Goal: Information Seeking & Learning: Learn about a topic

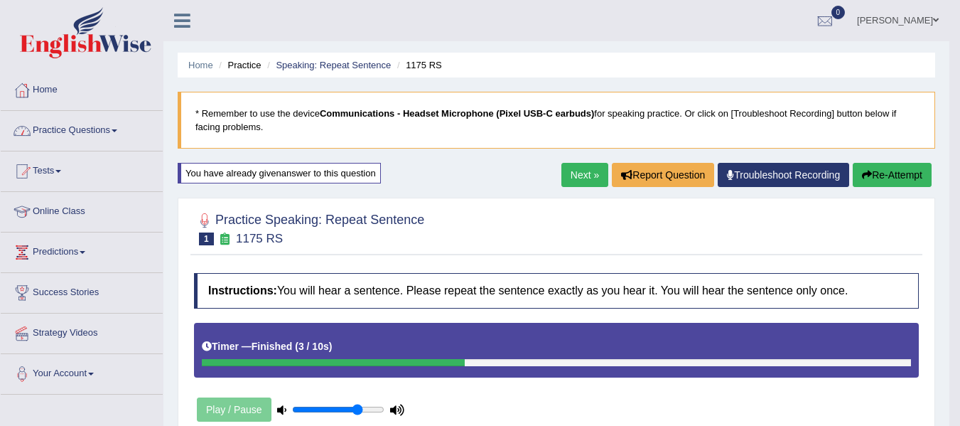
click at [126, 125] on link "Practice Questions" at bounding box center [82, 129] width 162 height 36
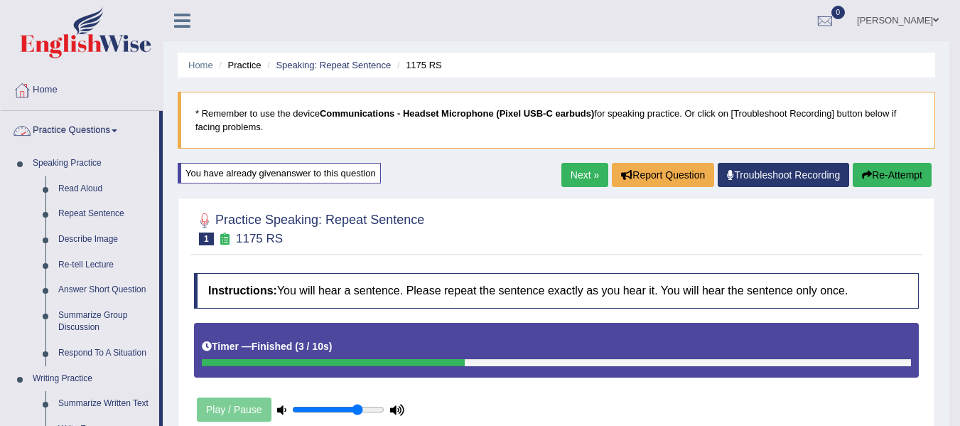
click at [97, 161] on link "Speaking Practice" at bounding box center [92, 164] width 133 height 26
click at [74, 171] on link "Speaking Practice" at bounding box center [92, 164] width 133 height 26
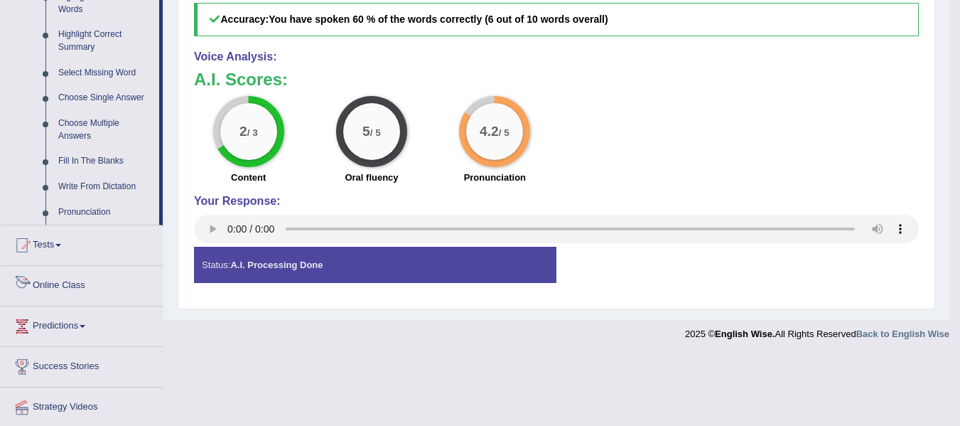
scroll to position [710, 0]
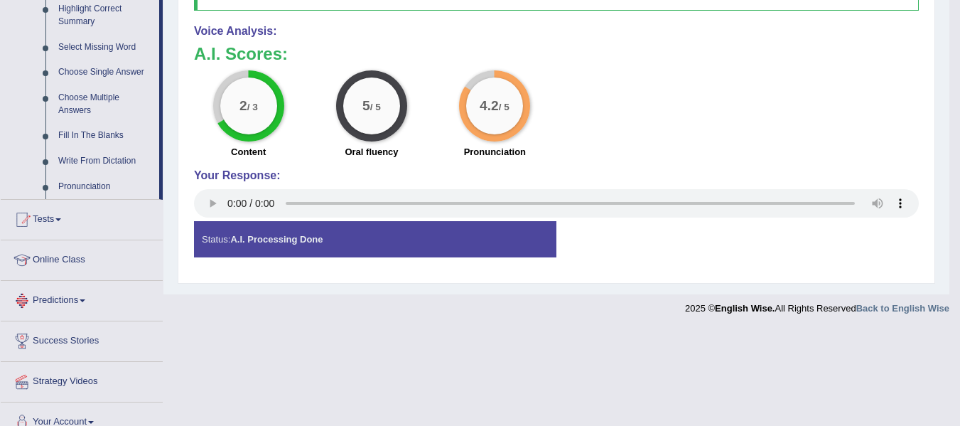
click at [74, 237] on li "Tests Take Practice Sectional Test Take Mock Test History" at bounding box center [82, 220] width 162 height 40
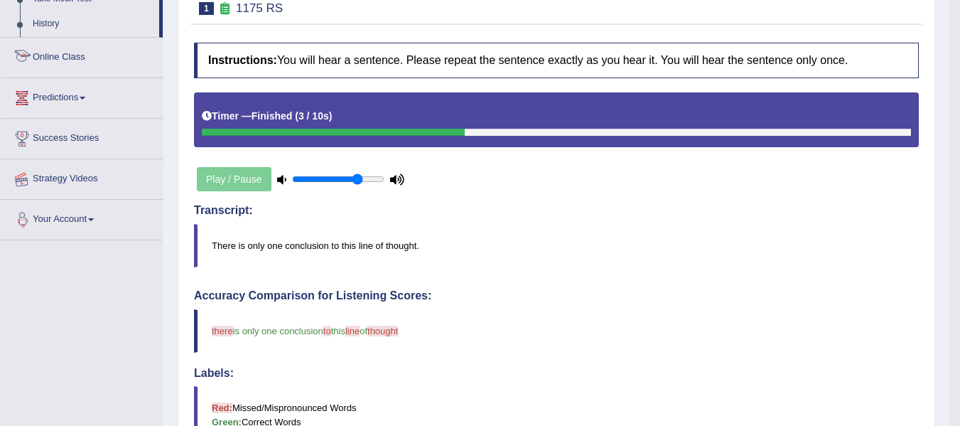
scroll to position [173, 0]
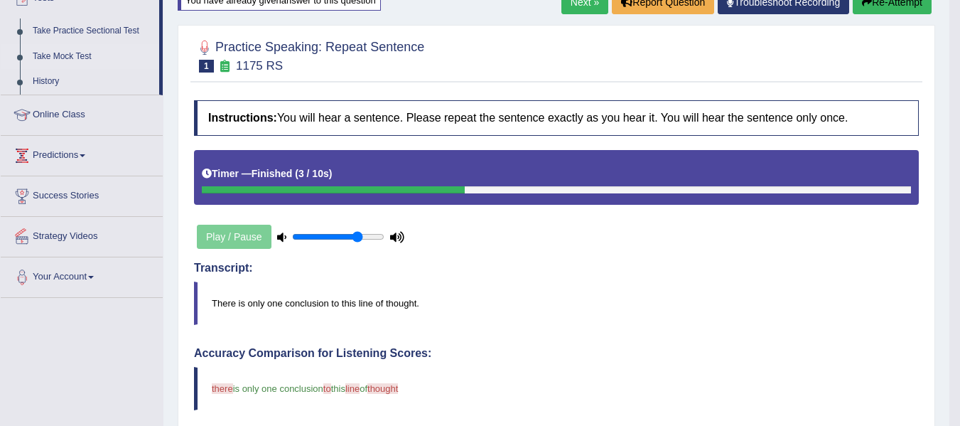
click at [85, 50] on link "Take Mock Test" at bounding box center [92, 57] width 133 height 26
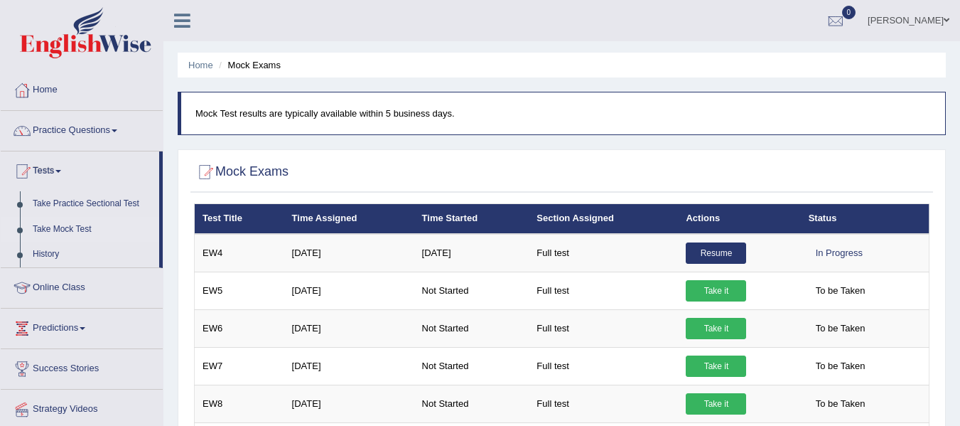
drag, startPoint x: 462, startPoint y: 23, endPoint x: 406, endPoint y: 19, distance: 55.5
click at [406, 19] on ul "Ajay Kumal Toggle navigation Username: Ajay2025 Access Type: Online Subscriptio…" at bounding box center [681, 20] width 558 height 40
drag, startPoint x: 406, startPoint y: 19, endPoint x: 396, endPoint y: 19, distance: 9.2
click at [396, 19] on div "Ajay Kumal Toggle navigation Username: Ajay2025 Access Type: Online Subscriptio…" at bounding box center [561, 20] width 796 height 41
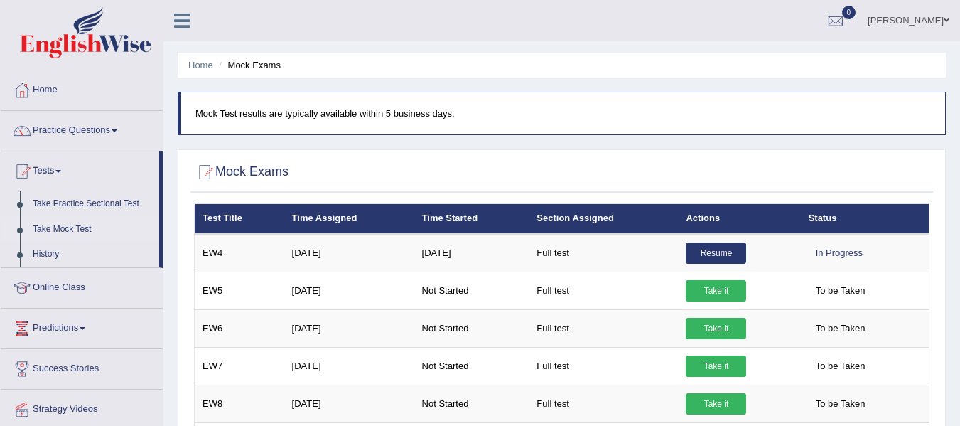
click at [396, 19] on div "Ajay Kumal Toggle navigation Username: Ajay2025 Access Type: Online Subscriptio…" at bounding box center [561, 20] width 796 height 41
drag, startPoint x: 396, startPoint y: 19, endPoint x: 359, endPoint y: 17, distance: 37.0
click at [359, 17] on div "Ajay Kumal Toggle navigation Username: Ajay2025 Access Type: Online Subscriptio…" at bounding box center [561, 20] width 796 height 41
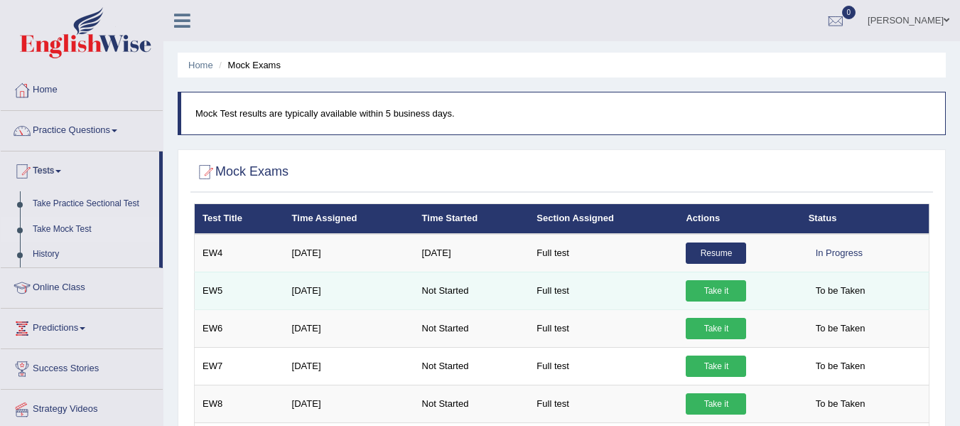
click at [725, 299] on link "Take it" at bounding box center [716, 290] width 60 height 21
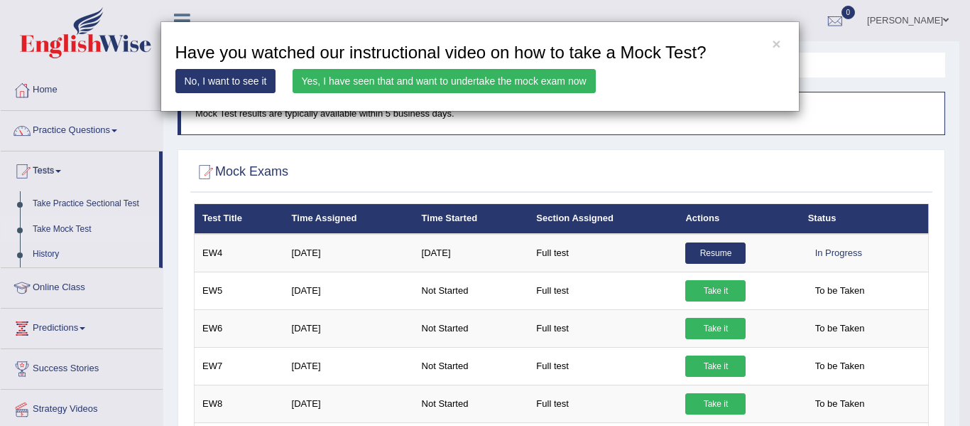
click at [344, 76] on link "Yes, I have seen that and want to undertake the mock exam now" at bounding box center [444, 81] width 303 height 24
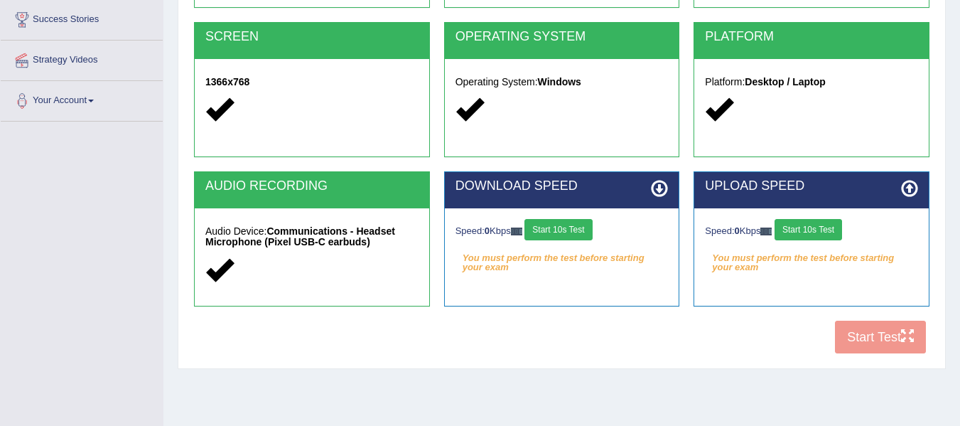
scroll to position [284, 0]
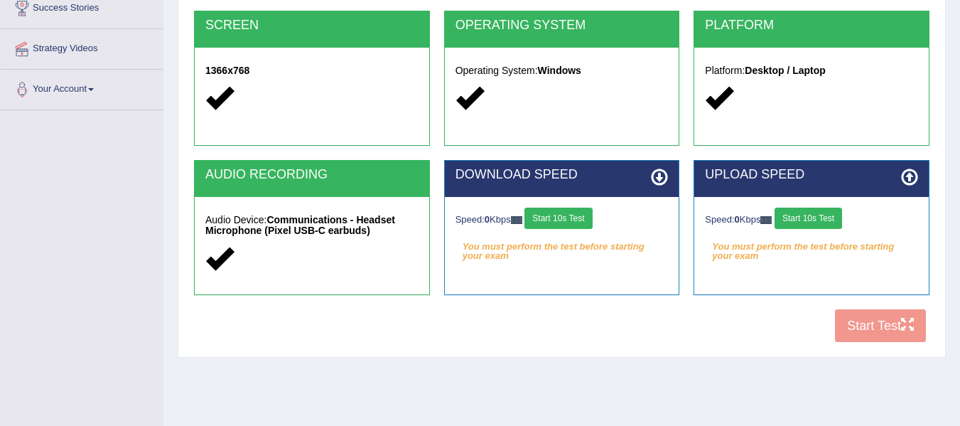
click at [562, 215] on button "Start 10s Test" at bounding box center [557, 217] width 67 height 21
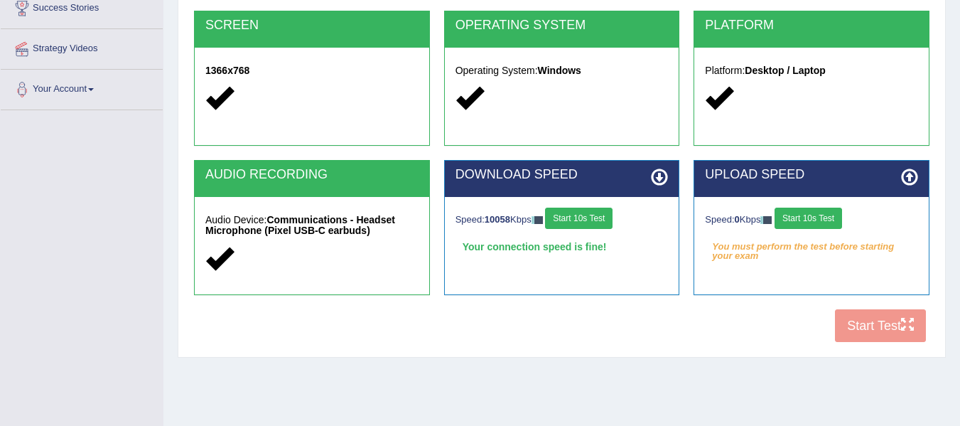
click at [842, 217] on button "Start 10s Test" at bounding box center [807, 217] width 67 height 21
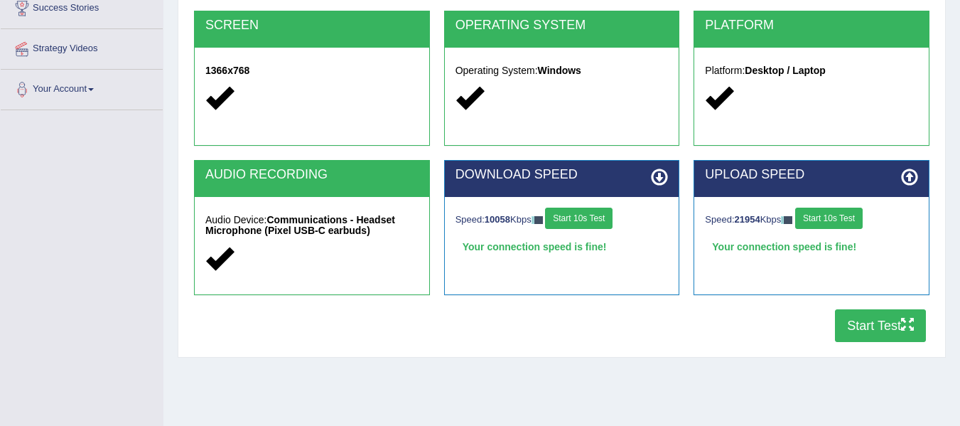
click at [880, 325] on button "Start Test" at bounding box center [880, 325] width 91 height 33
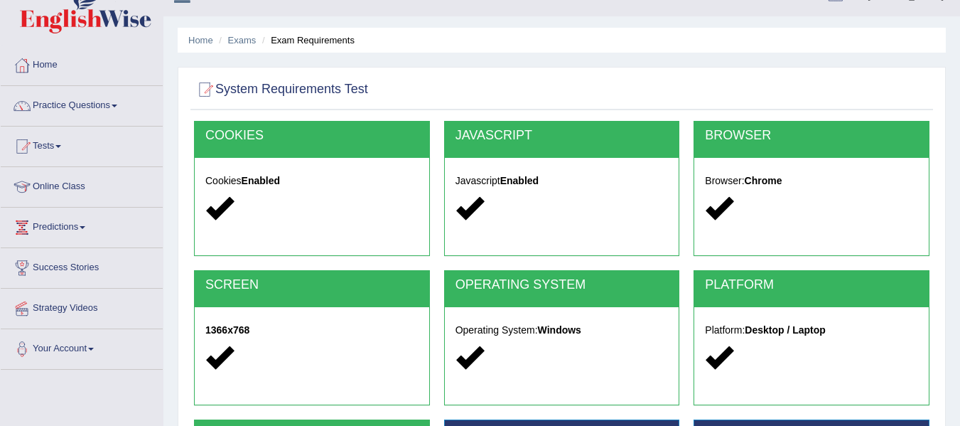
scroll to position [0, 0]
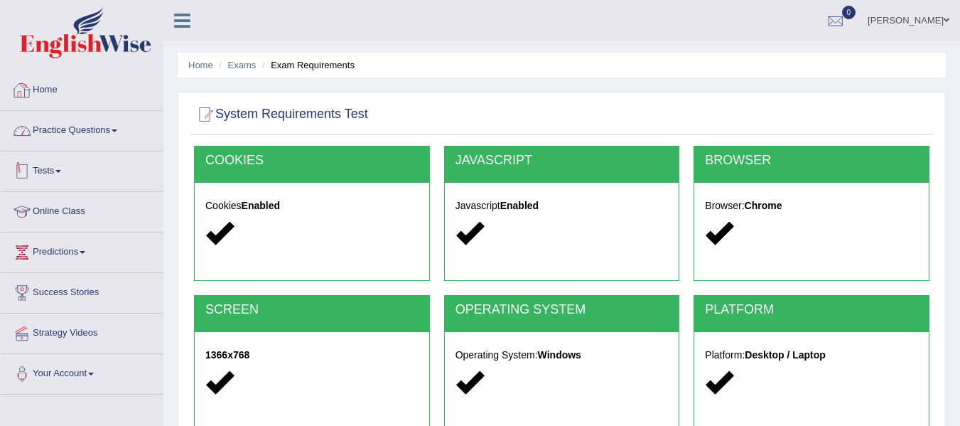
click at [70, 89] on link "Home" at bounding box center [82, 88] width 162 height 36
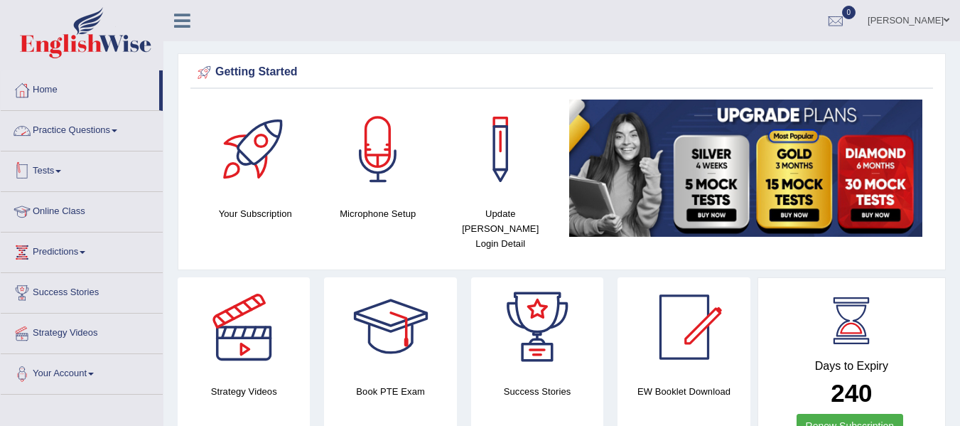
click at [87, 155] on link "Tests" at bounding box center [82, 169] width 162 height 36
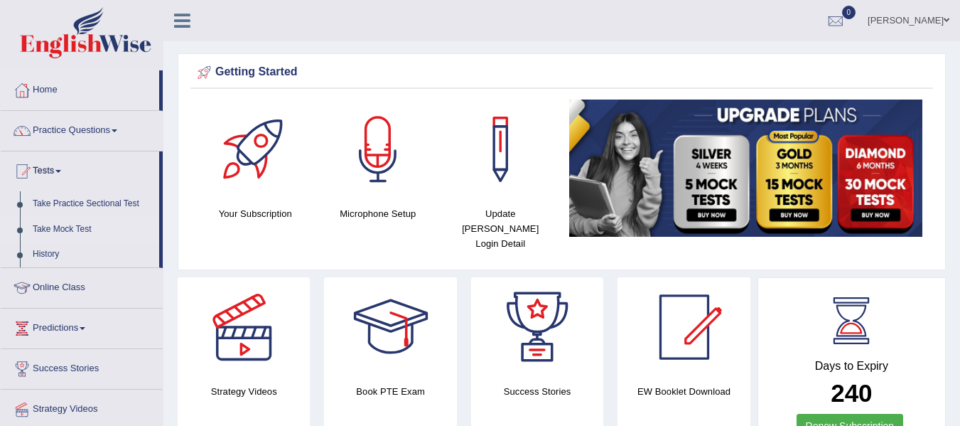
click at [71, 227] on link "Take Mock Test" at bounding box center [92, 230] width 133 height 26
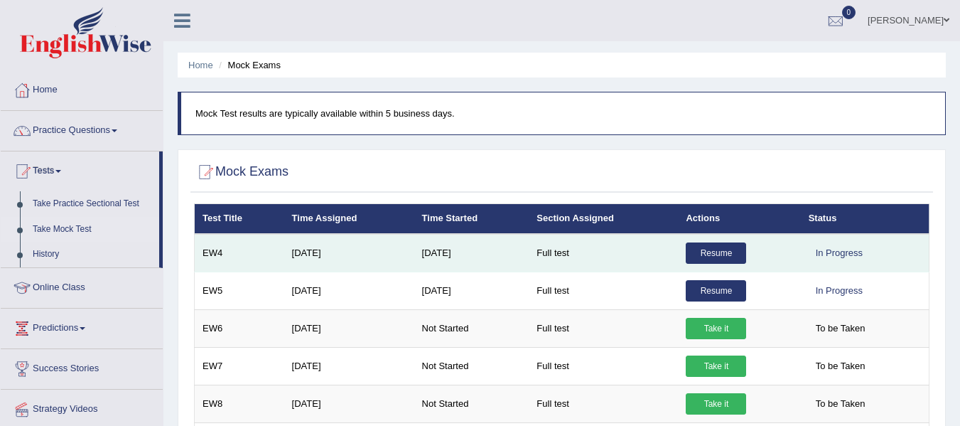
click at [703, 252] on link "Resume" at bounding box center [716, 252] width 60 height 21
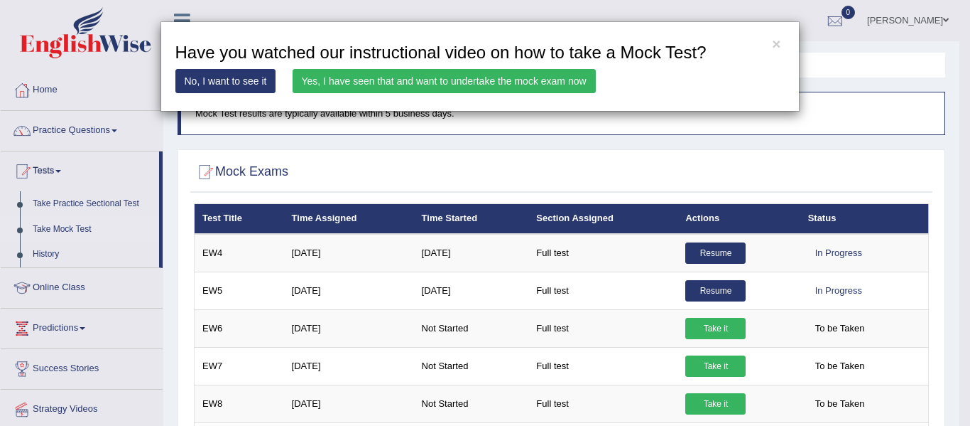
click at [351, 79] on link "Yes, I have seen that and want to undertake the mock exam now" at bounding box center [444, 81] width 303 height 24
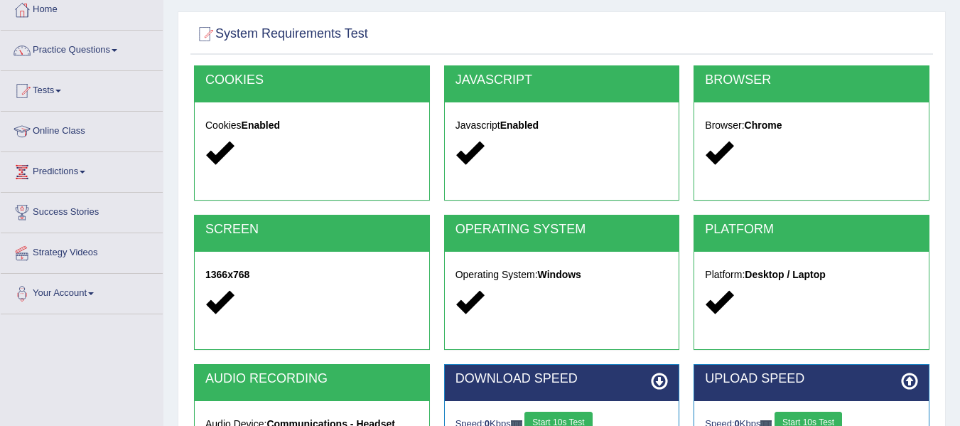
scroll to position [320, 0]
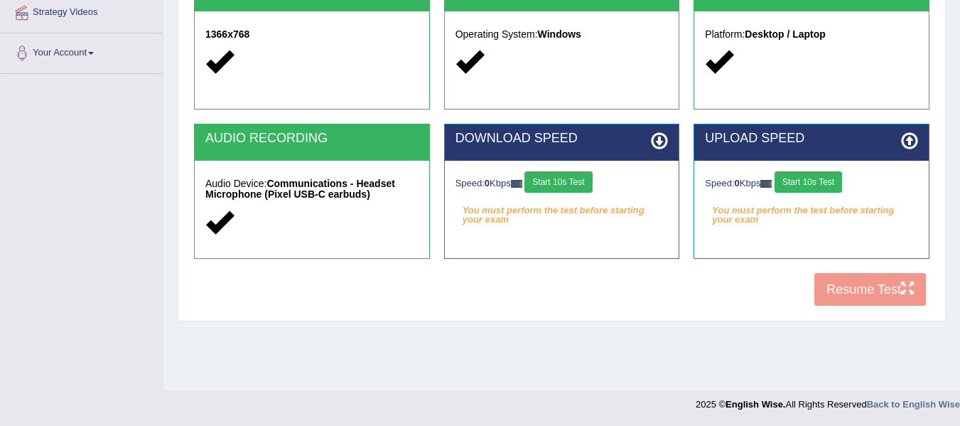
click at [581, 193] on div "Speed: 0 Kbps Start 10s Test" at bounding box center [561, 183] width 213 height 25
drag, startPoint x: 585, startPoint y: 188, endPoint x: 637, endPoint y: 197, distance: 53.4
click at [585, 187] on button "Start 10s Test" at bounding box center [557, 181] width 67 height 21
click at [815, 188] on button "Start 10s Test" at bounding box center [807, 181] width 67 height 21
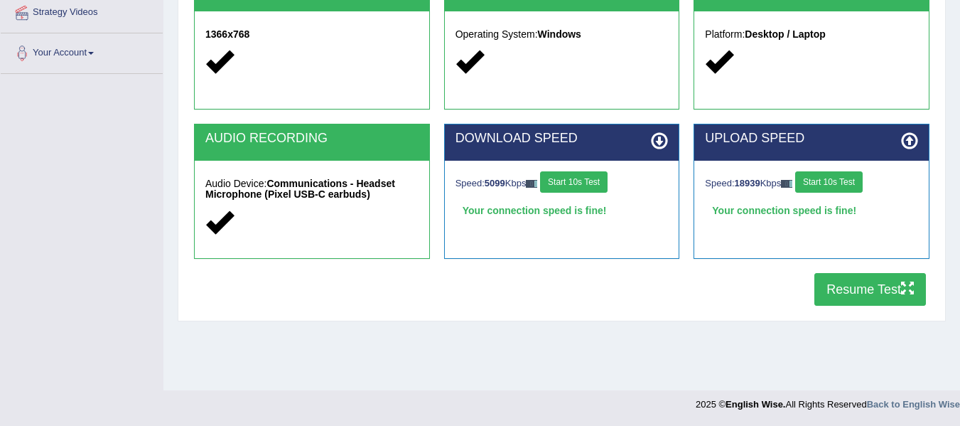
click at [842, 292] on button "Resume Test" at bounding box center [870, 289] width 112 height 33
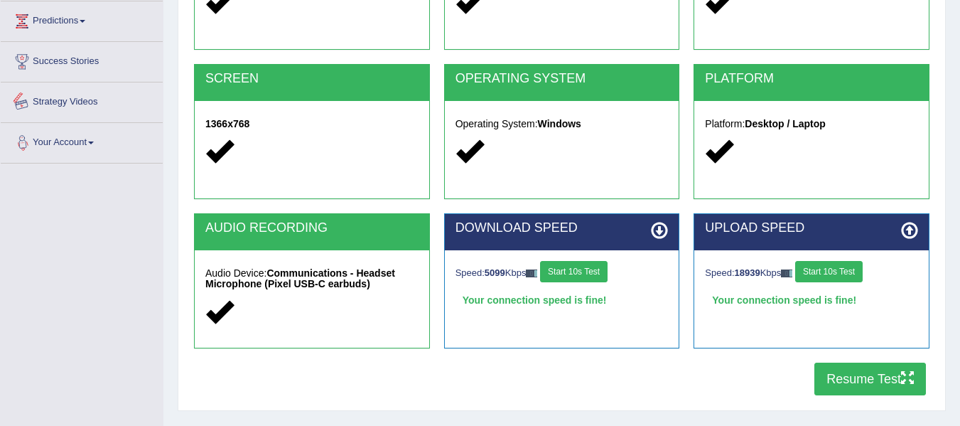
scroll to position [107, 0]
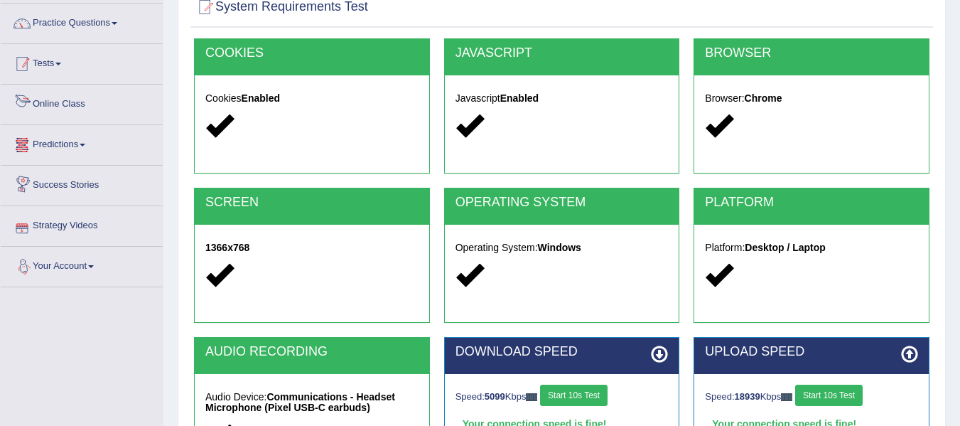
click at [61, 63] on span at bounding box center [58, 64] width 6 height 3
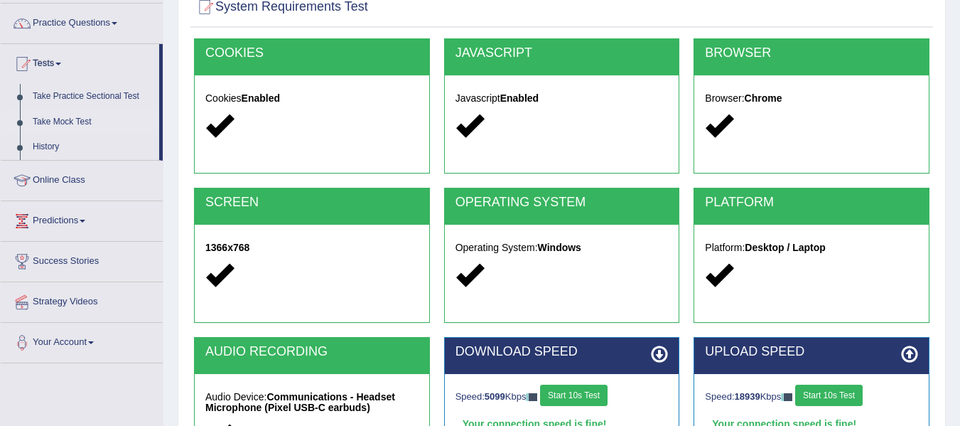
click at [58, 117] on link "Take Mock Test" at bounding box center [92, 122] width 133 height 26
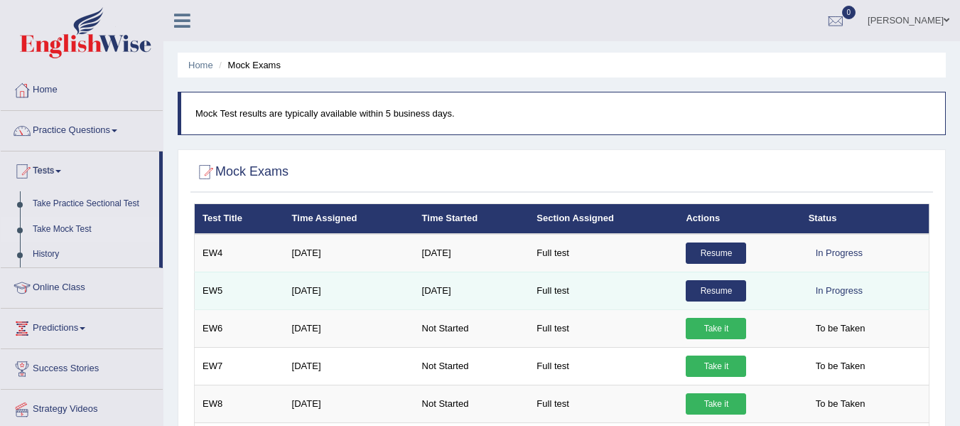
click at [713, 297] on link "Resume" at bounding box center [716, 290] width 60 height 21
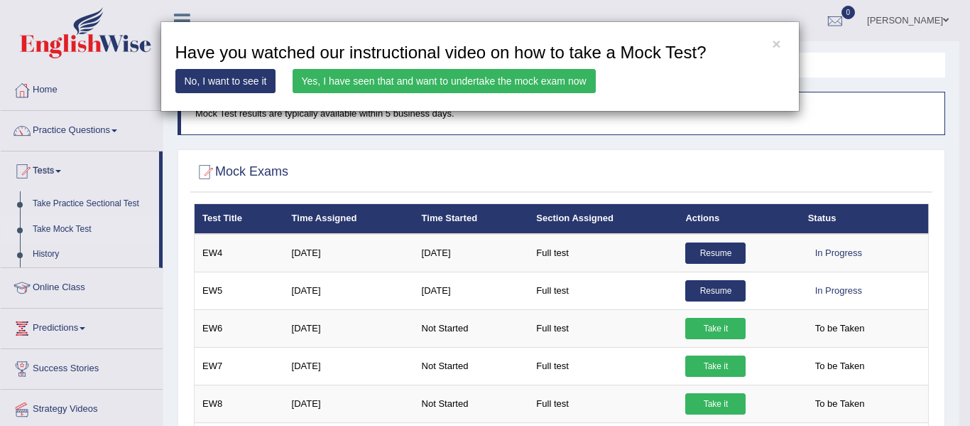
click at [362, 81] on link "Yes, I have seen that and want to undertake the mock exam now" at bounding box center [444, 81] width 303 height 24
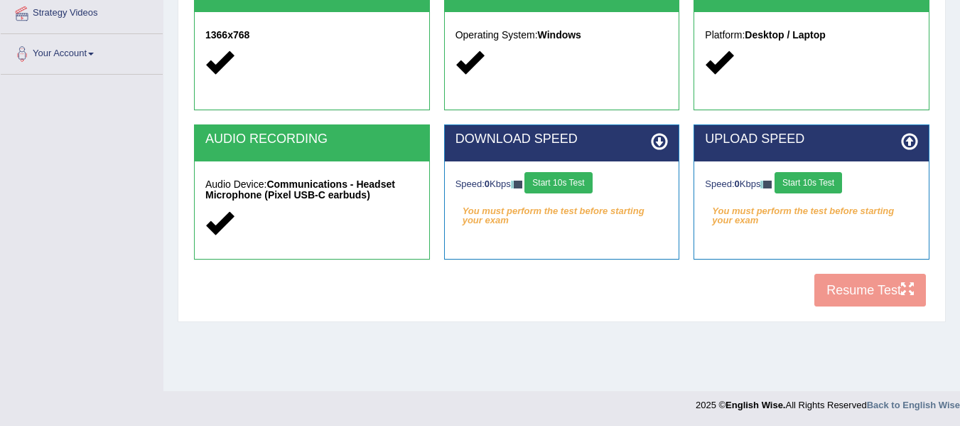
scroll to position [320, 0]
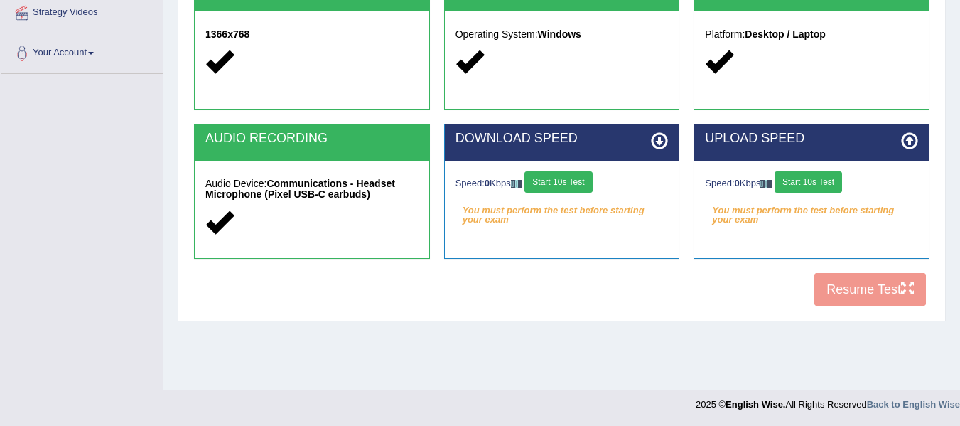
click at [561, 178] on button "Start 10s Test" at bounding box center [557, 181] width 67 height 21
click at [818, 181] on button "Start 10s Test" at bounding box center [807, 181] width 67 height 21
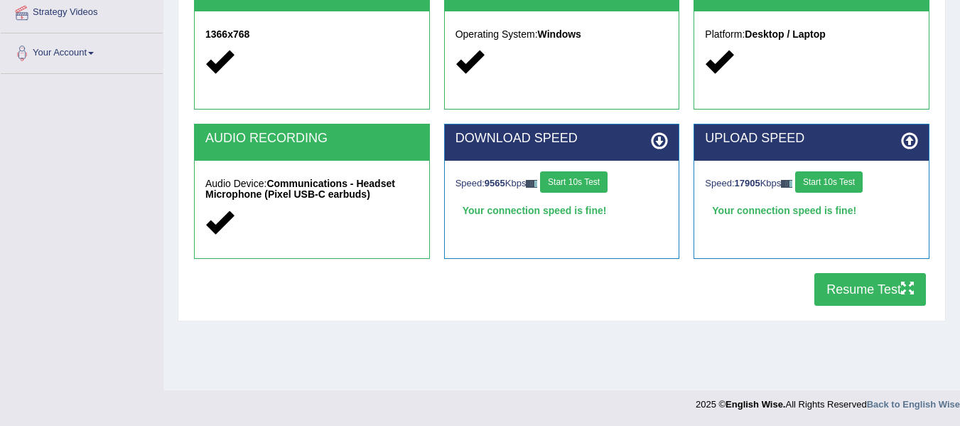
click at [856, 296] on button "Resume Test" at bounding box center [870, 289] width 112 height 33
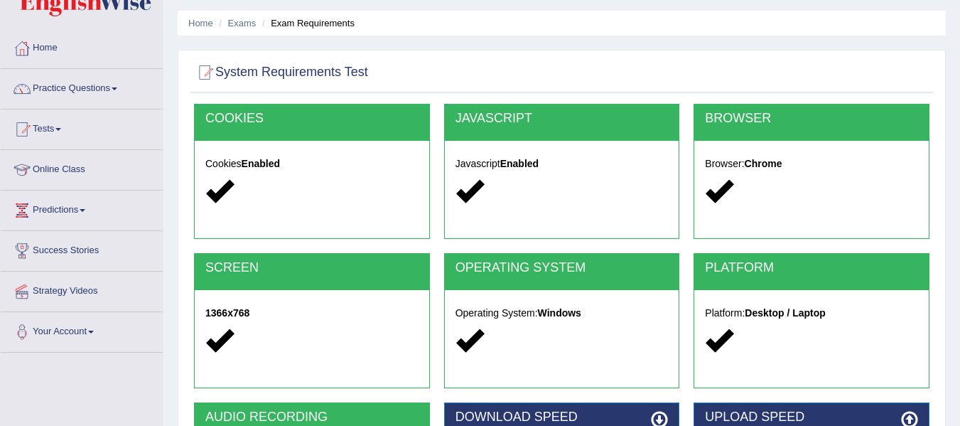
scroll to position [36, 0]
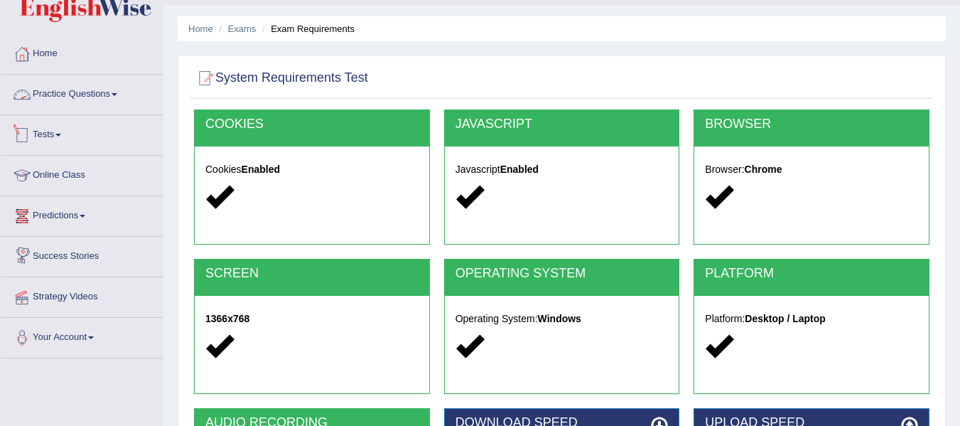
click at [86, 87] on link "Practice Questions" at bounding box center [82, 93] width 162 height 36
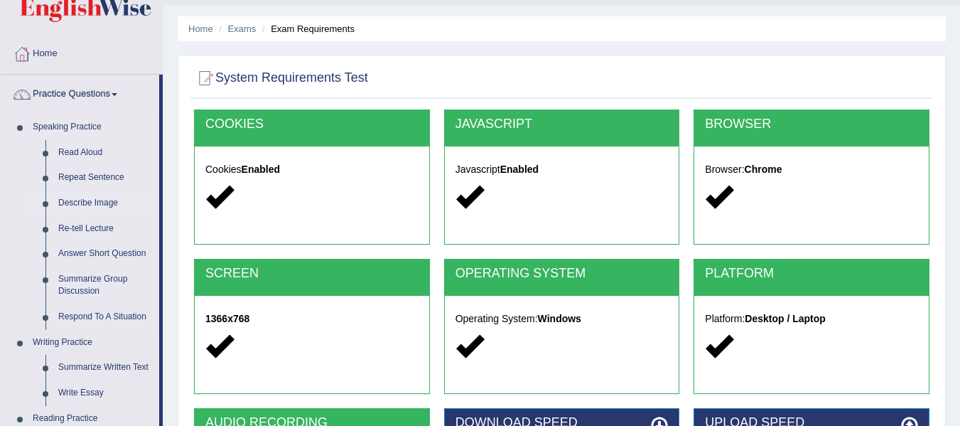
click at [92, 199] on link "Describe Image" at bounding box center [105, 203] width 107 height 26
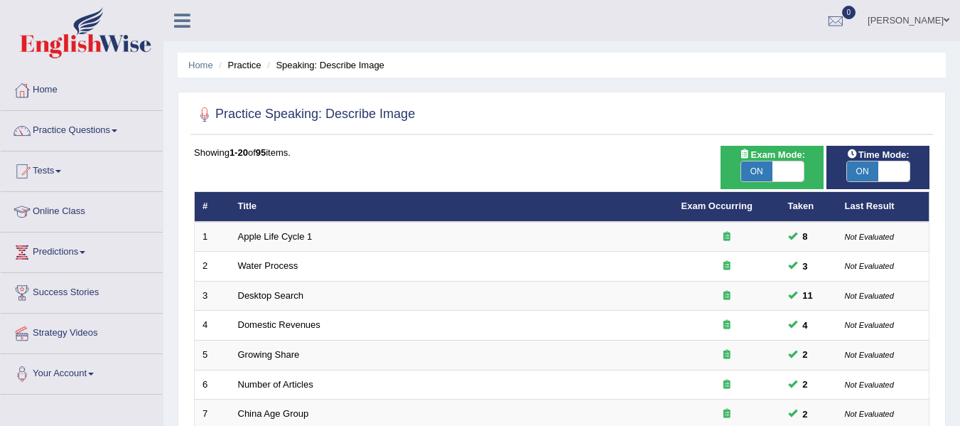
click at [865, 169] on span "ON" at bounding box center [862, 171] width 31 height 20
checkbox input "false"
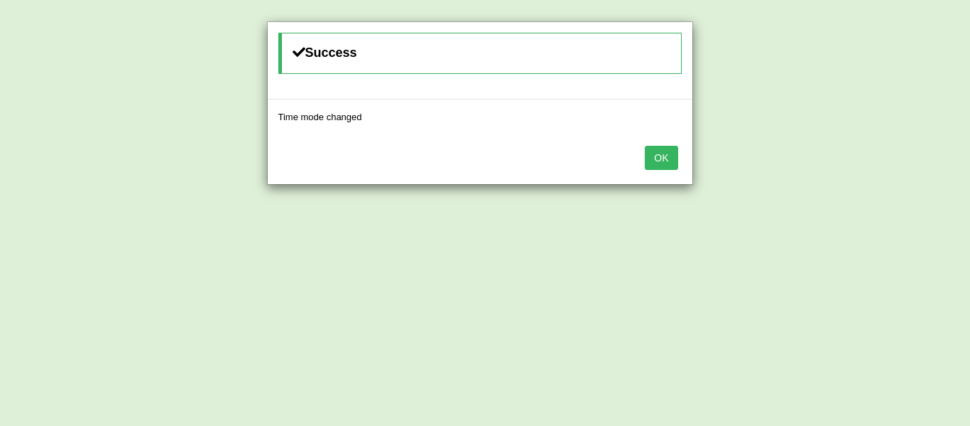
drag, startPoint x: 686, startPoint y: 161, endPoint x: 672, endPoint y: 158, distance: 13.8
click at [683, 161] on div "OK" at bounding box center [480, 159] width 425 height 50
click at [666, 156] on button "OK" at bounding box center [661, 158] width 33 height 24
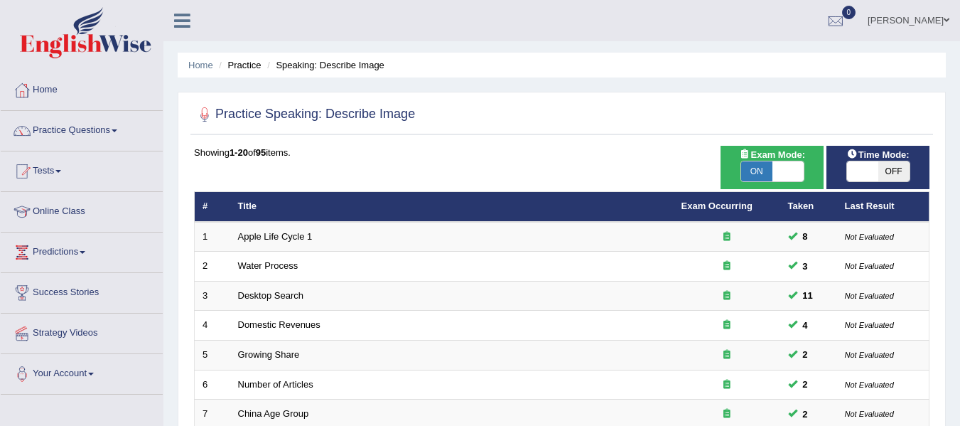
click at [787, 166] on span at bounding box center [787, 171] width 31 height 20
checkbox input "false"
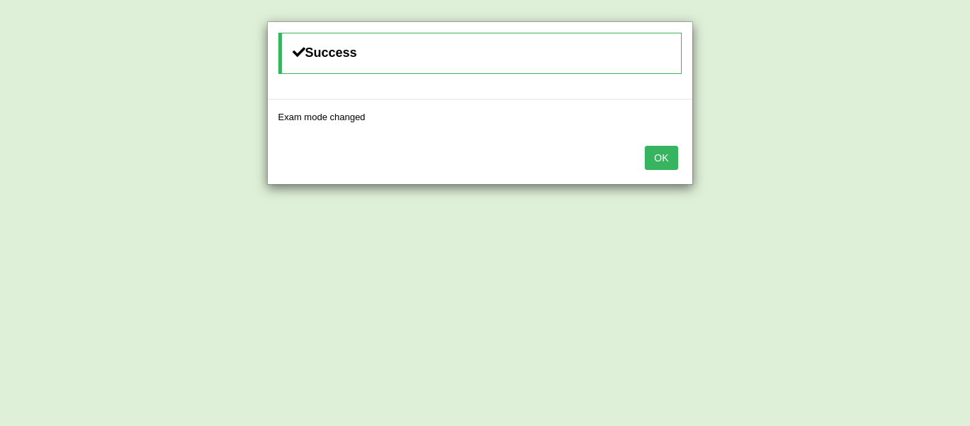
click at [657, 156] on button "OK" at bounding box center [661, 158] width 33 height 24
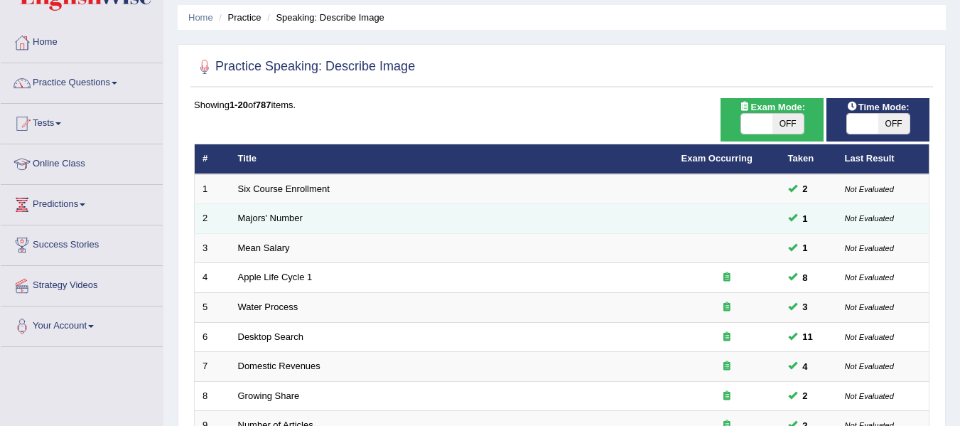
scroll to position [18, 0]
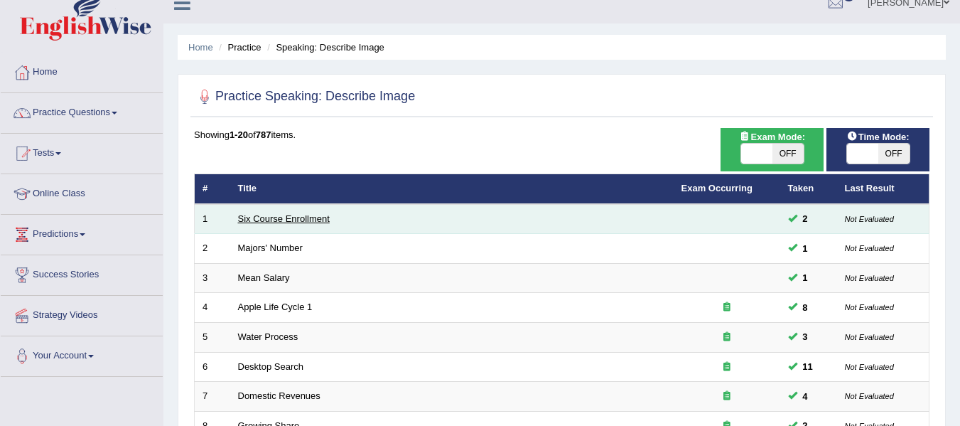
click at [311, 220] on link "Six Course Enrollment" at bounding box center [284, 218] width 92 height 11
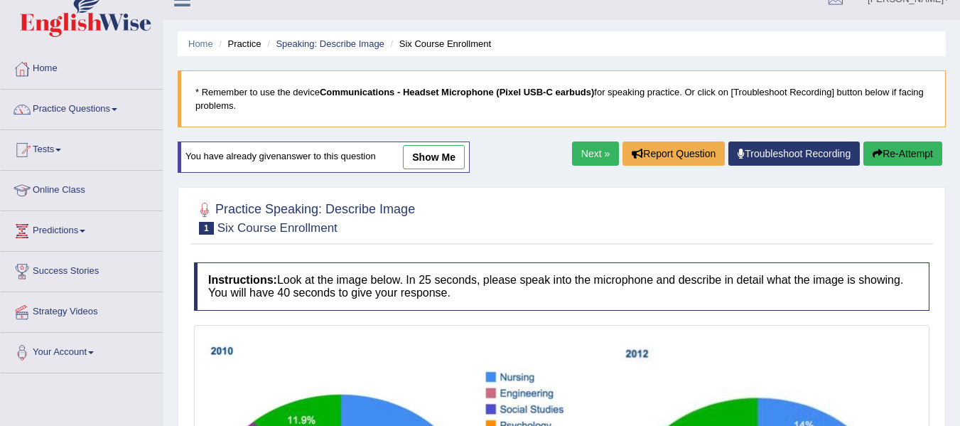
scroll to position [20, 0]
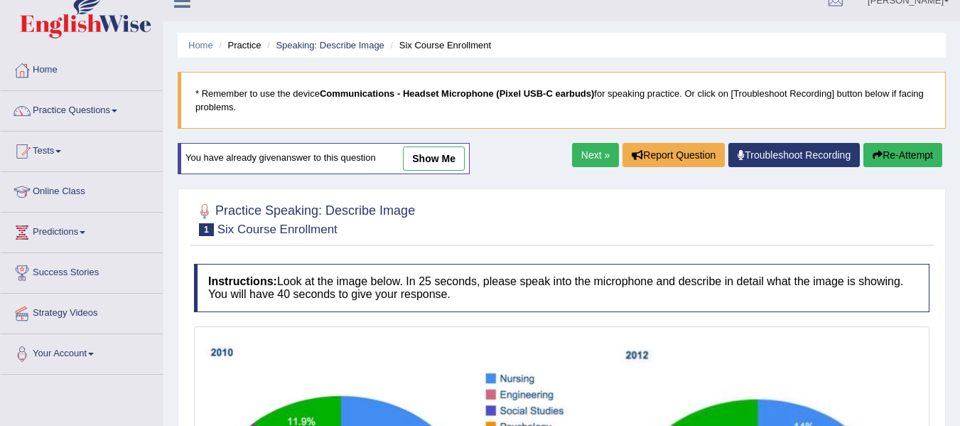
click at [586, 146] on link "Next »" at bounding box center [595, 155] width 47 height 24
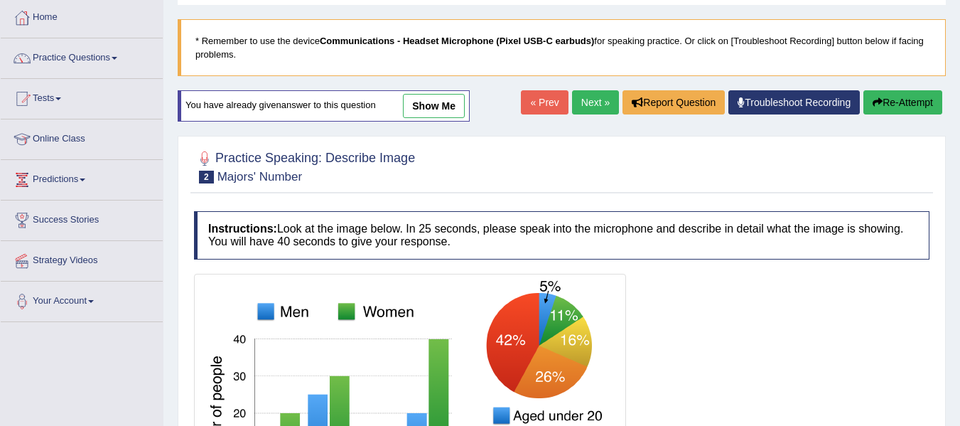
scroll to position [71, 0]
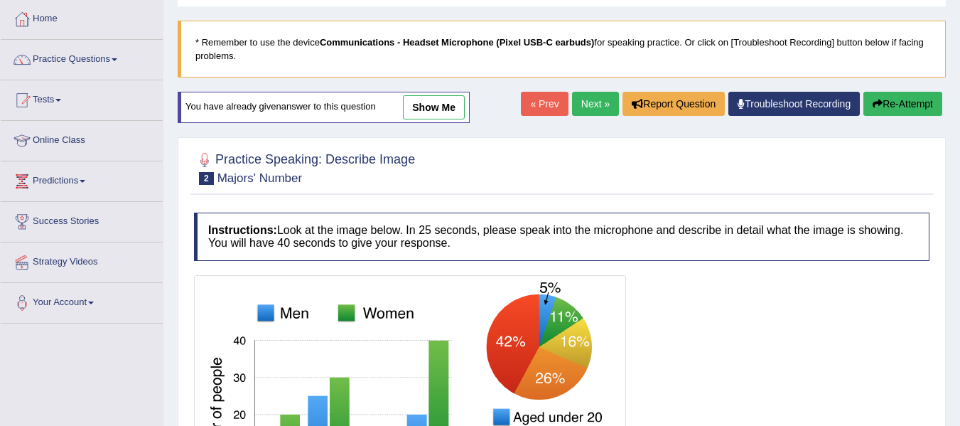
click at [596, 106] on link "Next »" at bounding box center [595, 104] width 47 height 24
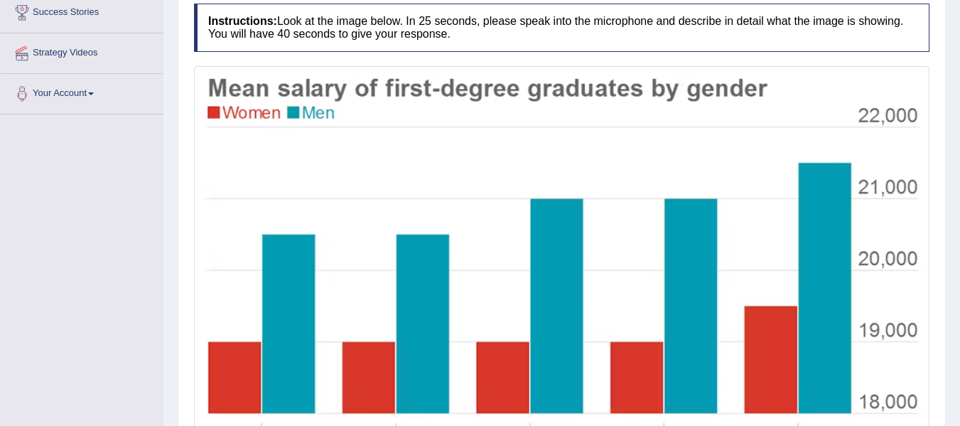
scroll to position [351, 0]
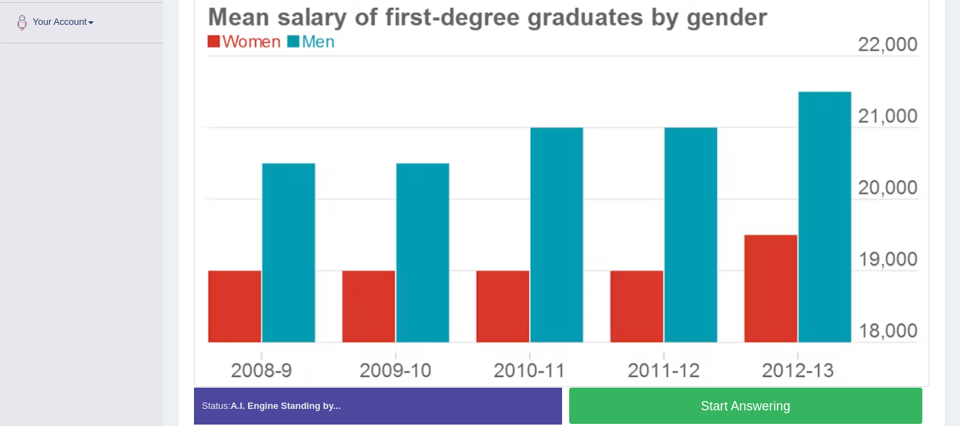
click at [617, 402] on button "Start Answering" at bounding box center [746, 405] width 354 height 36
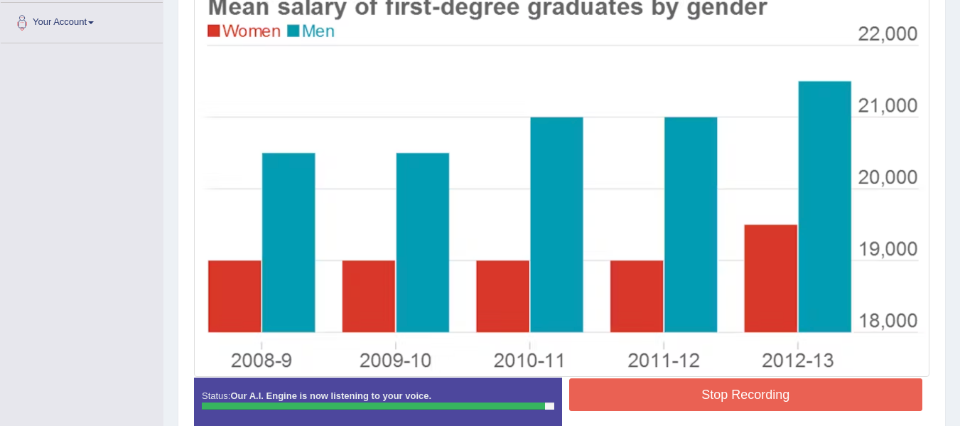
click at [656, 396] on button "Stop Recording" at bounding box center [746, 394] width 354 height 33
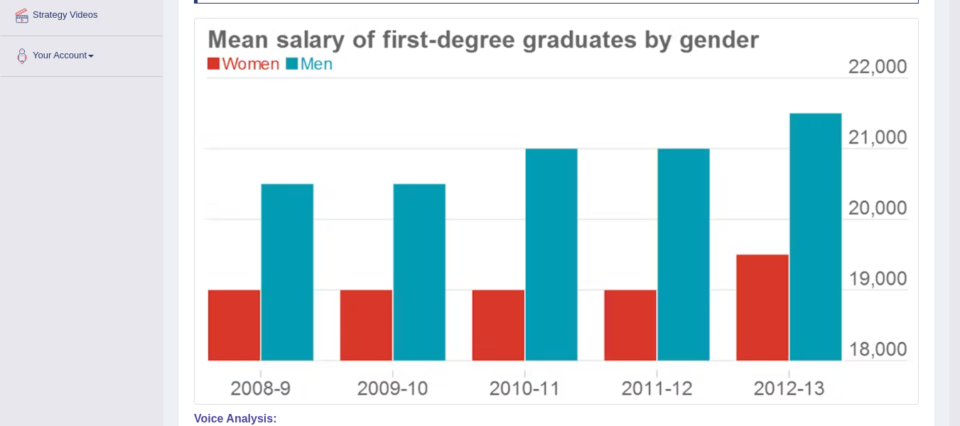
scroll to position [0, 0]
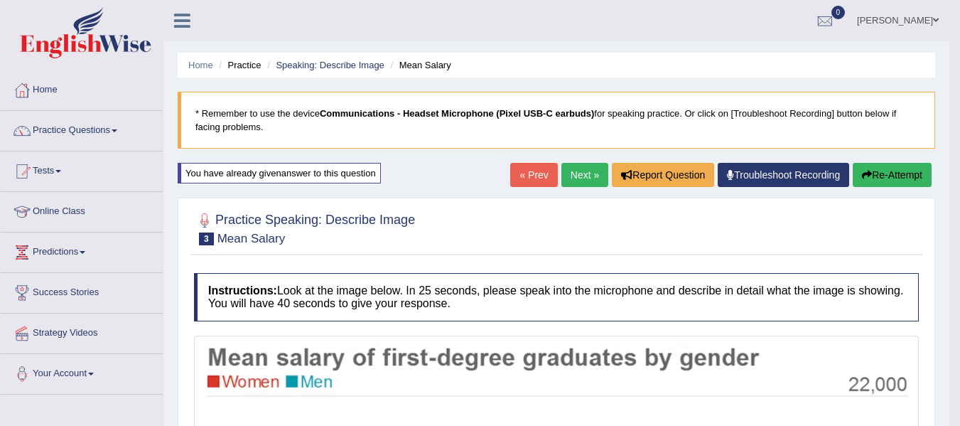
click at [893, 178] on button "Re-Attempt" at bounding box center [892, 175] width 79 height 24
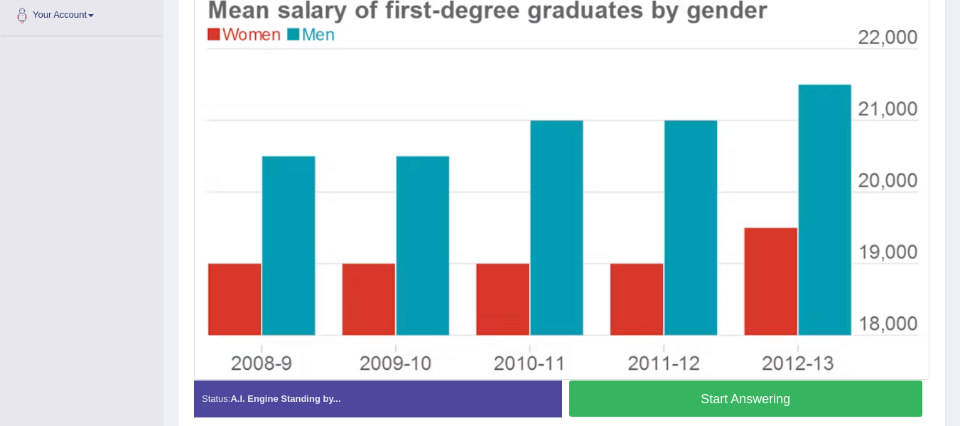
scroll to position [333, 0]
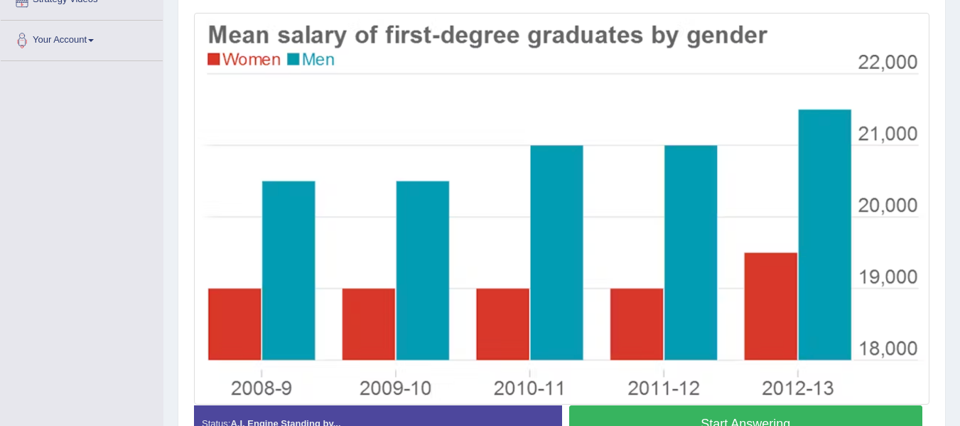
click at [781, 416] on button "Start Answering" at bounding box center [746, 423] width 354 height 36
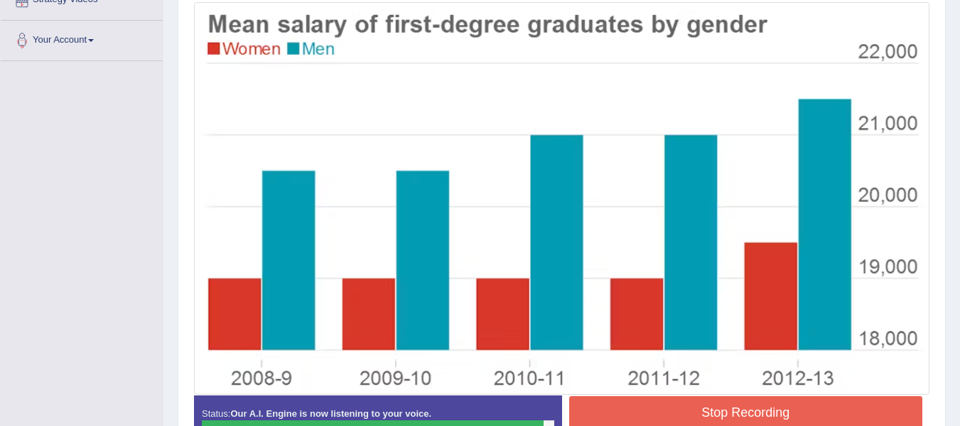
click at [781, 413] on button "Stop Recording" at bounding box center [746, 412] width 354 height 33
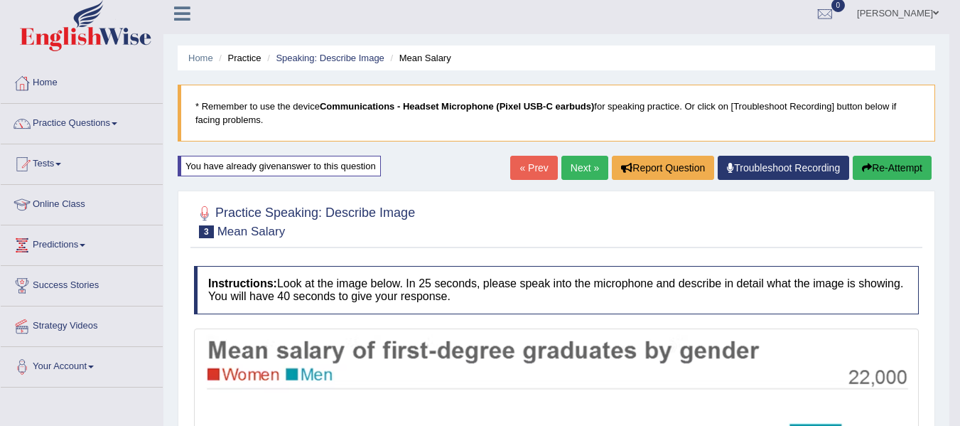
scroll to position [0, 0]
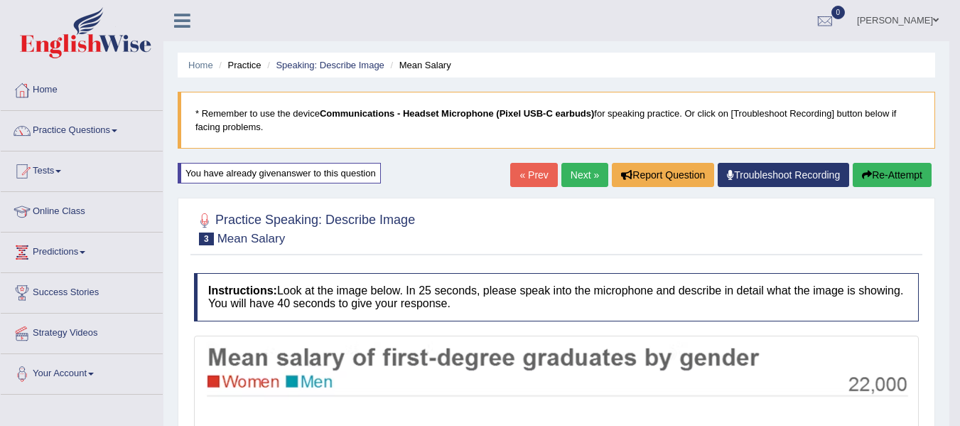
click at [879, 174] on button "Re-Attempt" at bounding box center [892, 175] width 79 height 24
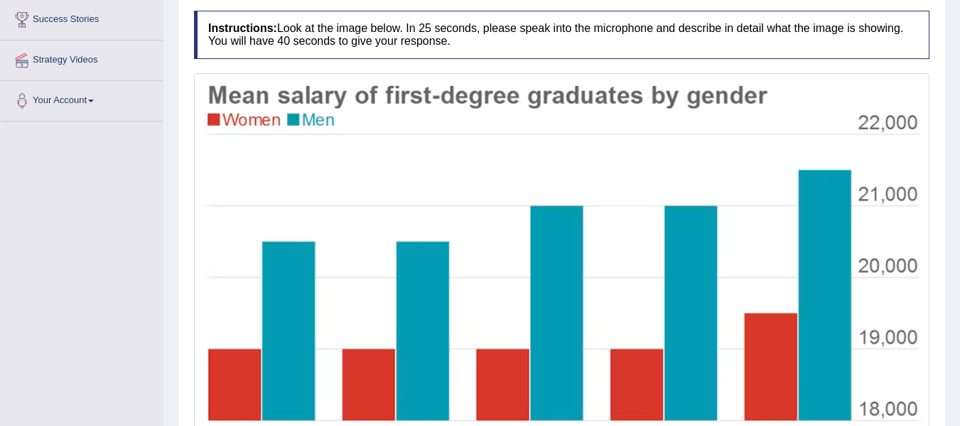
scroll to position [422, 0]
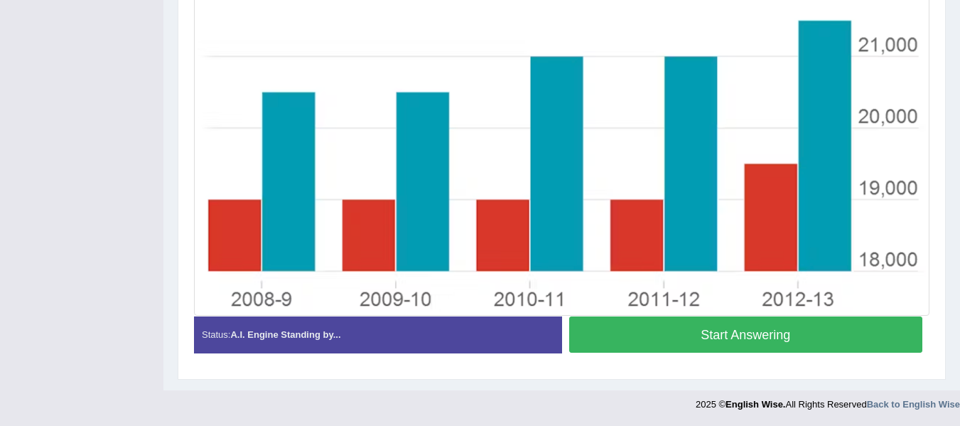
click at [839, 344] on button "Start Answering" at bounding box center [746, 334] width 354 height 36
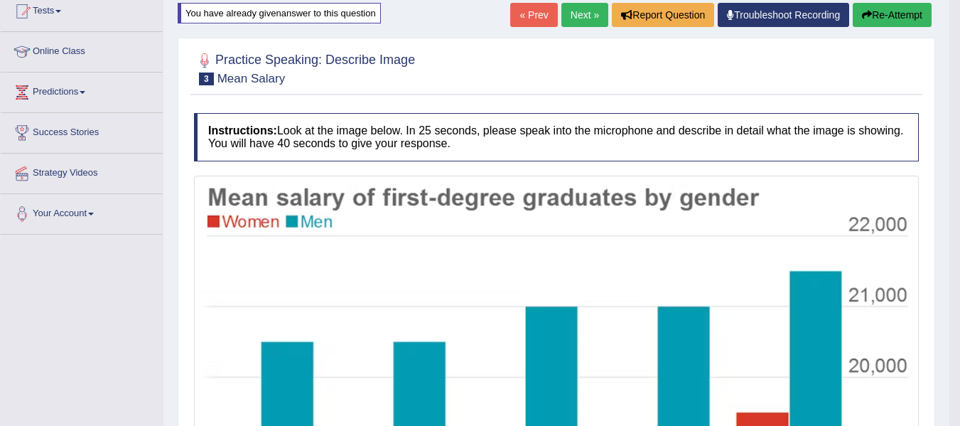
scroll to position [77, 0]
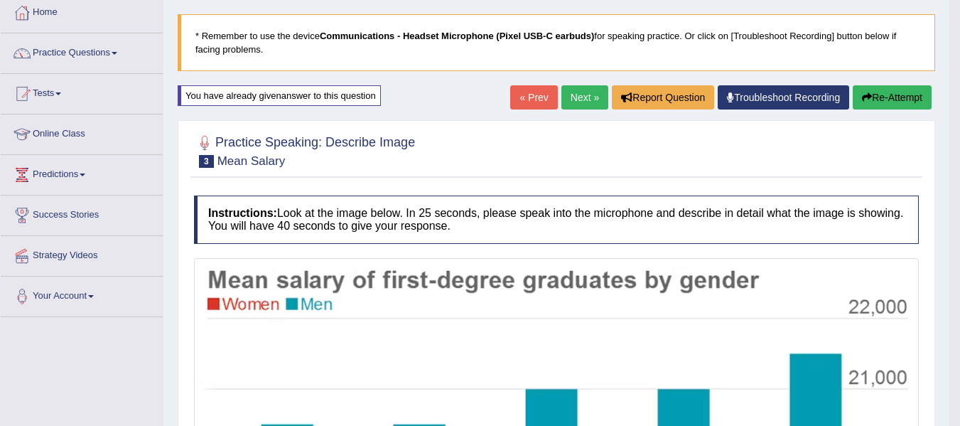
click at [868, 86] on button "Re-Attempt" at bounding box center [892, 97] width 79 height 24
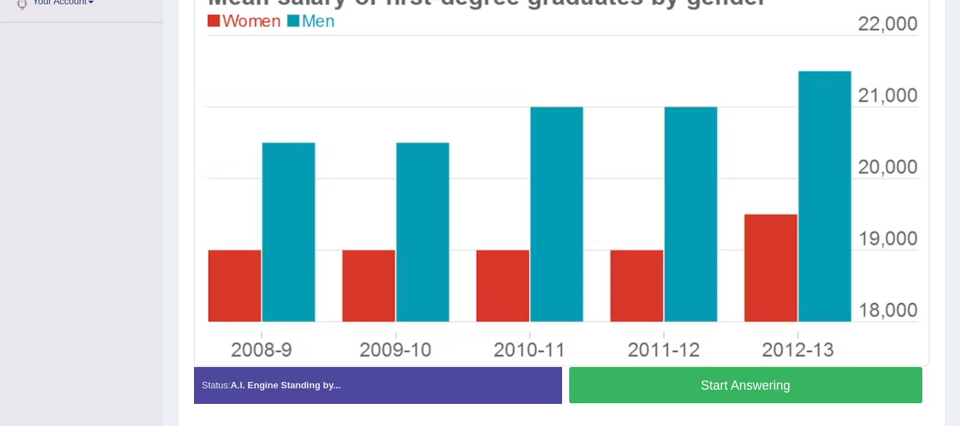
scroll to position [377, 0]
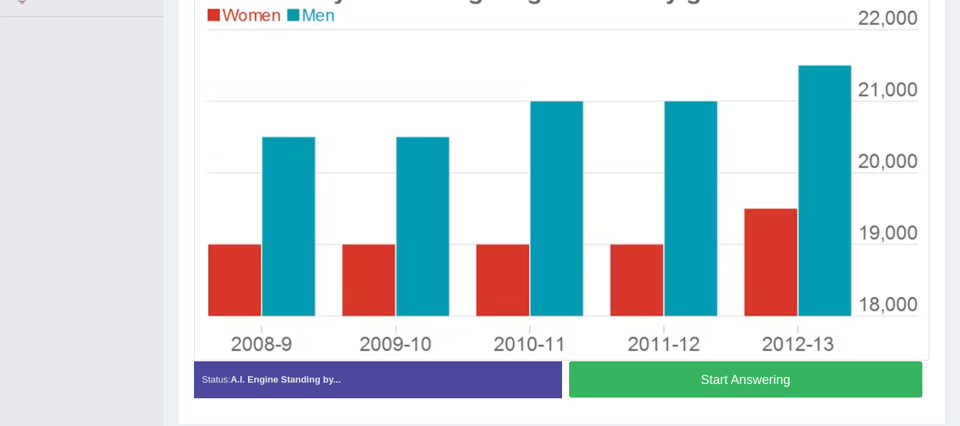
click at [796, 384] on button "Start Answering" at bounding box center [746, 379] width 354 height 36
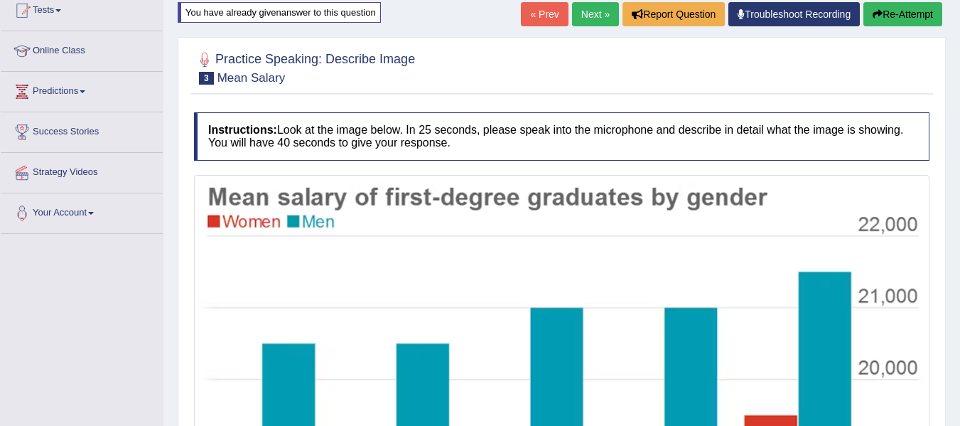
scroll to position [93, 0]
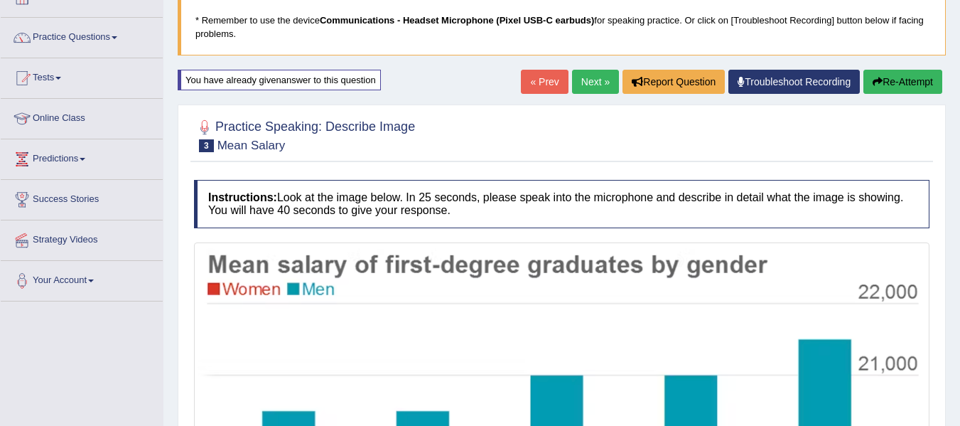
click at [919, 76] on button "Re-Attempt" at bounding box center [902, 82] width 79 height 24
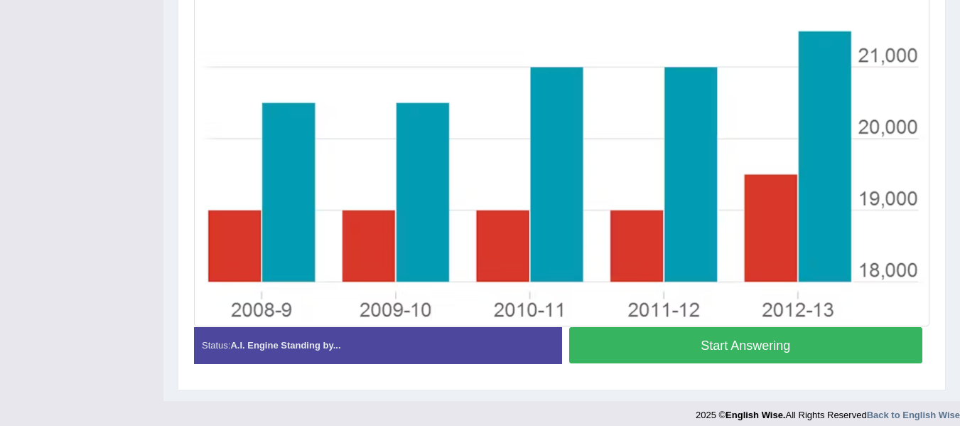
click at [818, 349] on button "Start Answering" at bounding box center [746, 345] width 354 height 36
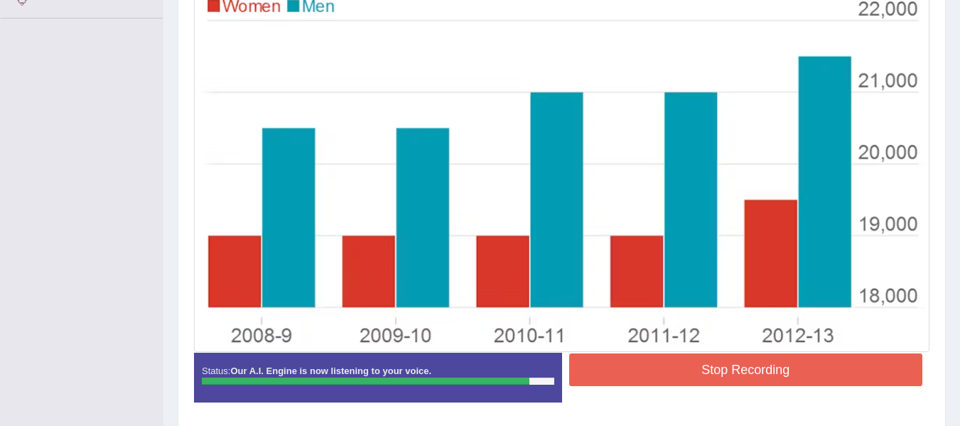
scroll to position [401, 0]
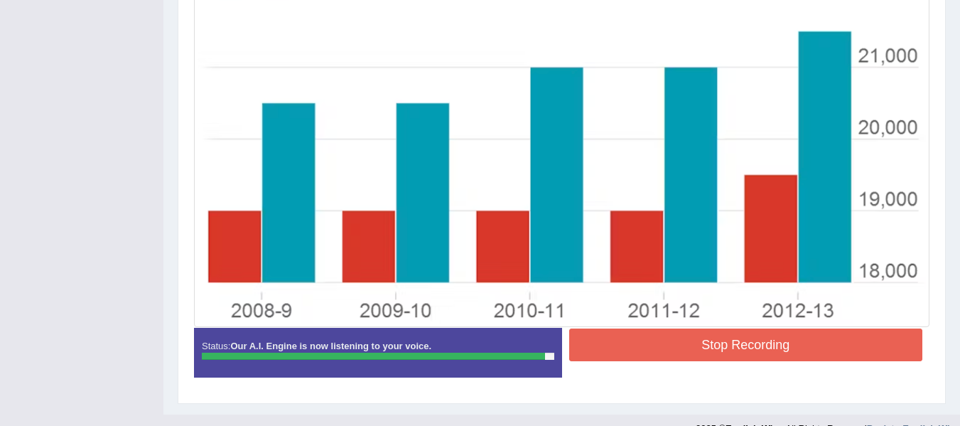
click at [819, 343] on button "Stop Recording" at bounding box center [746, 344] width 354 height 33
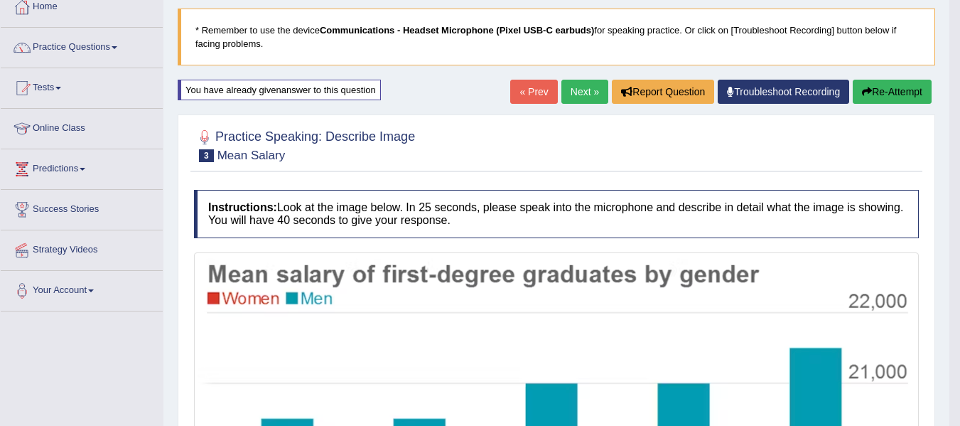
scroll to position [77, 0]
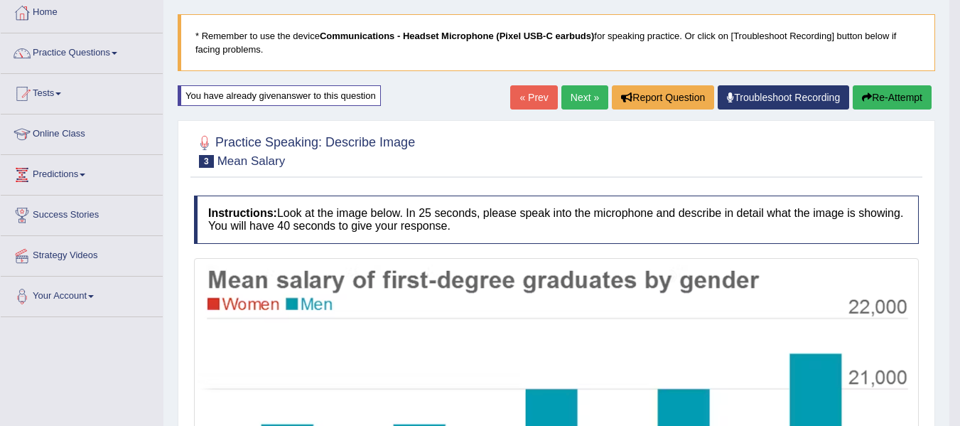
click at [901, 98] on button "Re-Attempt" at bounding box center [892, 97] width 79 height 24
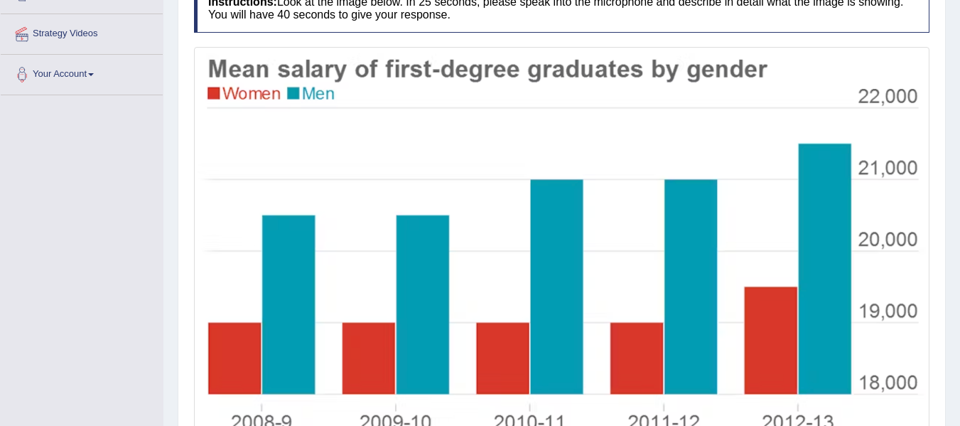
scroll to position [364, 0]
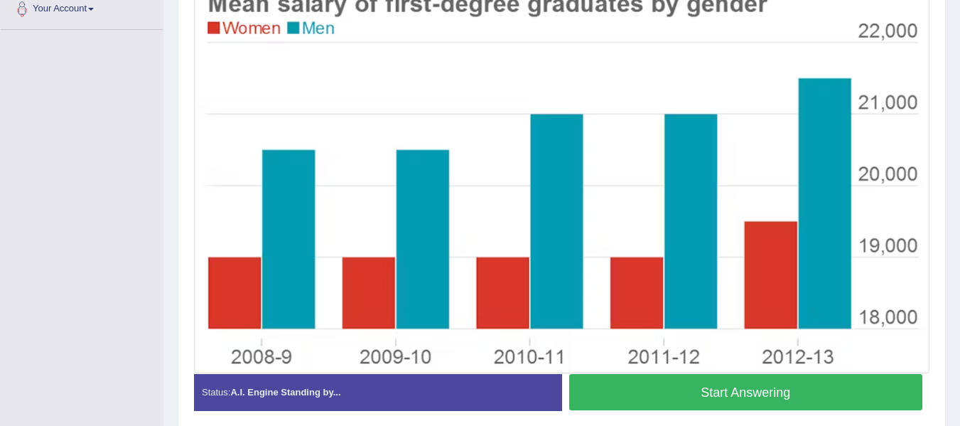
click at [823, 394] on button "Start Answering" at bounding box center [746, 392] width 354 height 36
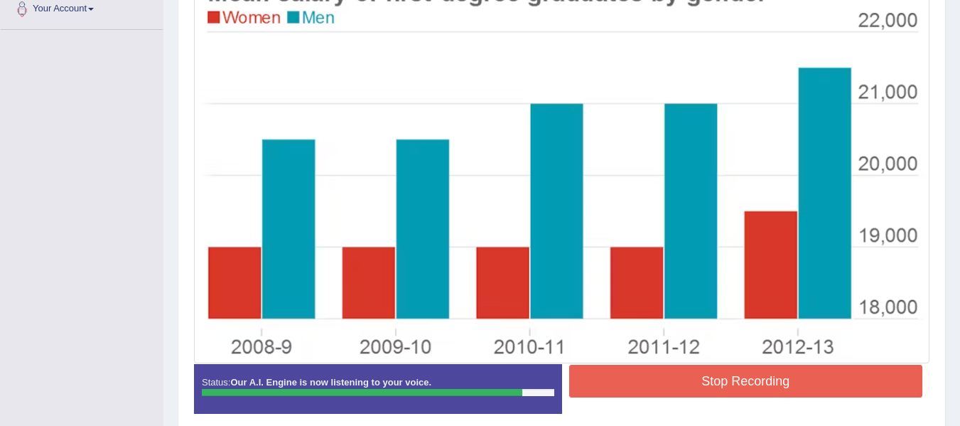
click at [840, 388] on button "Stop Recording" at bounding box center [746, 380] width 354 height 33
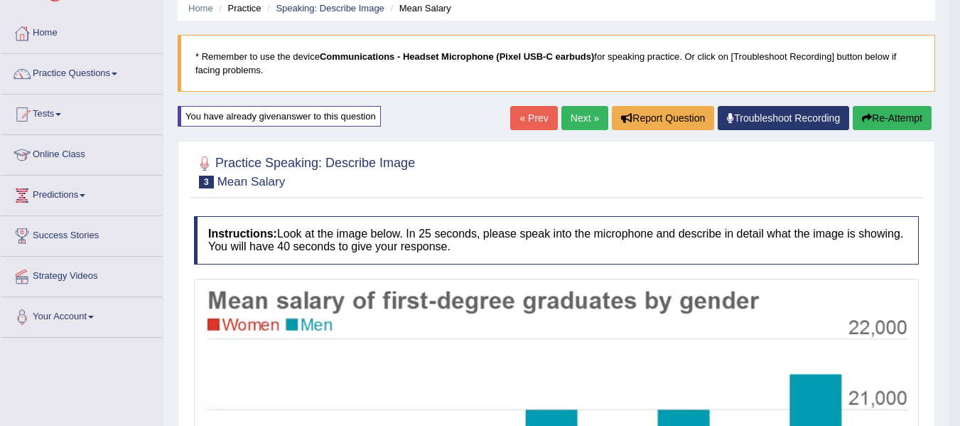
scroll to position [9, 0]
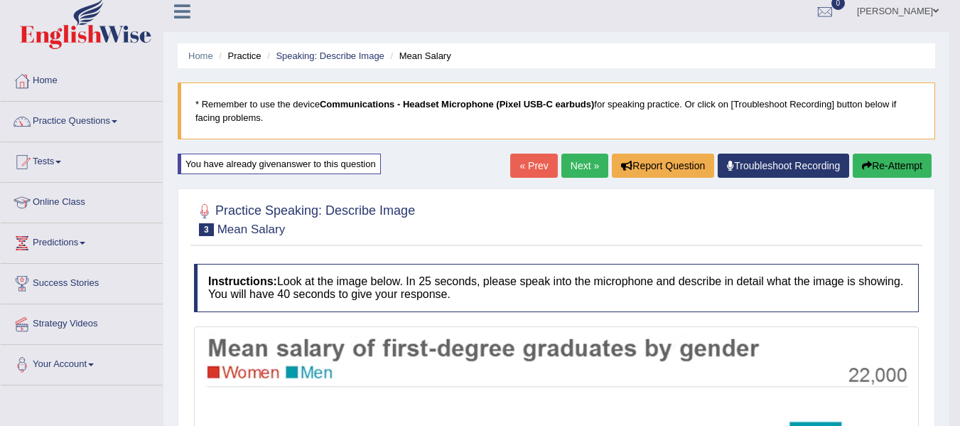
click at [902, 161] on button "Re-Attempt" at bounding box center [892, 165] width 79 height 24
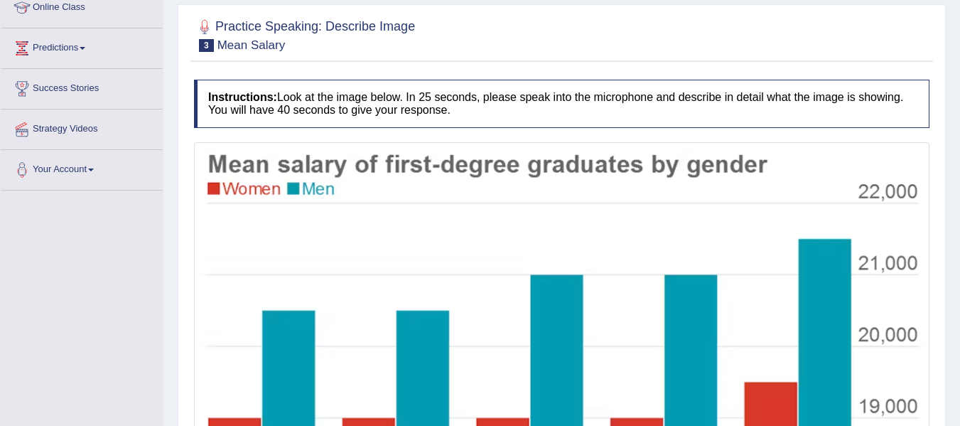
scroll to position [289, 0]
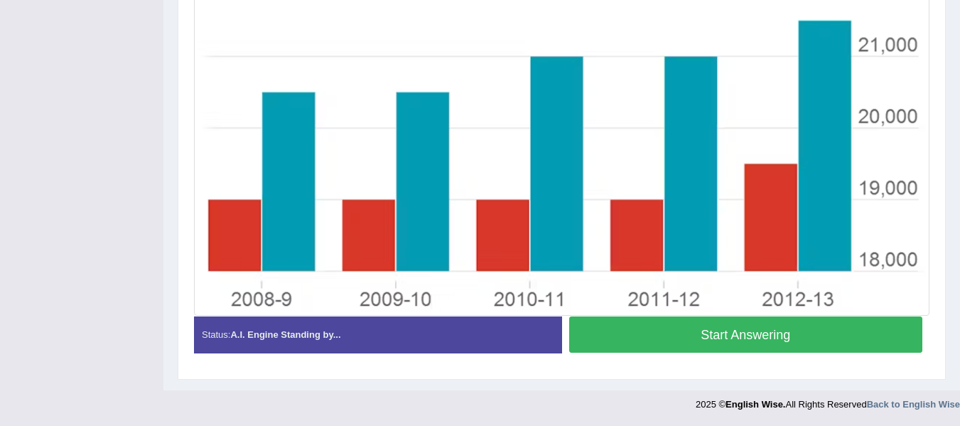
click at [850, 337] on button "Start Answering" at bounding box center [746, 334] width 354 height 36
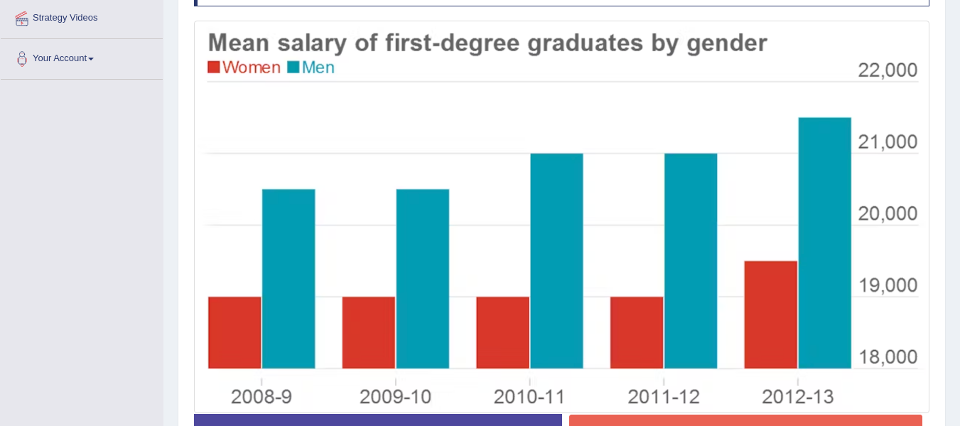
scroll to position [340, 0]
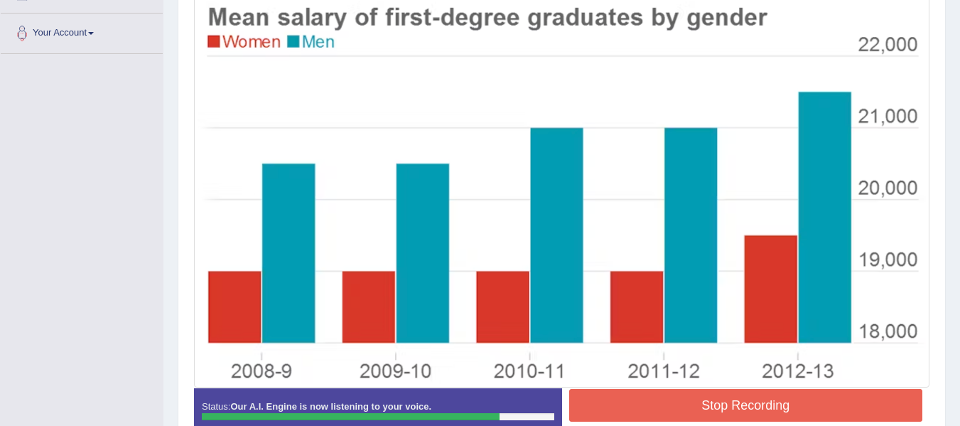
click at [778, 398] on button "Stop Recording" at bounding box center [746, 405] width 354 height 33
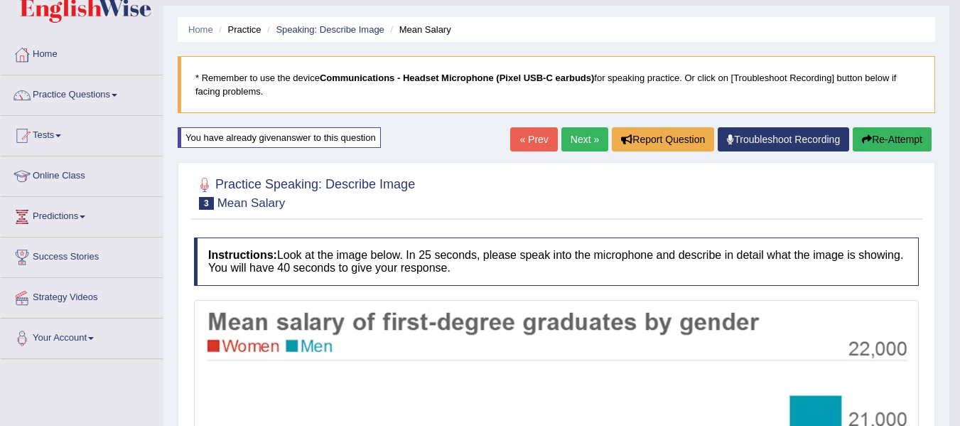
scroll to position [0, 0]
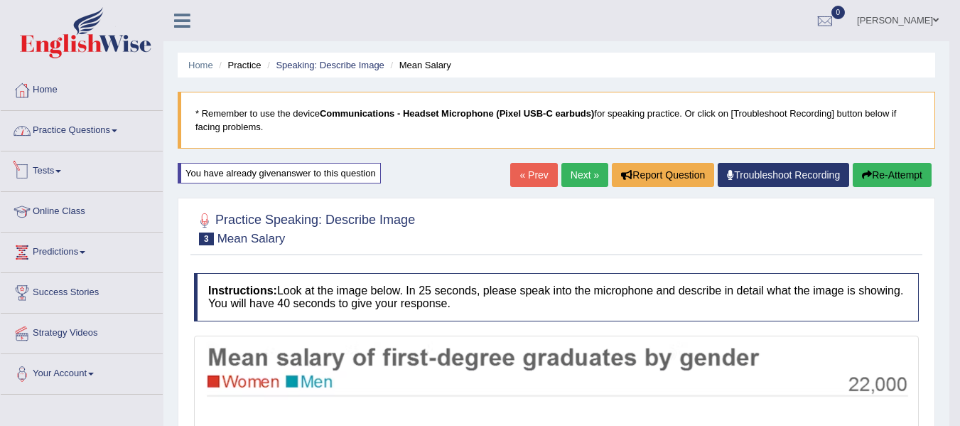
click at [112, 142] on link "Practice Questions" at bounding box center [82, 129] width 162 height 36
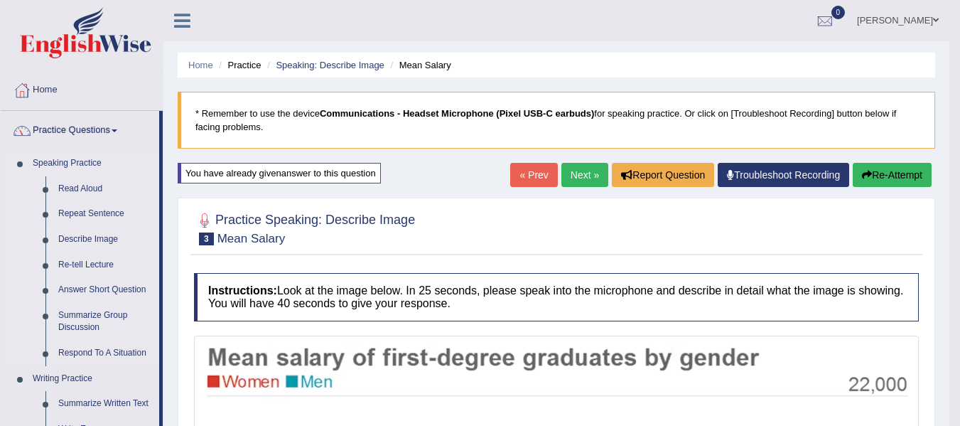
click at [103, 239] on link "Describe Image" at bounding box center [105, 240] width 107 height 26
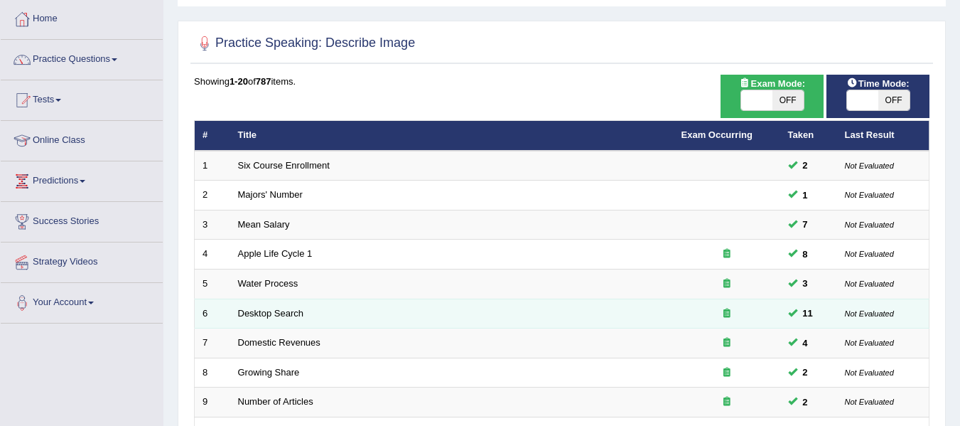
scroll to position [142, 0]
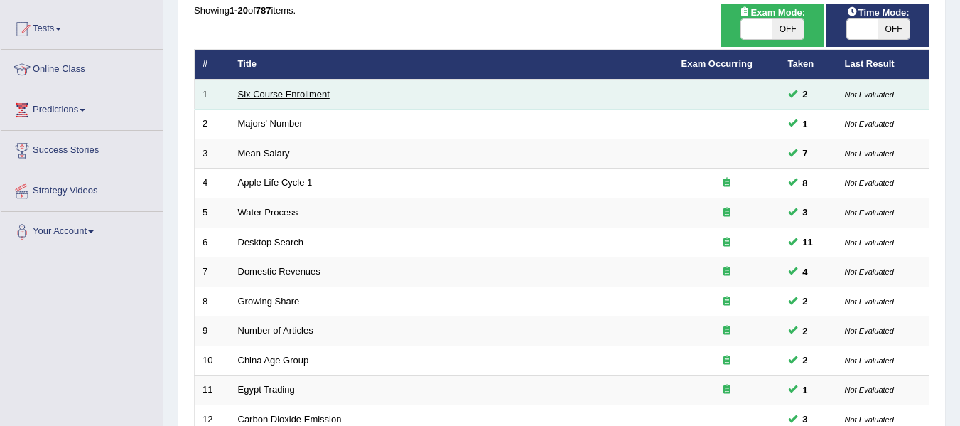
click at [291, 96] on link "Six Course Enrollment" at bounding box center [284, 94] width 92 height 11
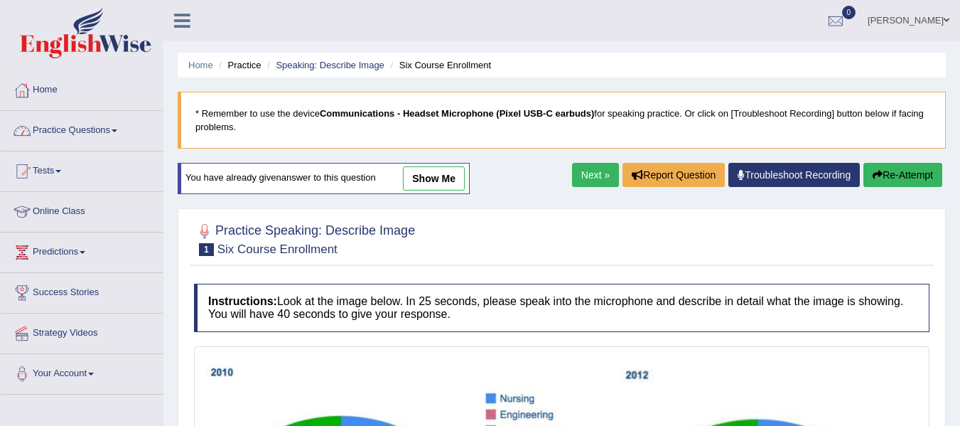
click at [587, 163] on link "Next »" at bounding box center [595, 175] width 47 height 24
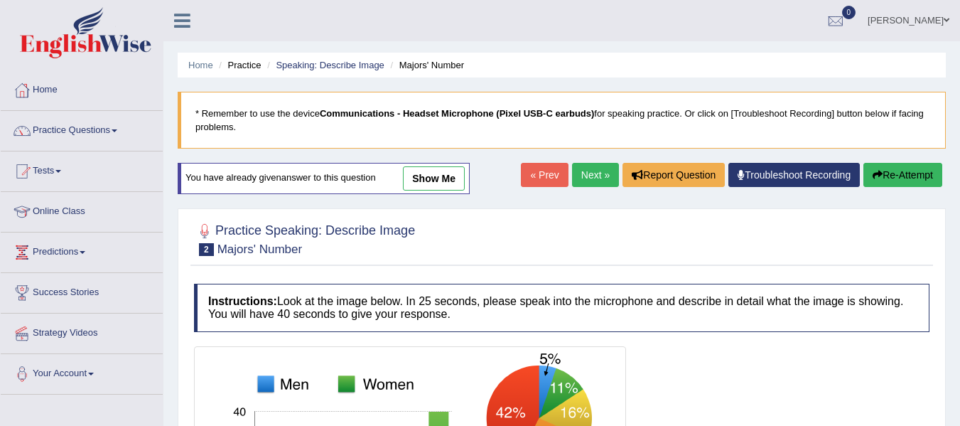
click at [562, 174] on div "« Prev Next » Report Question Troubleshoot Recording Re-Attempt" at bounding box center [733, 177] width 425 height 28
click at [587, 174] on link "Next »" at bounding box center [595, 175] width 47 height 24
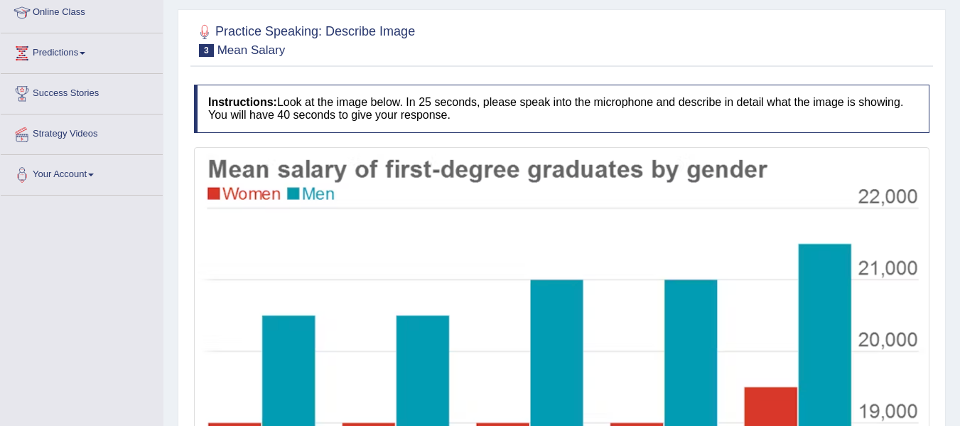
scroll to position [213, 0]
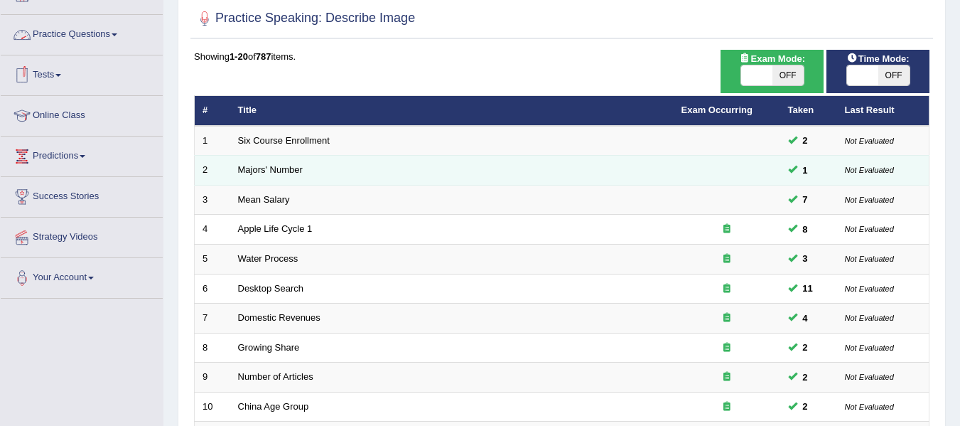
scroll to position [71, 0]
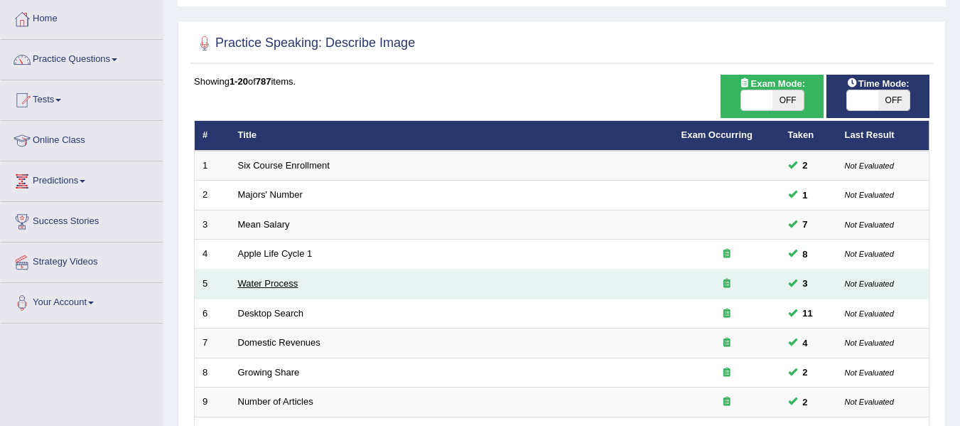
click at [253, 283] on link "Water Process" at bounding box center [268, 283] width 60 height 11
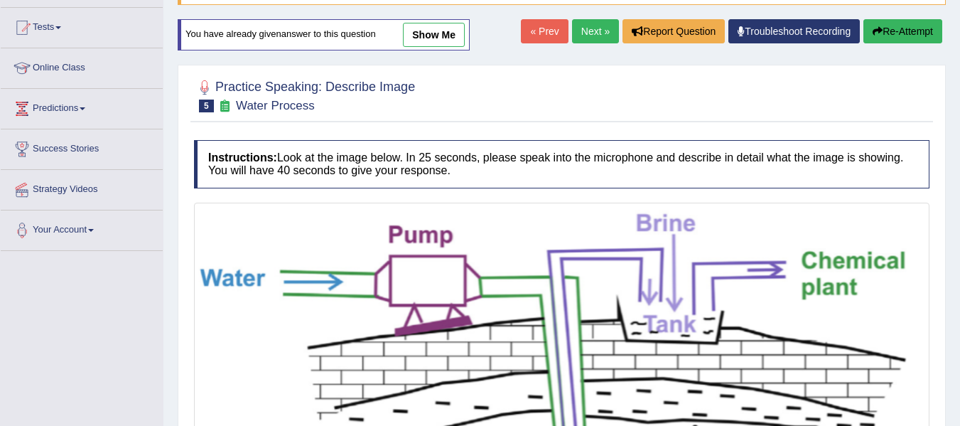
scroll to position [142, 0]
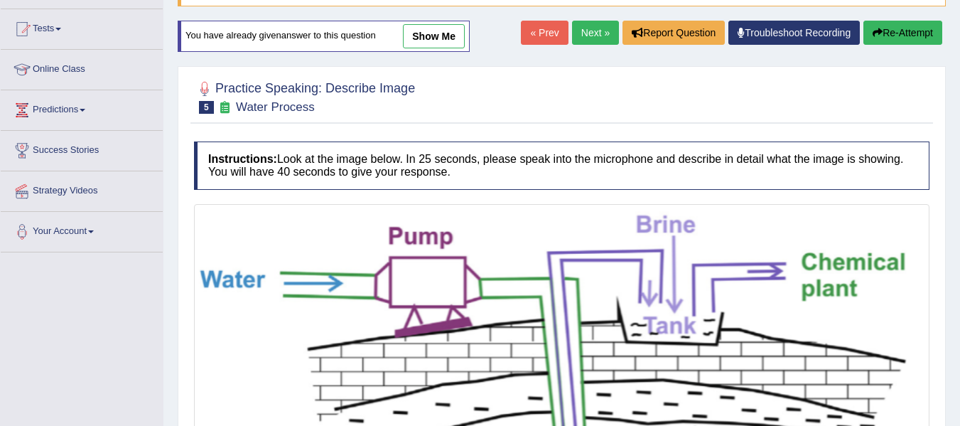
click at [587, 23] on link "Next »" at bounding box center [595, 33] width 47 height 24
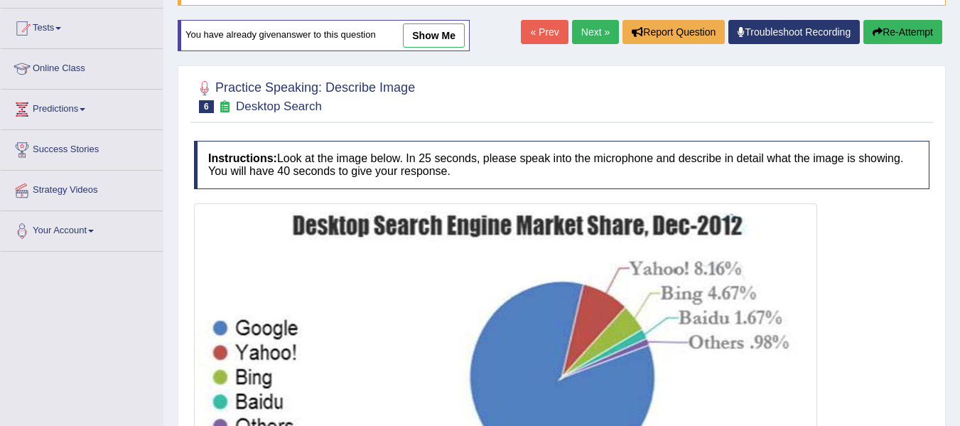
scroll to position [142, 0]
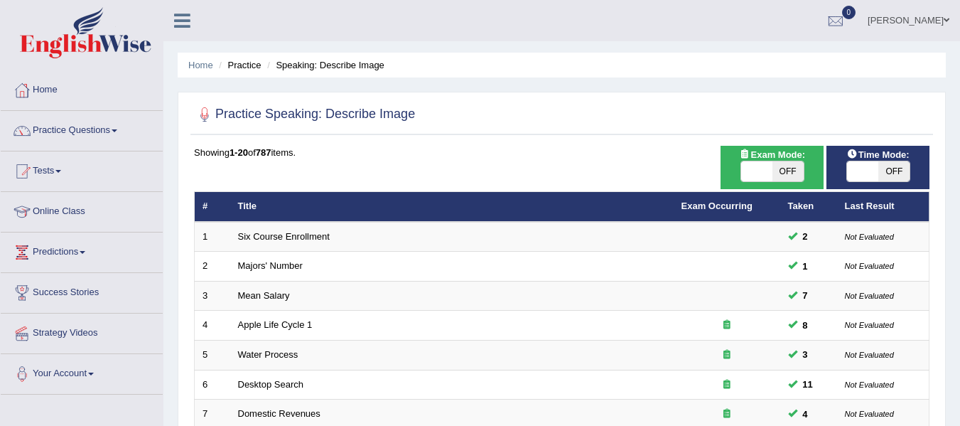
scroll to position [71, 0]
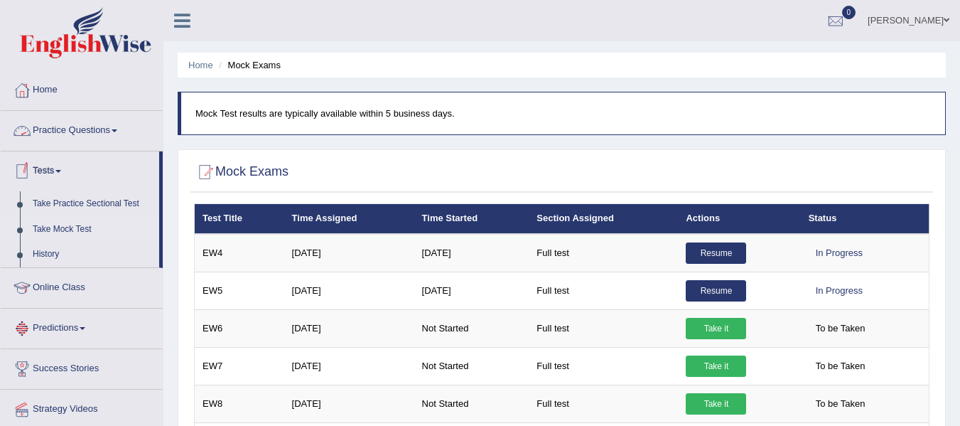
click at [94, 128] on link "Practice Questions" at bounding box center [82, 129] width 162 height 36
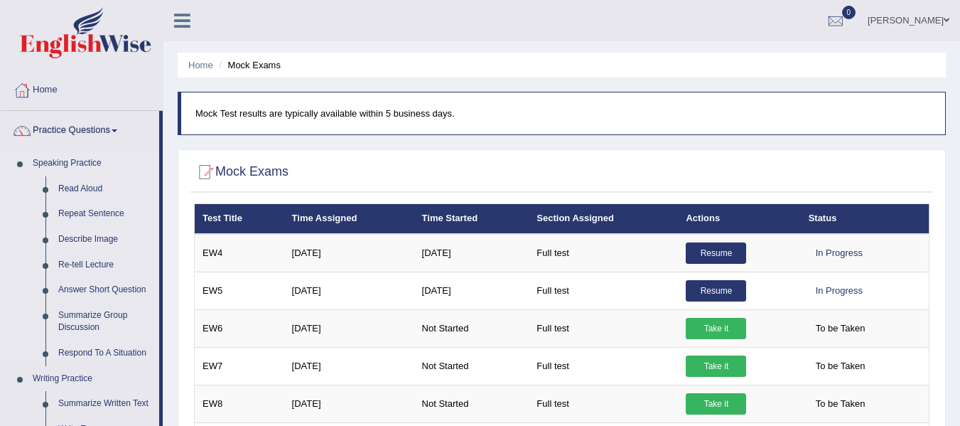
click at [101, 243] on link "Describe Image" at bounding box center [105, 240] width 107 height 26
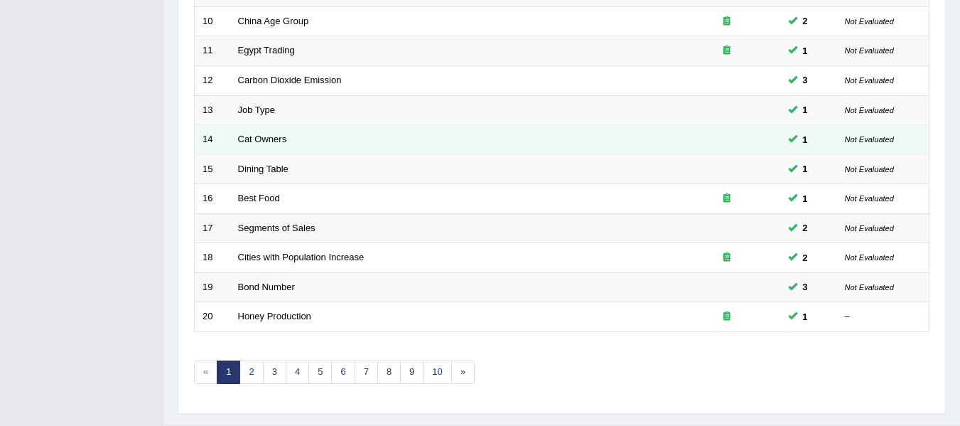
scroll to position [497, 0]
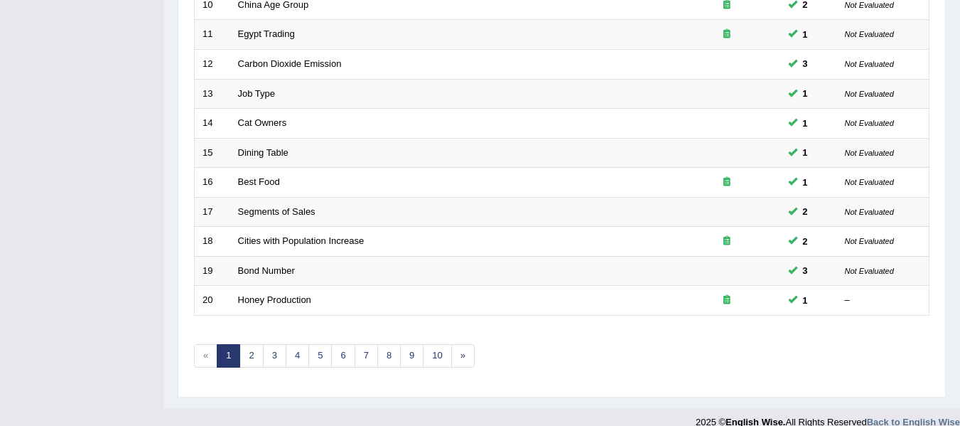
click at [321, 367] on div "Showing 1-20 of 787 items. # Title Exam Occurring Taken Last Result 1 Six Cours…" at bounding box center [561, 16] width 735 height 737
click at [320, 360] on link "5" at bounding box center [319, 355] width 23 height 23
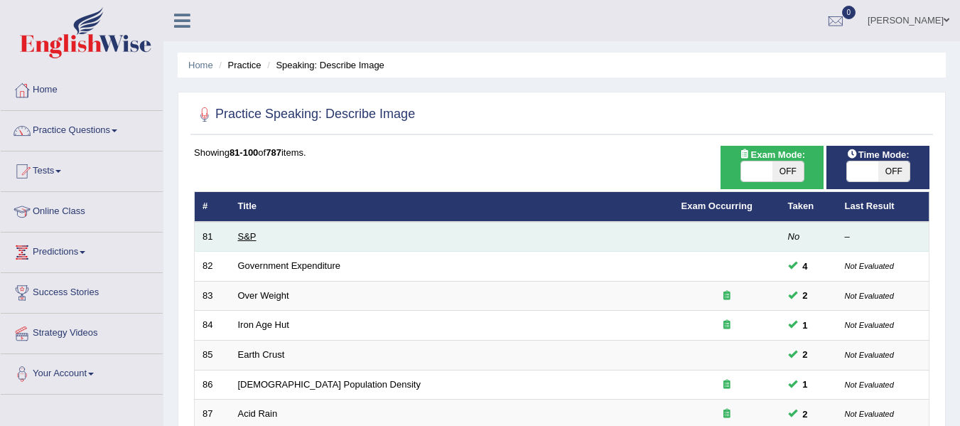
click at [242, 236] on link "S&P" at bounding box center [247, 236] width 18 height 11
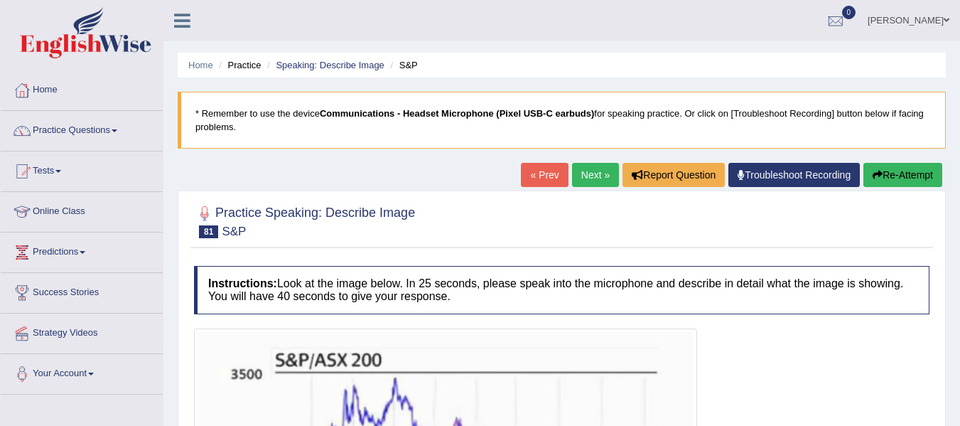
click at [572, 177] on link "Next »" at bounding box center [595, 175] width 47 height 24
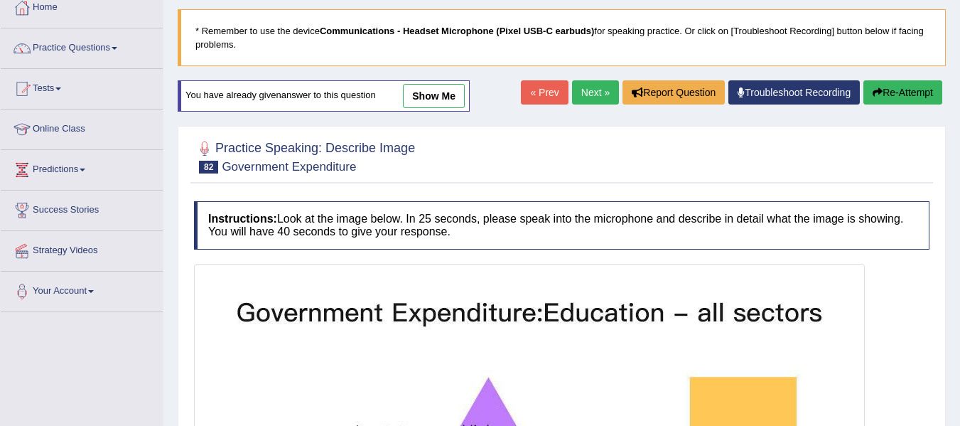
scroll to position [71, 0]
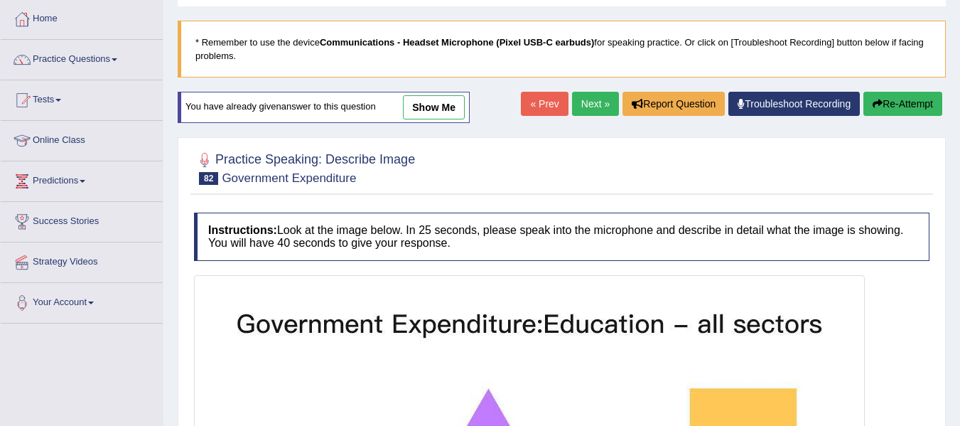
click at [590, 107] on link "Next »" at bounding box center [595, 104] width 47 height 24
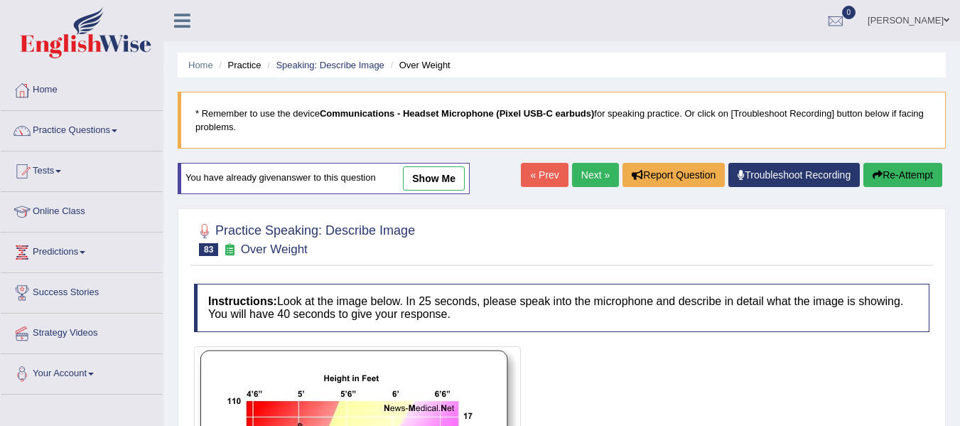
click at [600, 171] on link "Next »" at bounding box center [595, 175] width 47 height 24
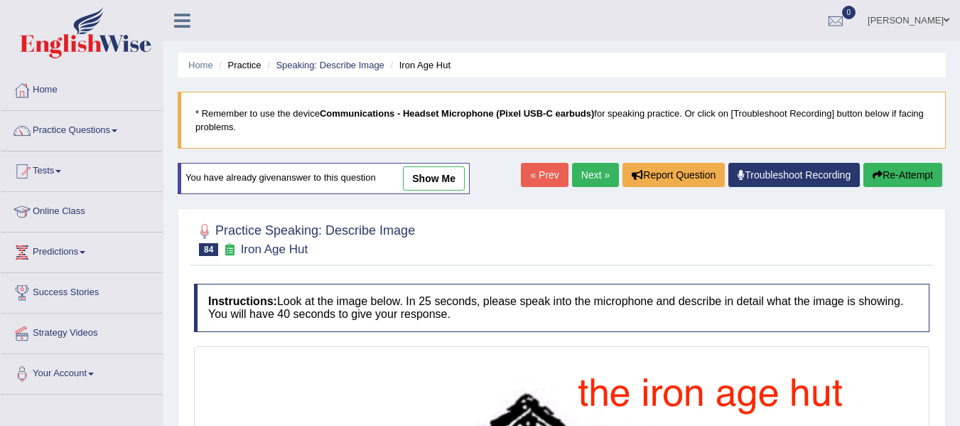
click at [588, 168] on link "Next »" at bounding box center [595, 175] width 47 height 24
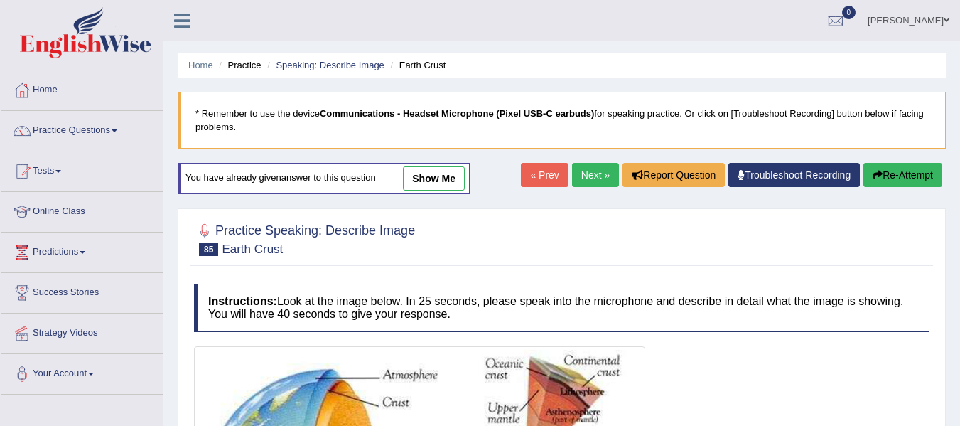
click at [589, 175] on link "Next »" at bounding box center [595, 175] width 47 height 24
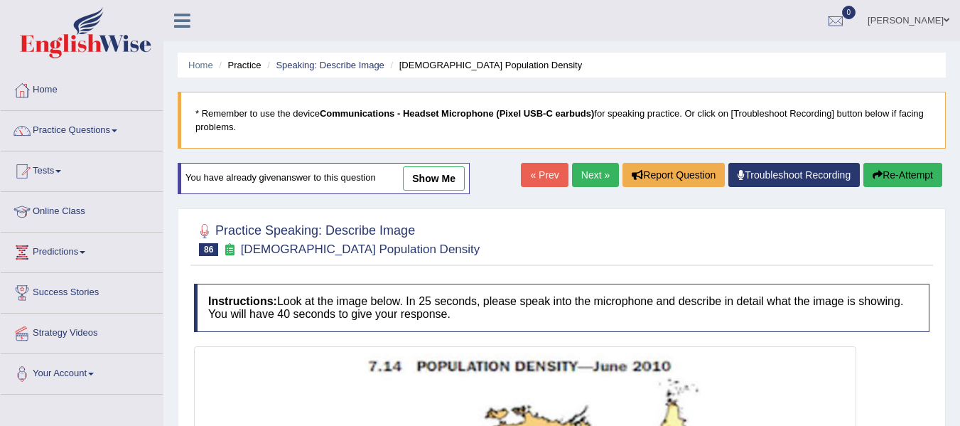
click at [593, 179] on link "Next »" at bounding box center [595, 175] width 47 height 24
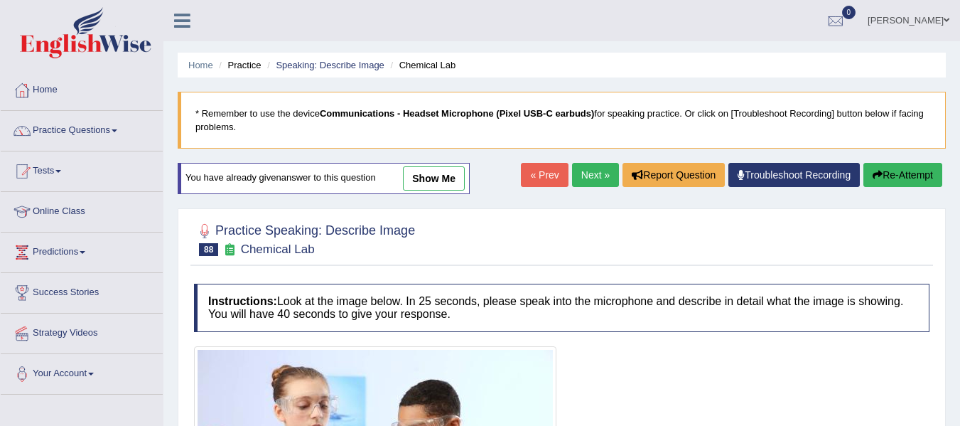
click at [588, 178] on link "Next »" at bounding box center [595, 175] width 47 height 24
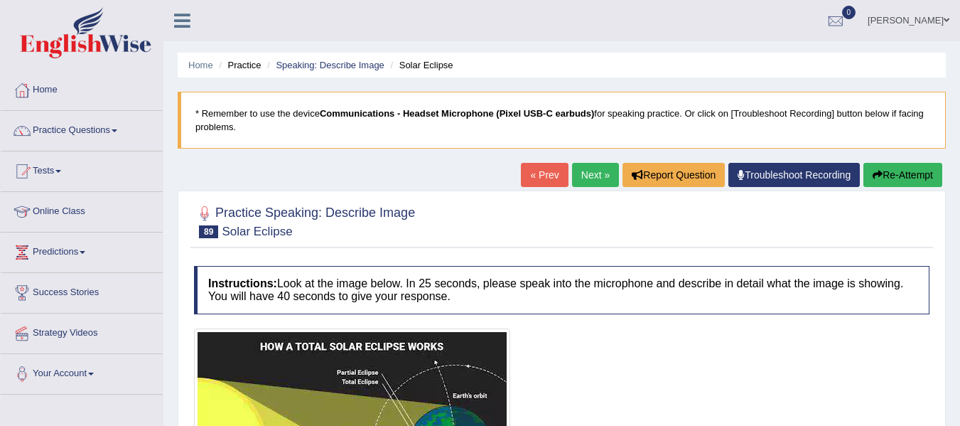
click at [602, 182] on link "Next »" at bounding box center [595, 175] width 47 height 24
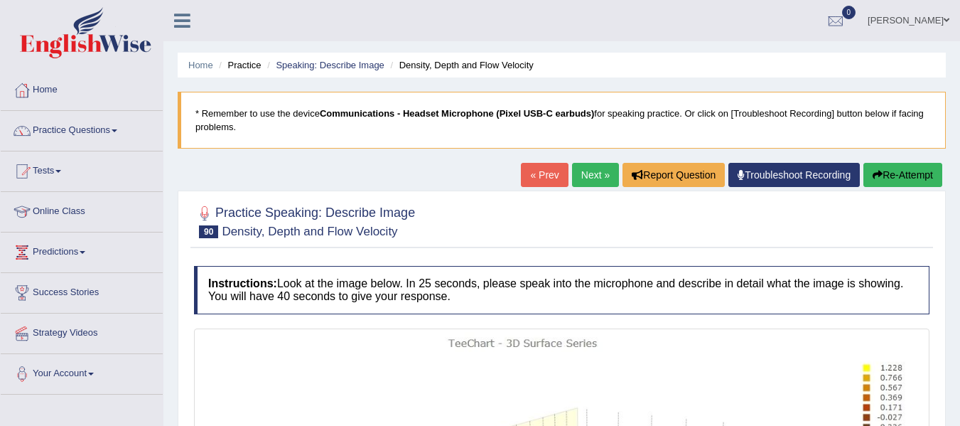
click at [596, 179] on link "Next »" at bounding box center [595, 175] width 47 height 24
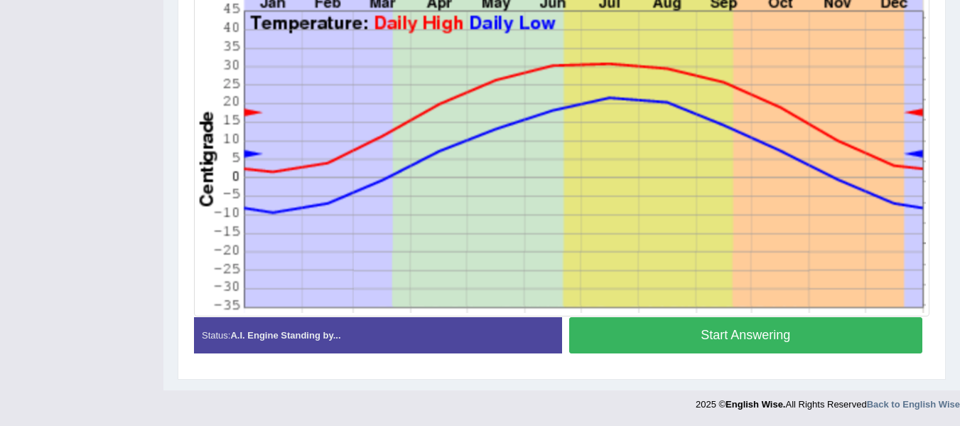
scroll to position [345, 0]
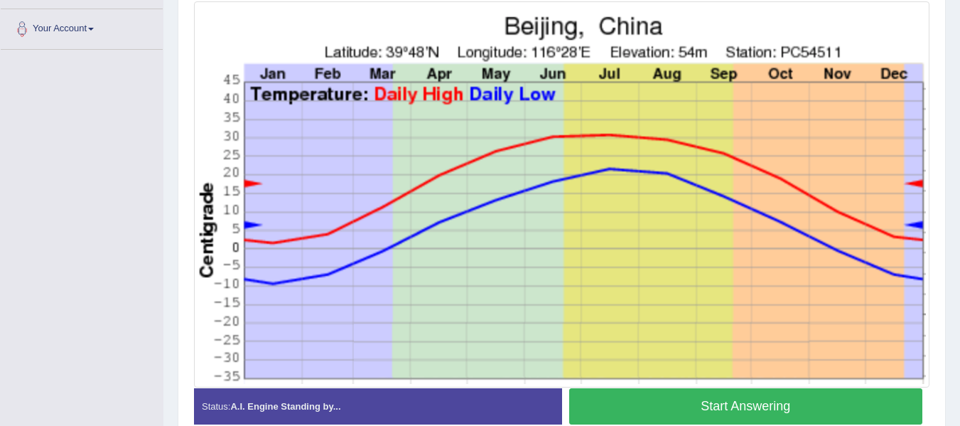
click at [718, 401] on button "Start Answering" at bounding box center [746, 406] width 354 height 36
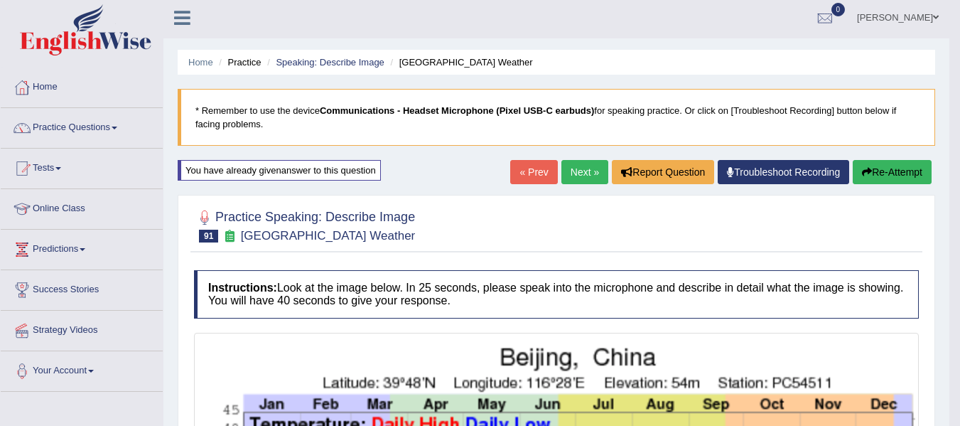
scroll to position [0, 0]
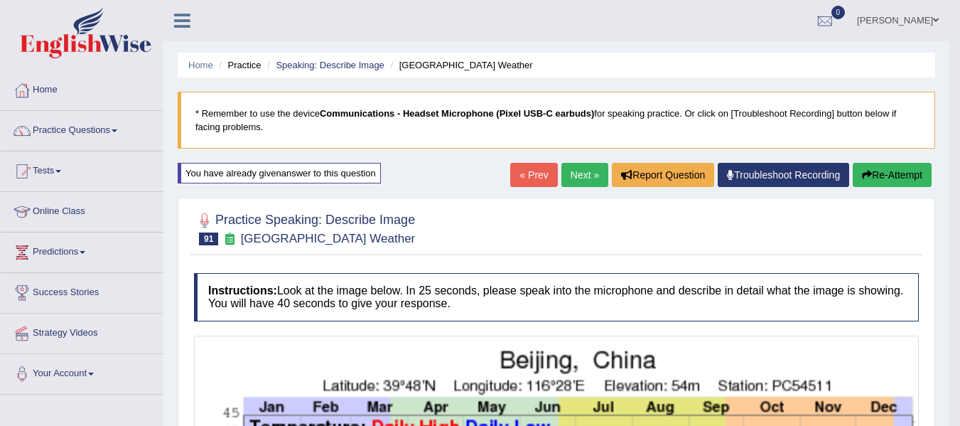
click at [894, 171] on button "Re-Attempt" at bounding box center [892, 175] width 79 height 24
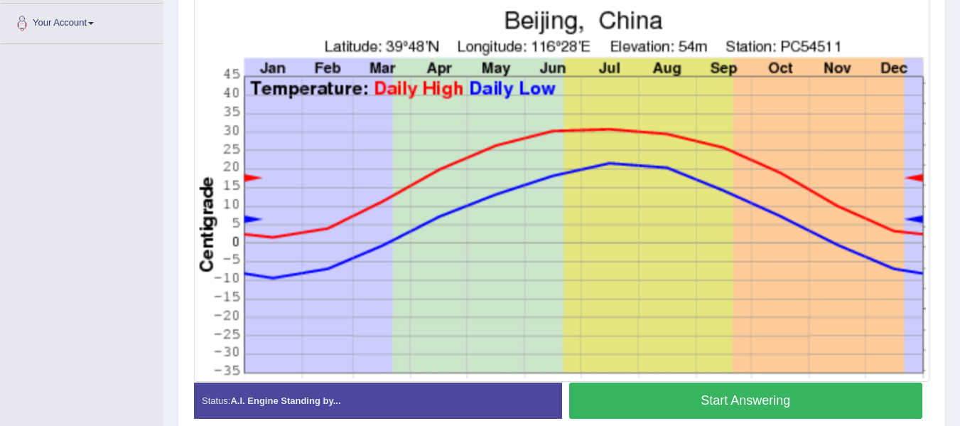
scroll to position [355, 0]
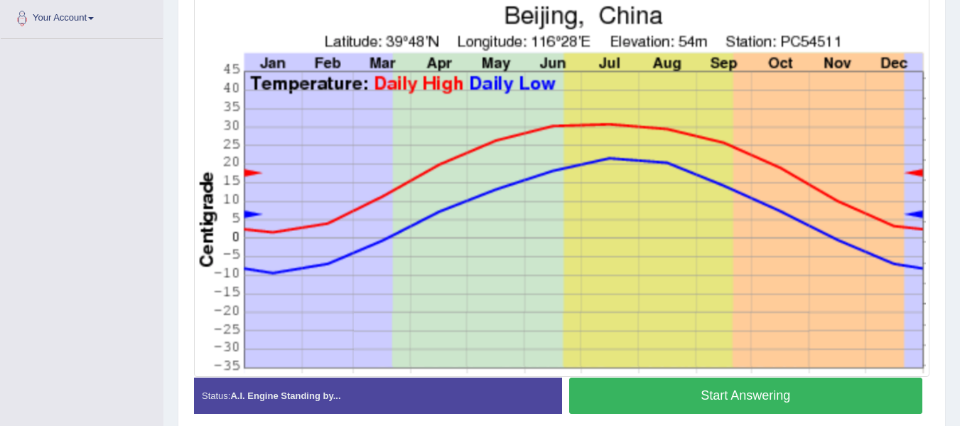
click at [792, 402] on button "Start Answering" at bounding box center [746, 395] width 354 height 36
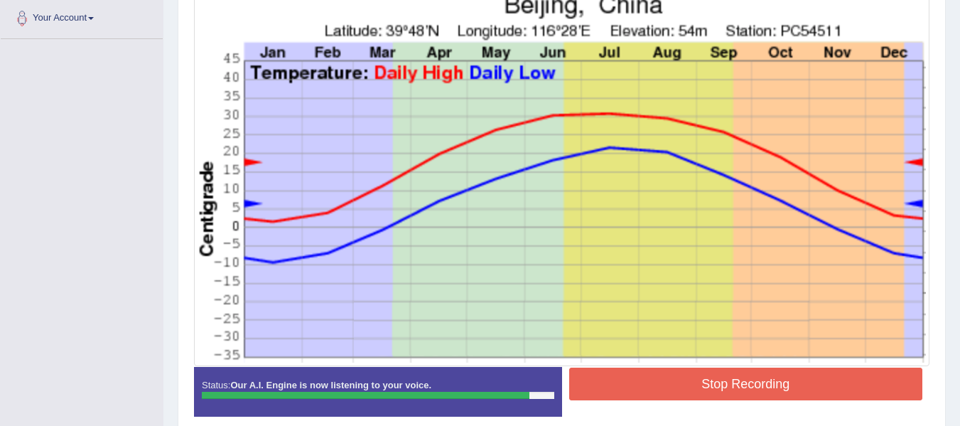
click at [863, 380] on button "Stop Recording" at bounding box center [746, 383] width 354 height 33
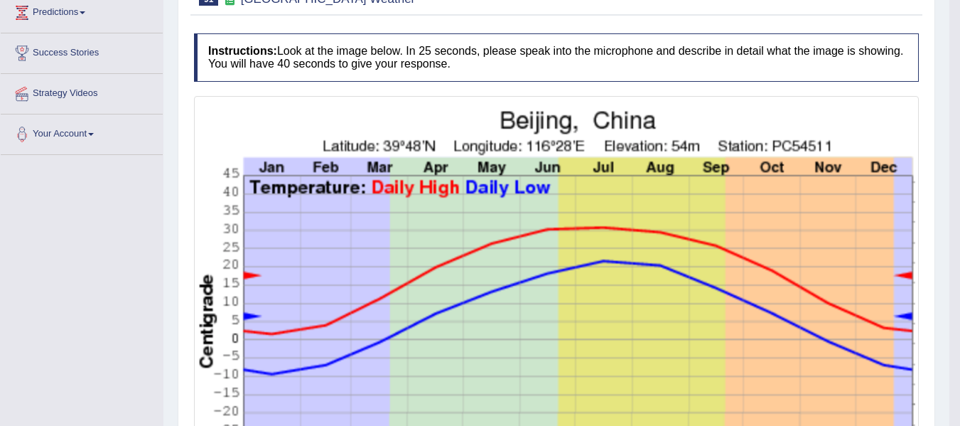
scroll to position [0, 0]
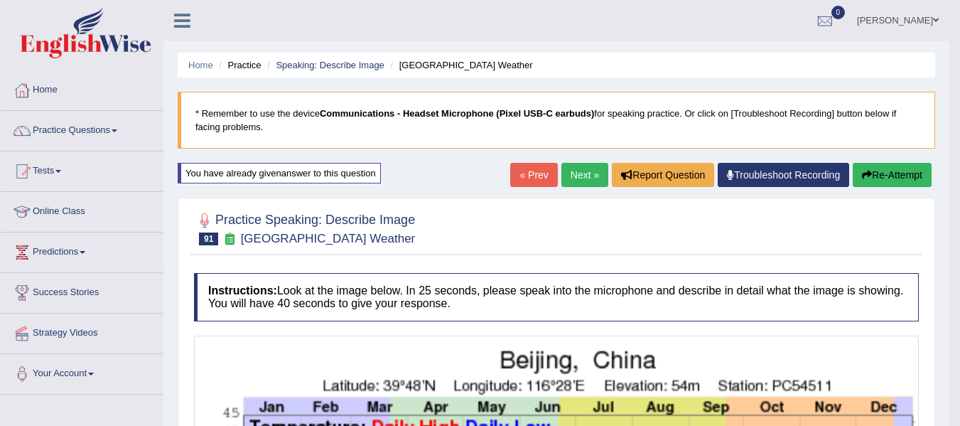
click at [581, 166] on link "Next »" at bounding box center [584, 175] width 47 height 24
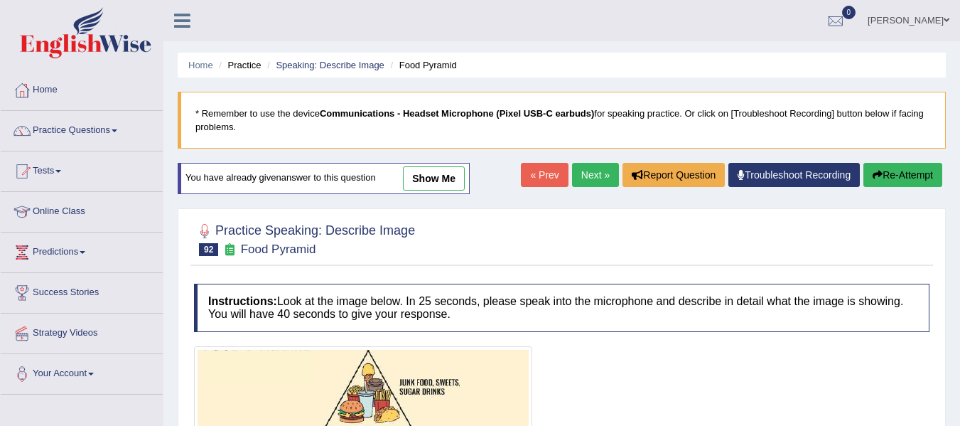
click at [590, 179] on link "Next »" at bounding box center [595, 175] width 47 height 24
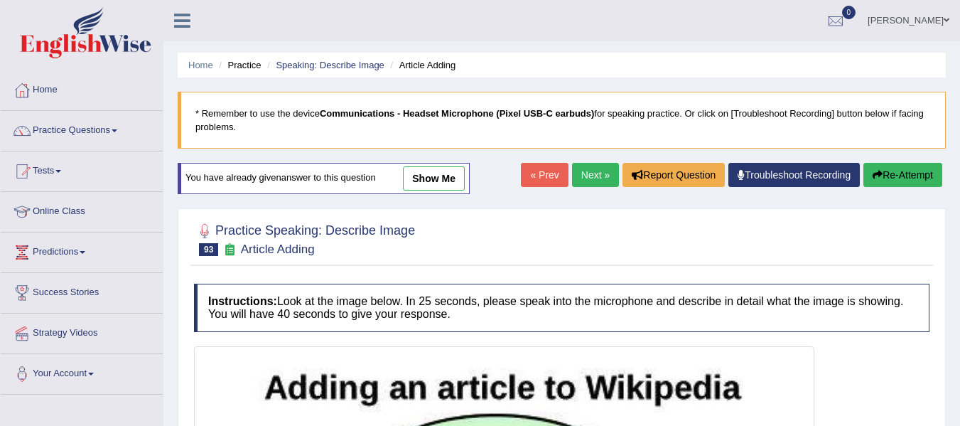
click at [588, 175] on link "Next »" at bounding box center [595, 175] width 47 height 24
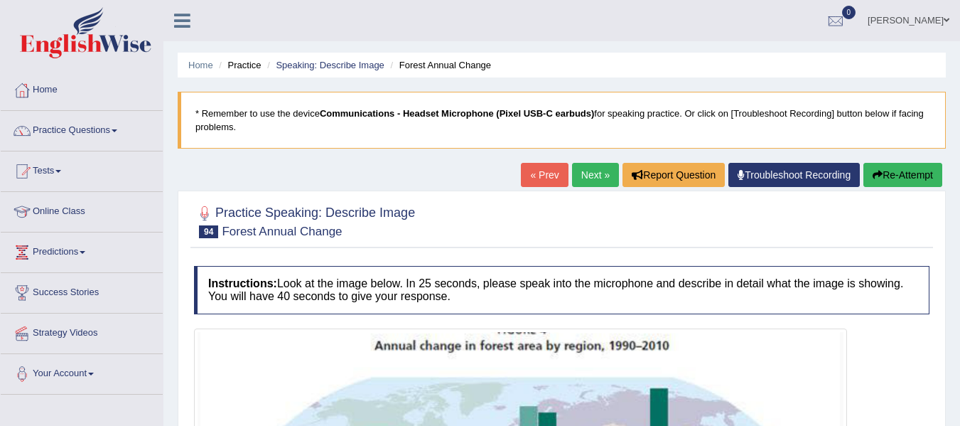
click at [588, 161] on div "Home Practice Speaking: Describe Image Forest Annual Change * Remember to use t…" at bounding box center [561, 405] width 796 height 810
click at [589, 179] on link "Next »" at bounding box center [595, 175] width 47 height 24
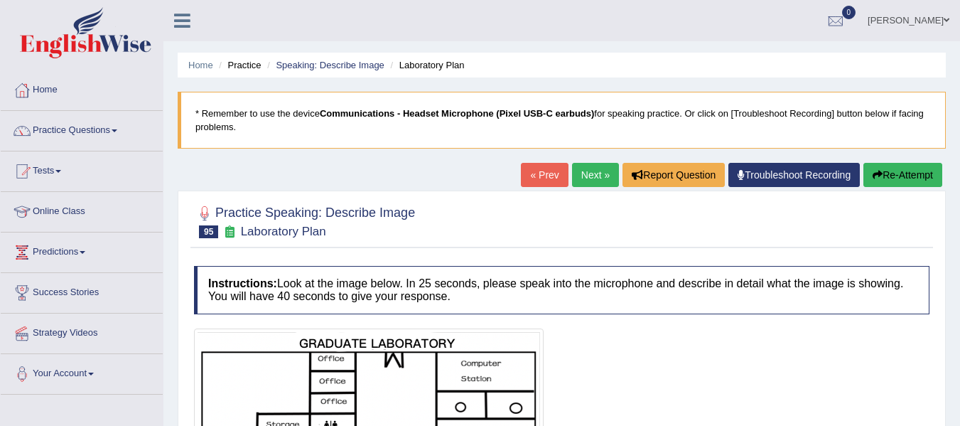
click at [578, 173] on link "Next »" at bounding box center [595, 175] width 47 height 24
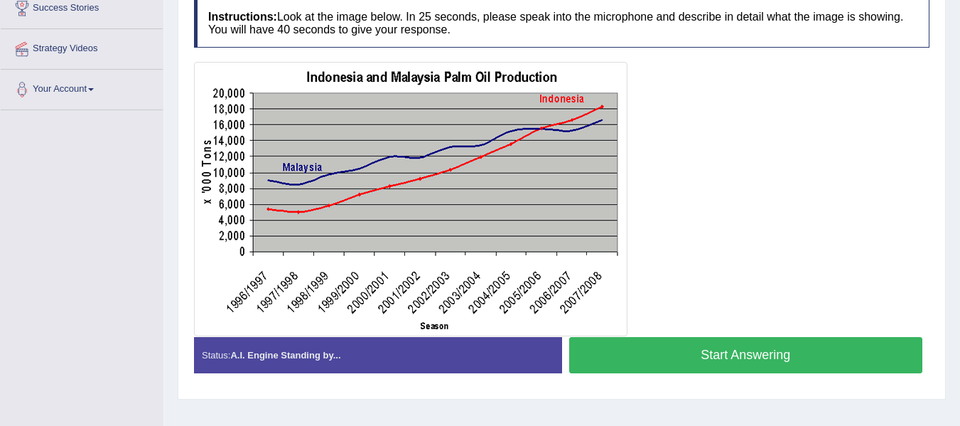
click at [808, 364] on button "Start Answering" at bounding box center [746, 355] width 354 height 36
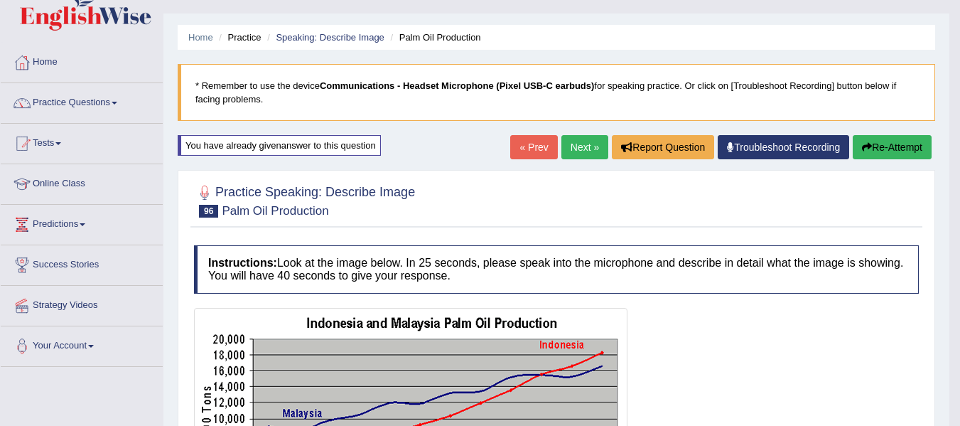
scroll to position [26, 0]
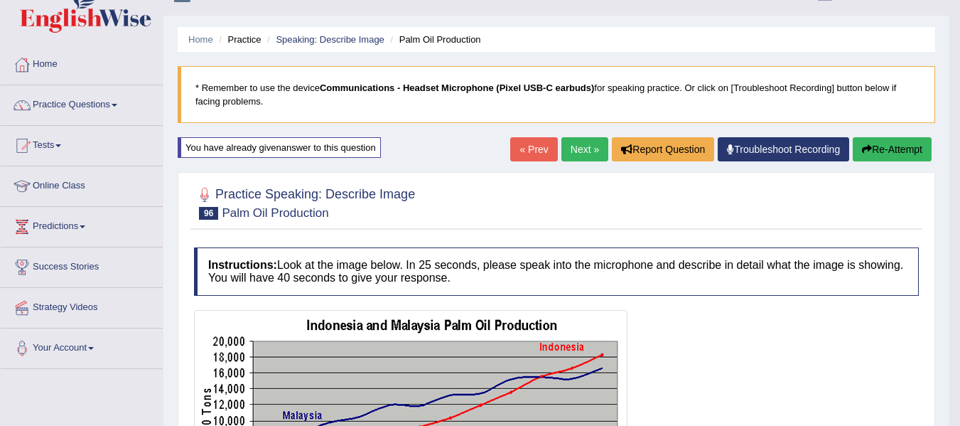
click at [591, 158] on link "Next »" at bounding box center [584, 149] width 47 height 24
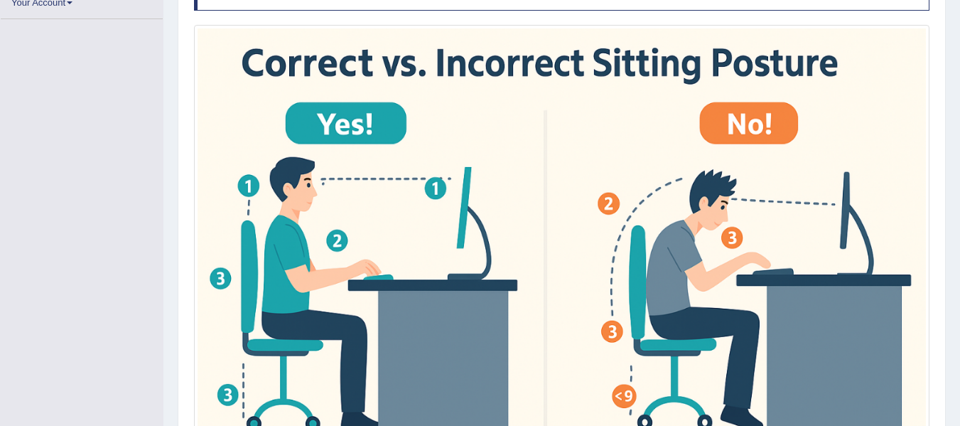
scroll to position [370, 0]
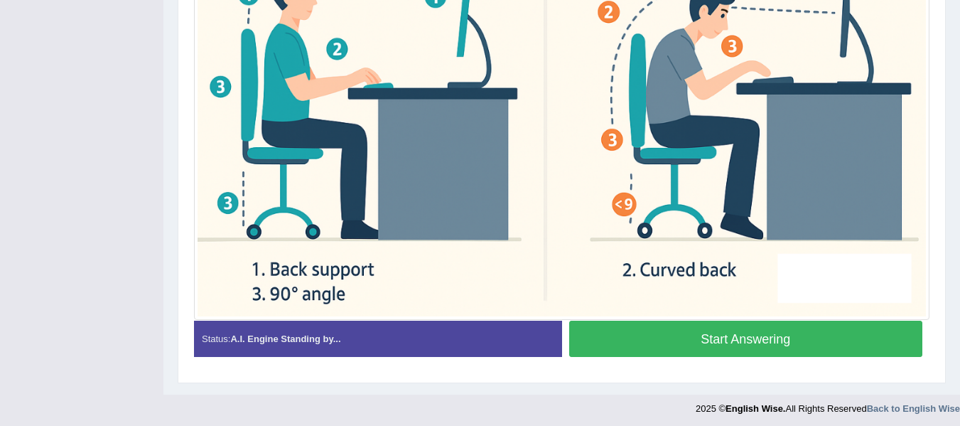
click at [670, 347] on button "Start Answering" at bounding box center [746, 338] width 354 height 36
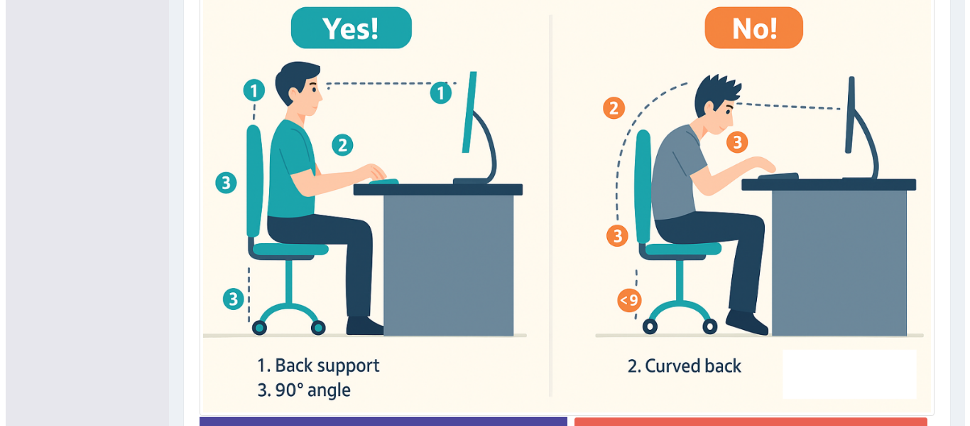
scroll to position [519, 0]
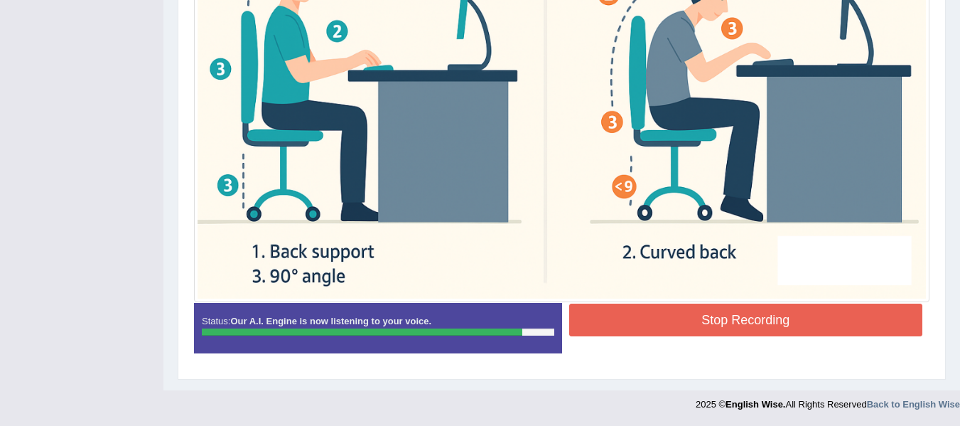
click at [840, 331] on button "Stop Recording" at bounding box center [746, 319] width 354 height 33
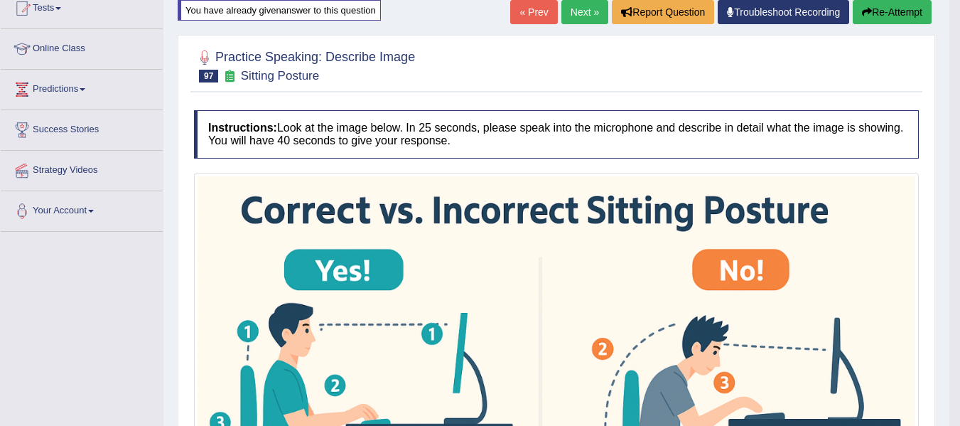
scroll to position [0, 0]
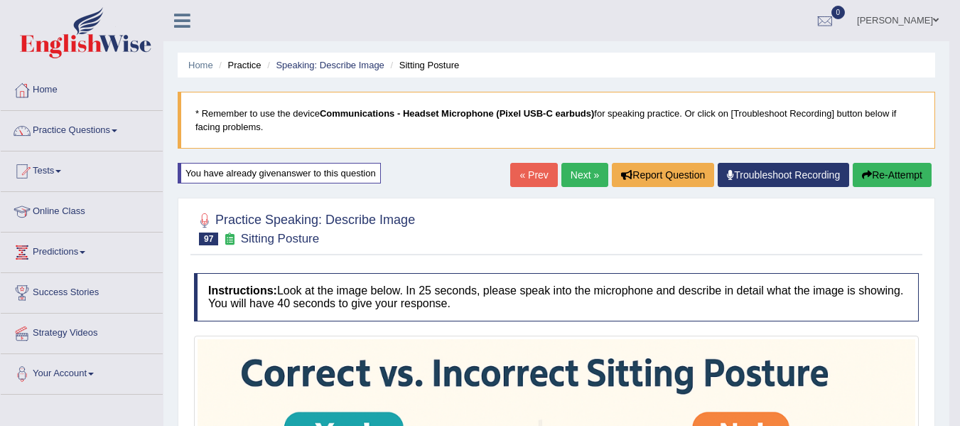
click at [566, 175] on link "Next »" at bounding box center [584, 175] width 47 height 24
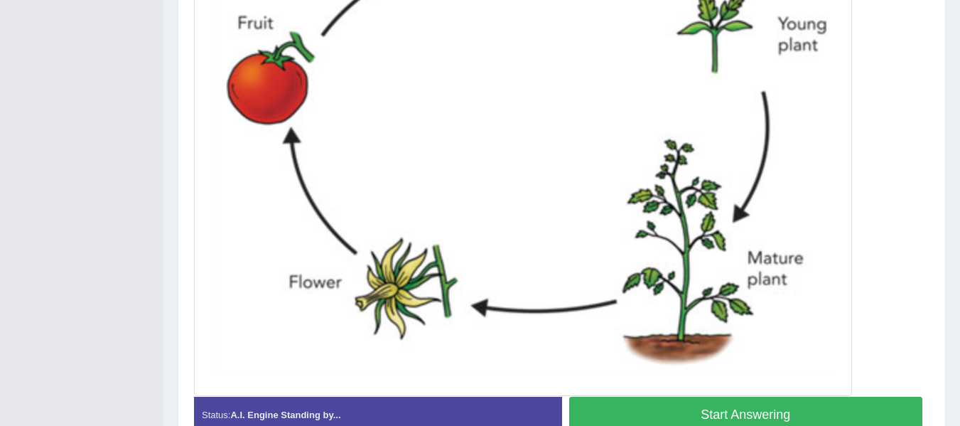
scroll to position [634, 0]
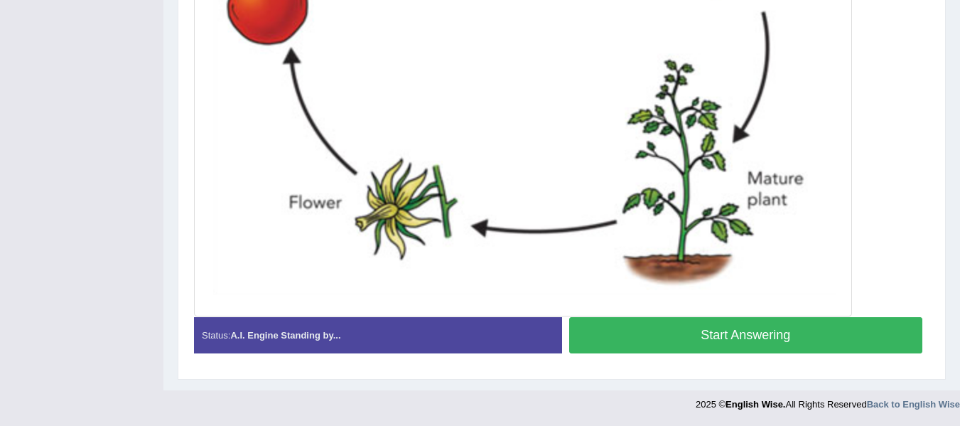
click at [691, 319] on div "Instructions: Look at the image below. In 25 seconds, please speak into the mic…" at bounding box center [561, 7] width 742 height 728
click at [692, 330] on button "Start Answering" at bounding box center [746, 335] width 354 height 36
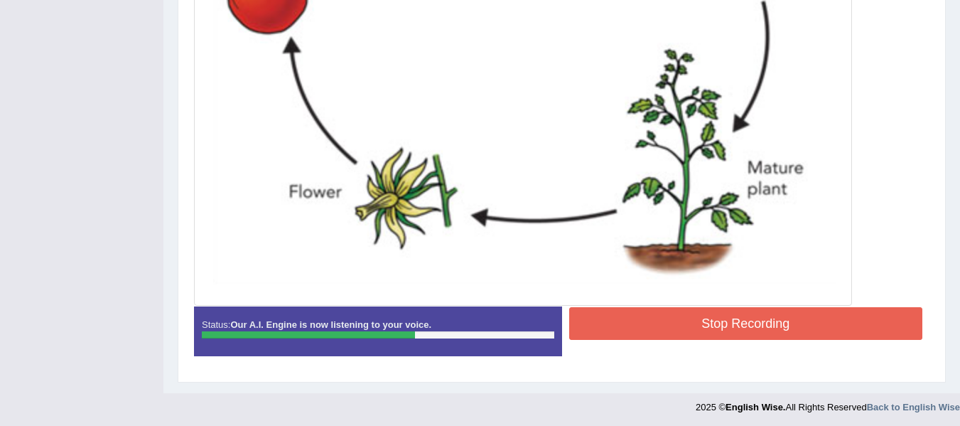
scroll to position [637, 0]
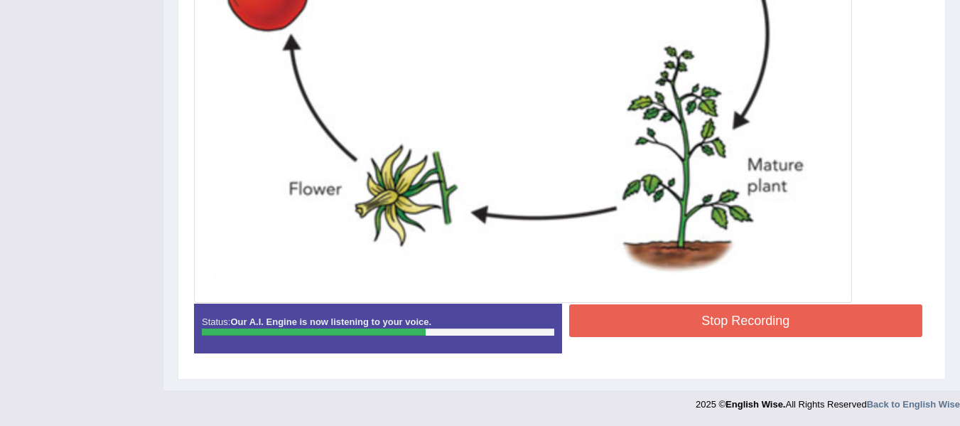
click at [691, 325] on button "Stop Recording" at bounding box center [746, 320] width 354 height 33
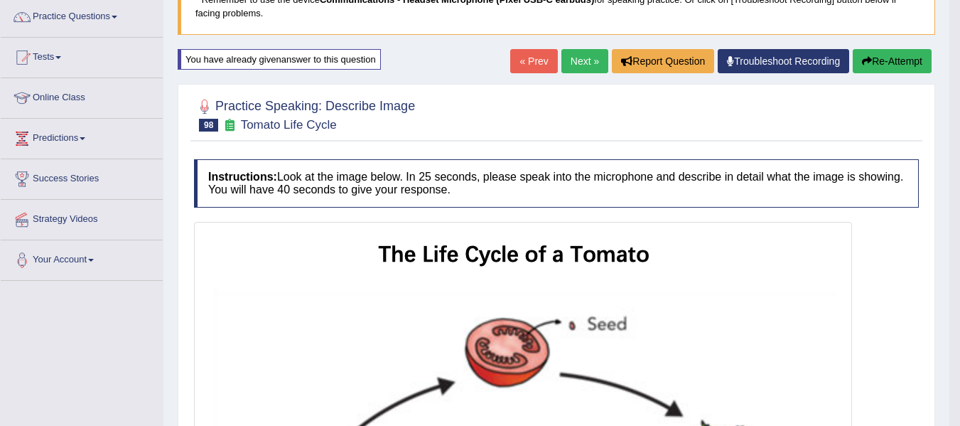
scroll to position [139, 0]
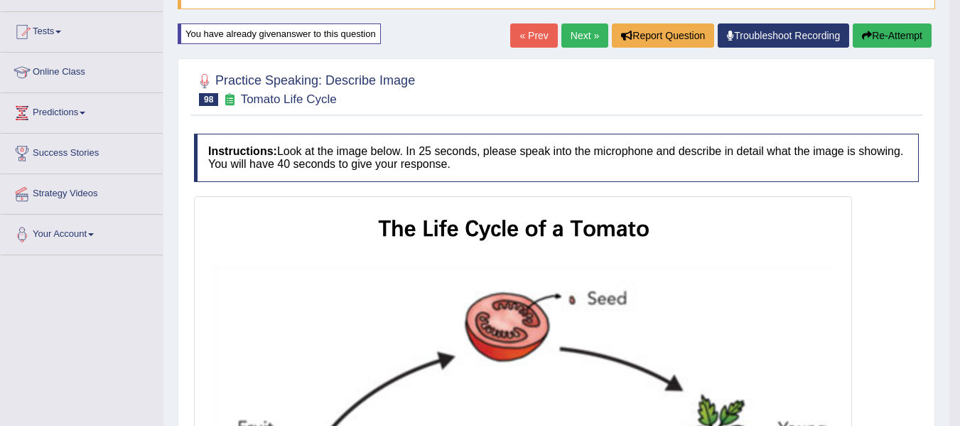
click at [889, 36] on button "Re-Attempt" at bounding box center [892, 35] width 79 height 24
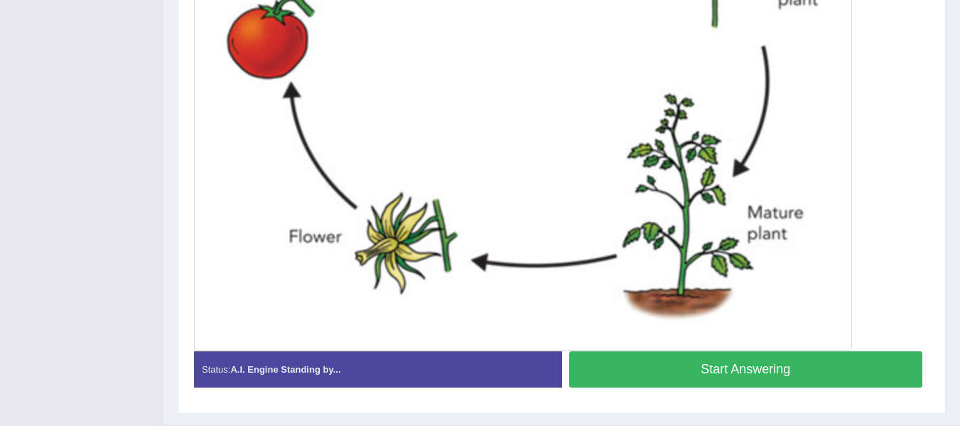
click at [794, 378] on button "Start Answering" at bounding box center [746, 369] width 354 height 36
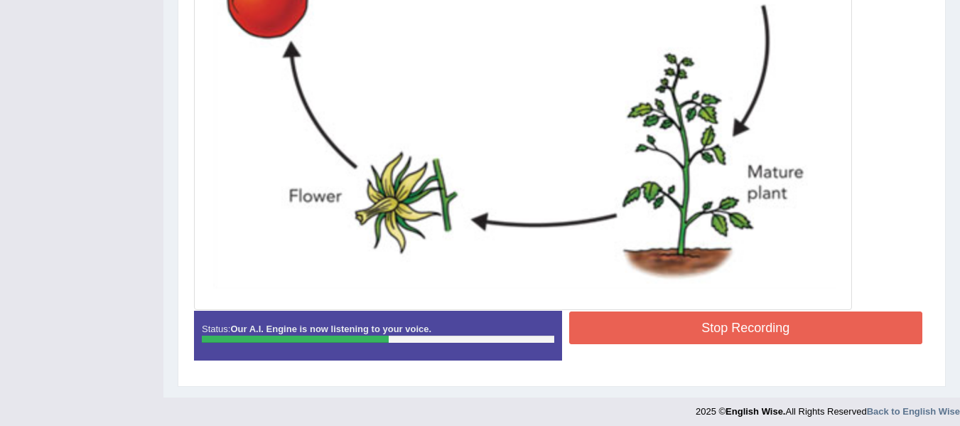
scroll to position [637, 0]
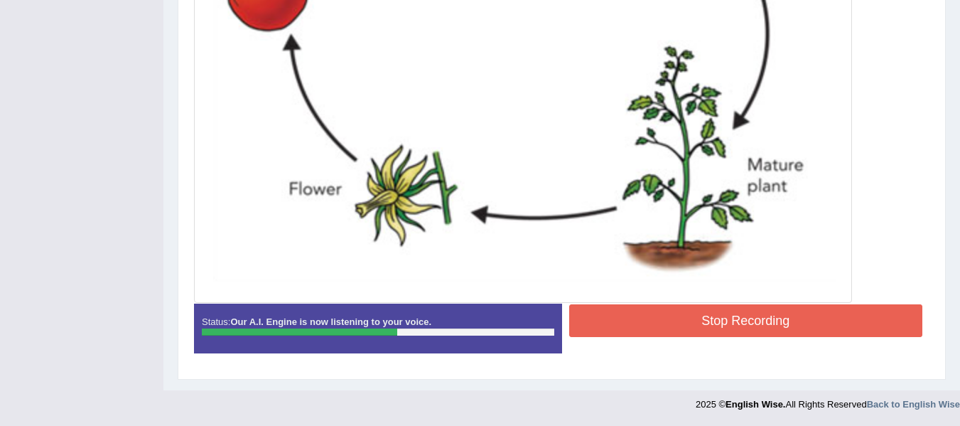
click at [589, 317] on button "Stop Recording" at bounding box center [746, 320] width 354 height 33
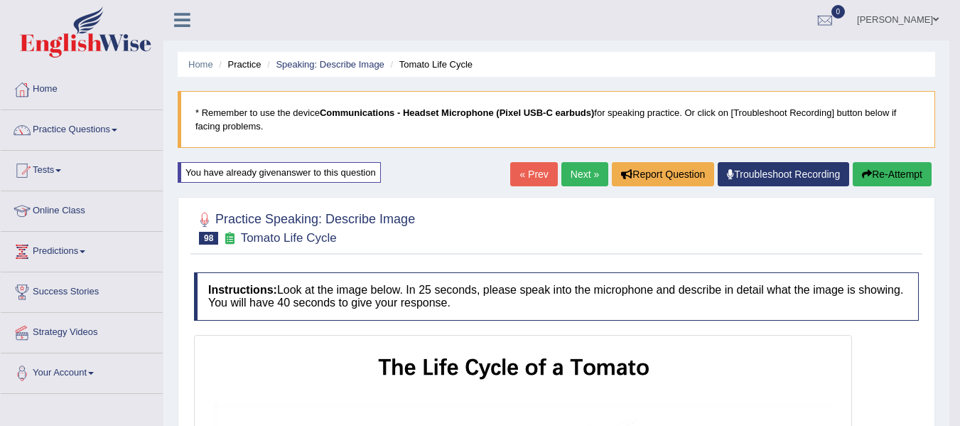
scroll to position [0, 0]
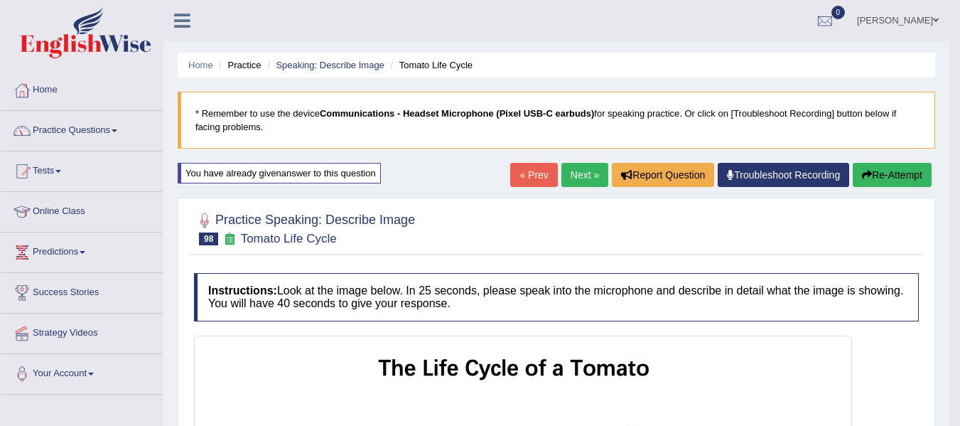
click at [876, 174] on button "Re-Attempt" at bounding box center [892, 175] width 79 height 24
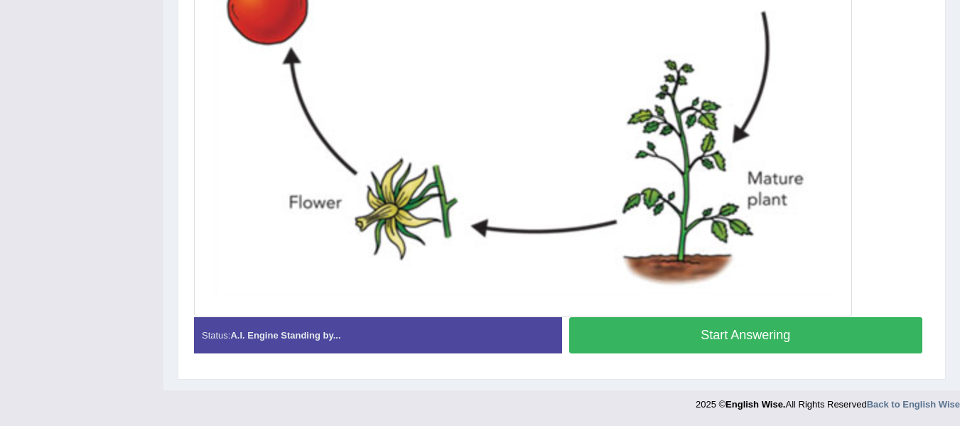
click at [792, 345] on button "Start Answering" at bounding box center [746, 335] width 354 height 36
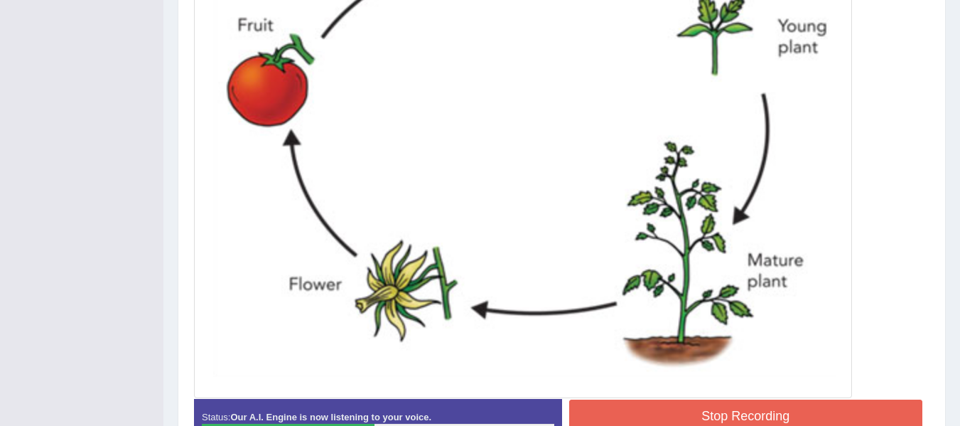
scroll to position [552, 0]
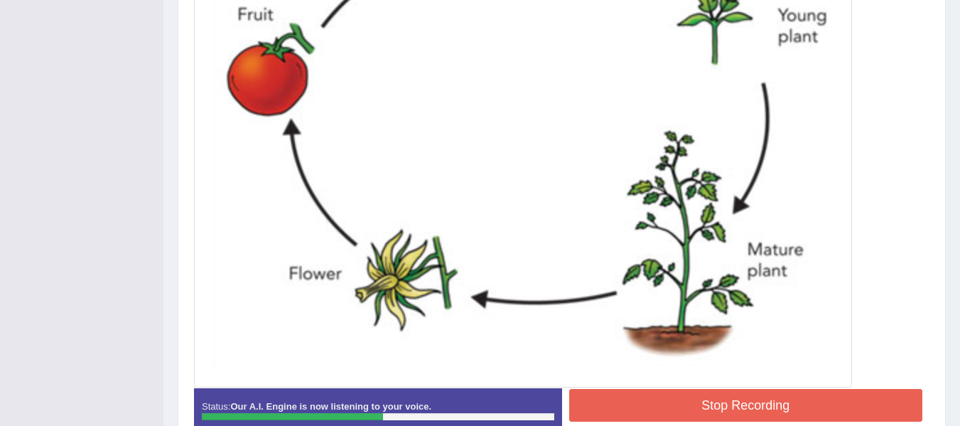
click at [826, 396] on button "Stop Recording" at bounding box center [746, 405] width 354 height 33
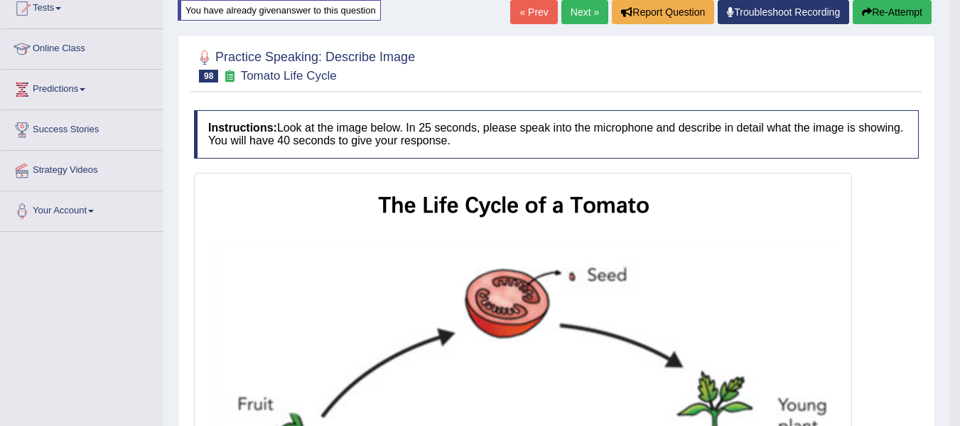
scroll to position [126, 0]
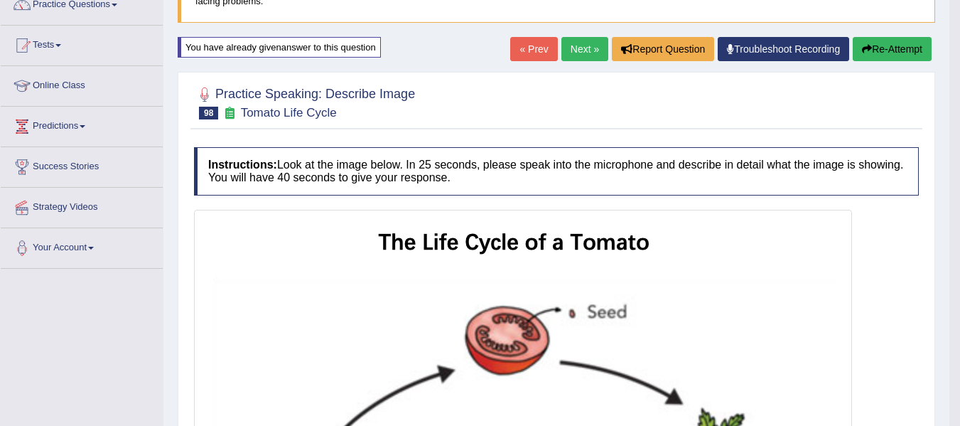
click at [897, 45] on button "Re-Attempt" at bounding box center [892, 49] width 79 height 24
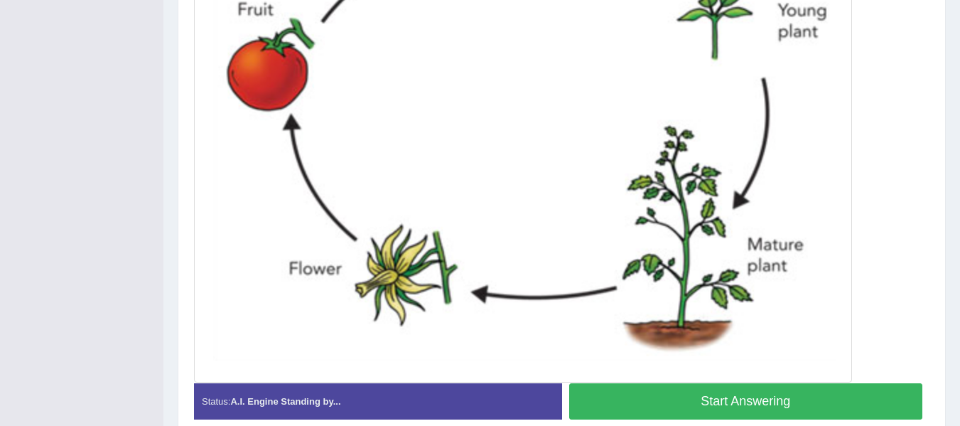
click at [811, 403] on button "Start Answering" at bounding box center [746, 401] width 354 height 36
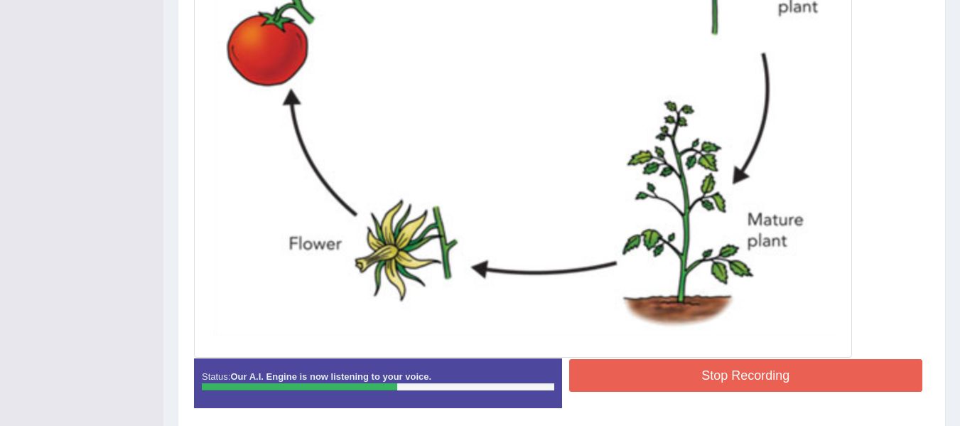
scroll to position [566, 0]
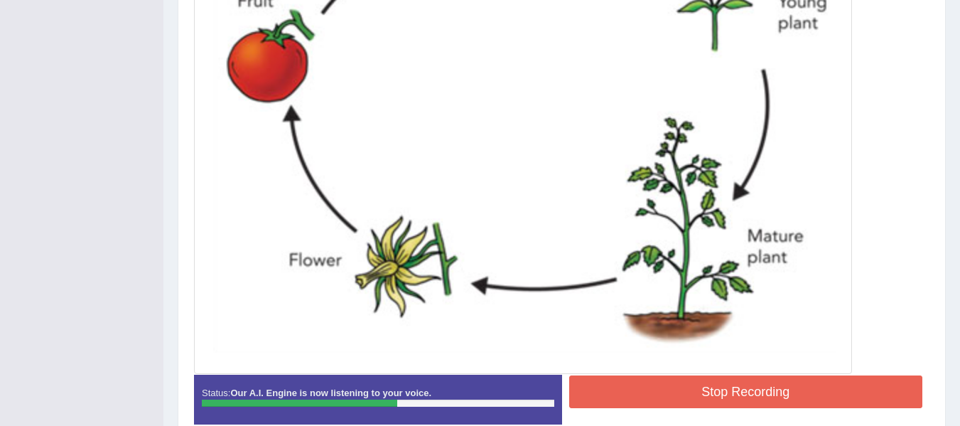
click at [862, 304] on div at bounding box center [561, 72] width 735 height 604
click at [847, 394] on button "Stop Recording" at bounding box center [746, 391] width 354 height 33
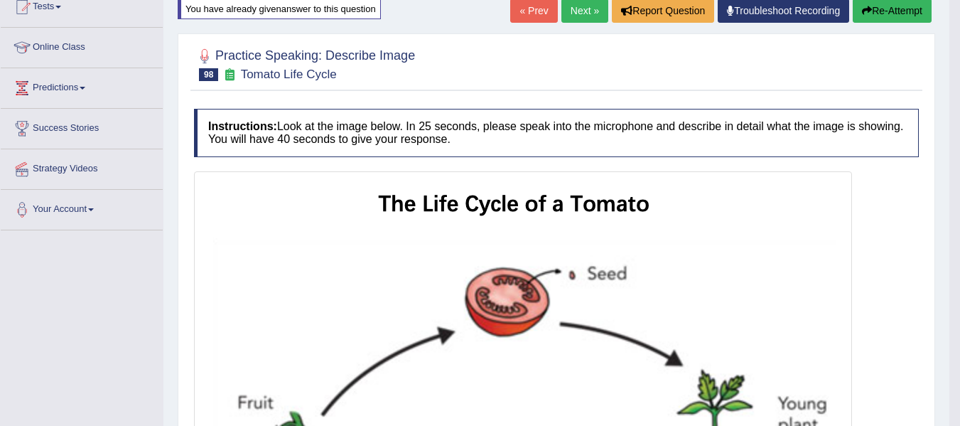
scroll to position [139, 0]
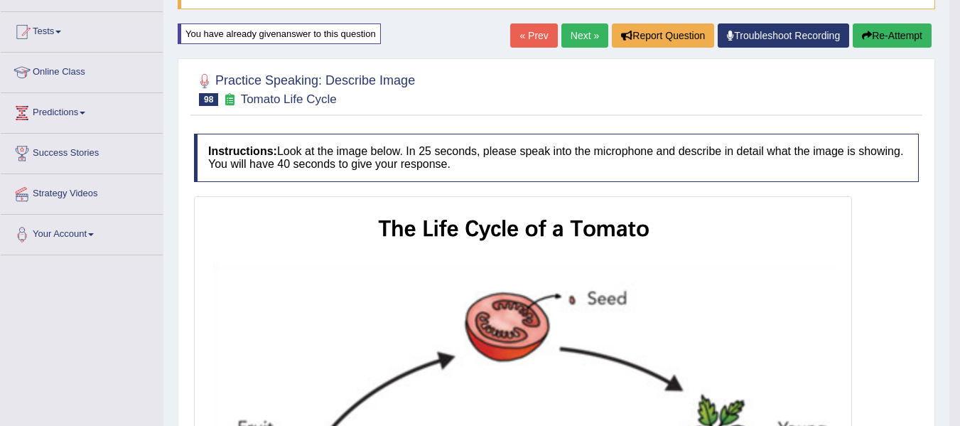
click at [881, 45] on button "Re-Attempt" at bounding box center [892, 35] width 79 height 24
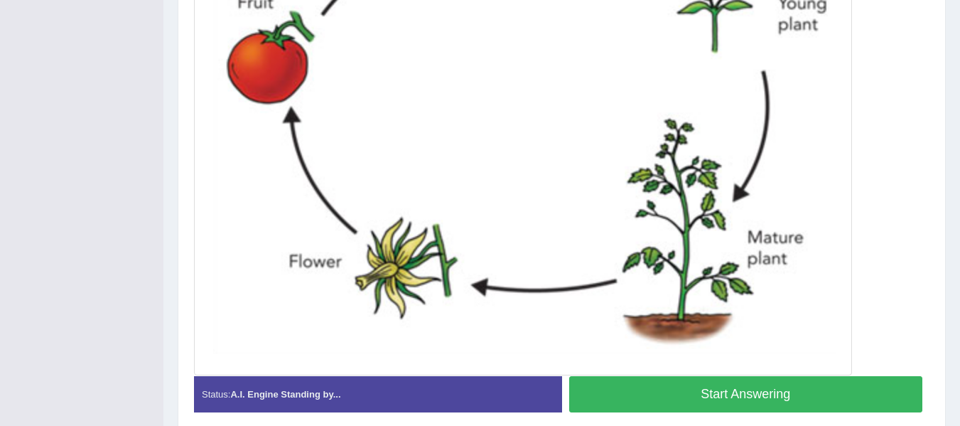
scroll to position [563, 0]
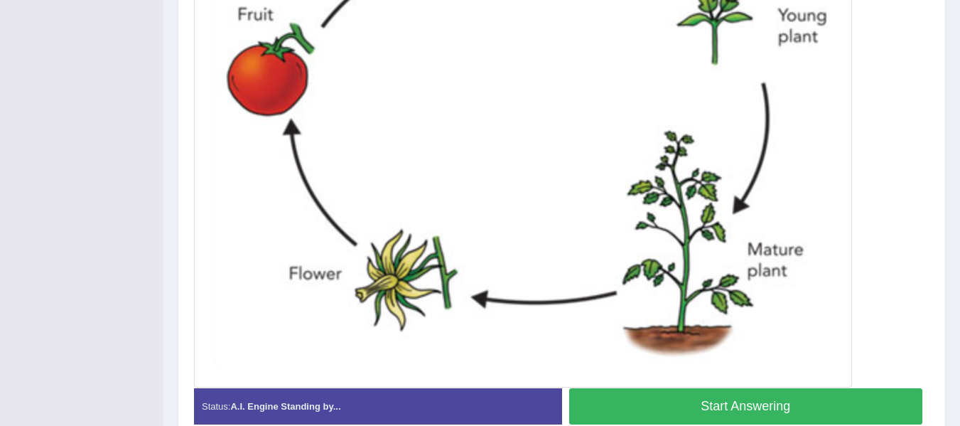
click at [816, 403] on button "Start Answering" at bounding box center [746, 406] width 354 height 36
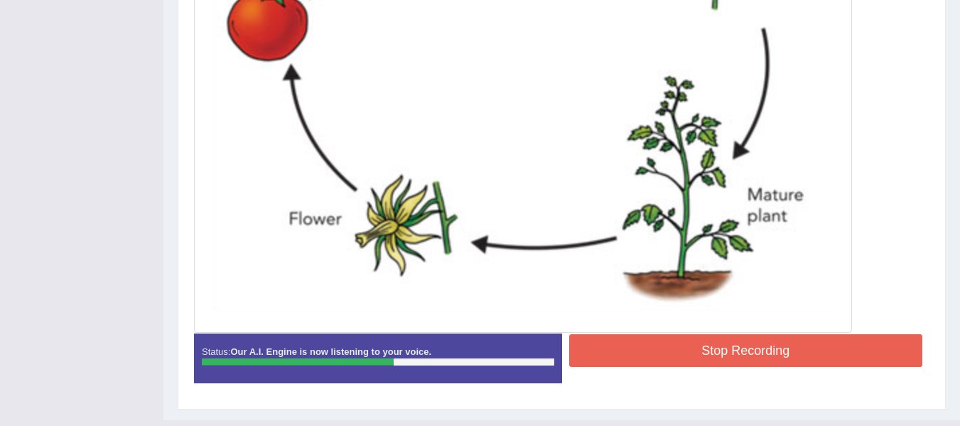
scroll to position [637, 0]
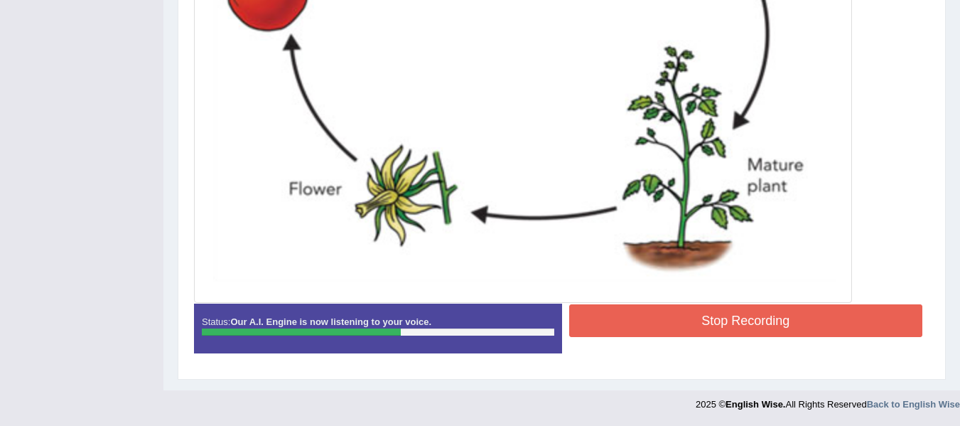
click at [728, 336] on button "Stop Recording" at bounding box center [746, 320] width 354 height 33
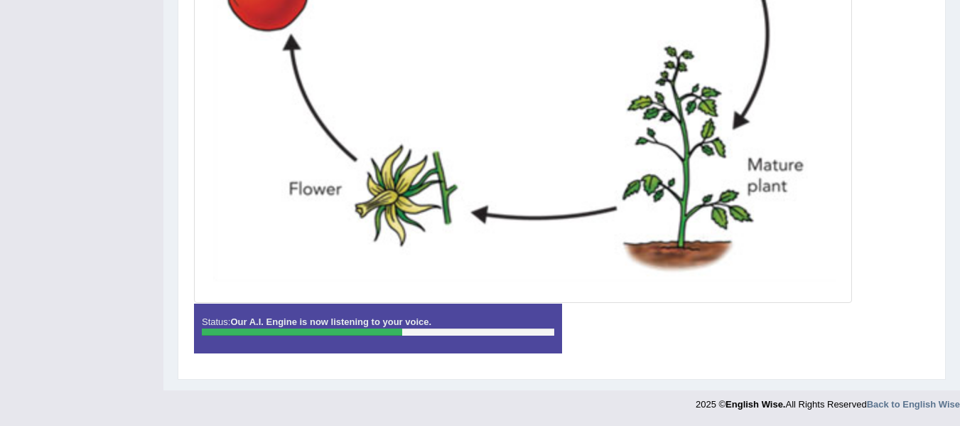
click at [728, 330] on div "Instructions: Look at the image below. In 25 seconds, please speak into the mic…" at bounding box center [561, 0] width 742 height 742
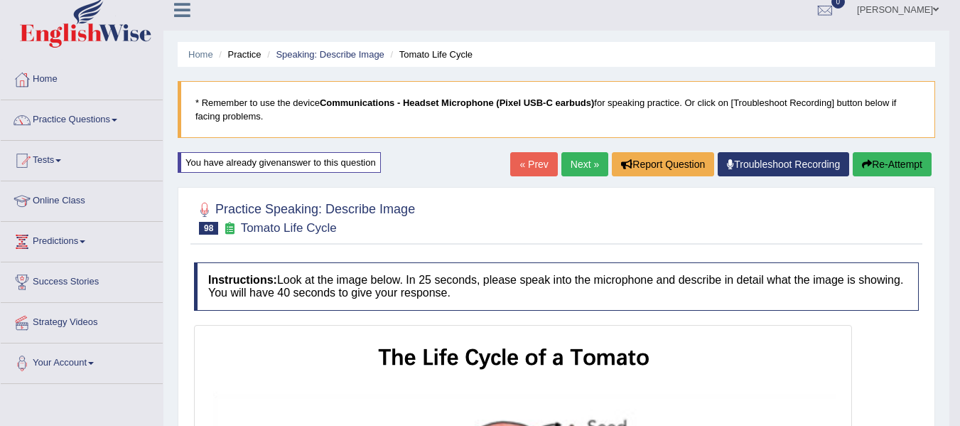
scroll to position [0, 0]
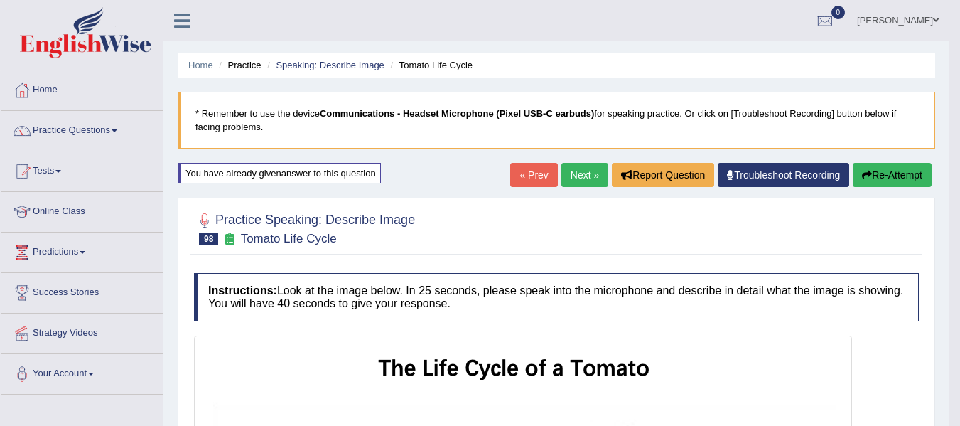
click at [585, 179] on link "Next »" at bounding box center [584, 175] width 47 height 24
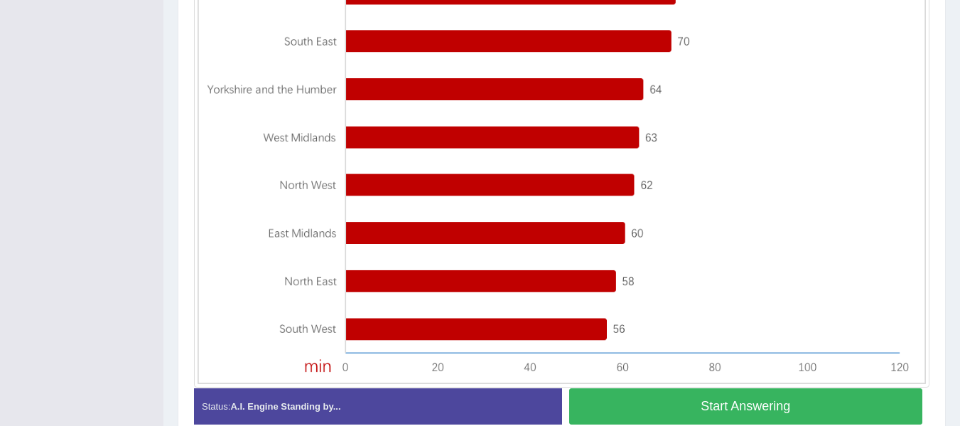
click at [708, 394] on button "Start Answering" at bounding box center [746, 406] width 354 height 36
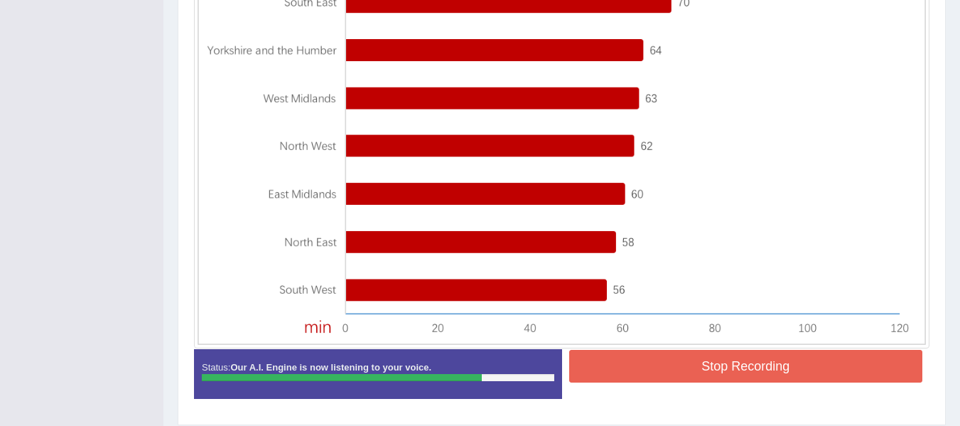
scroll to position [486, 0]
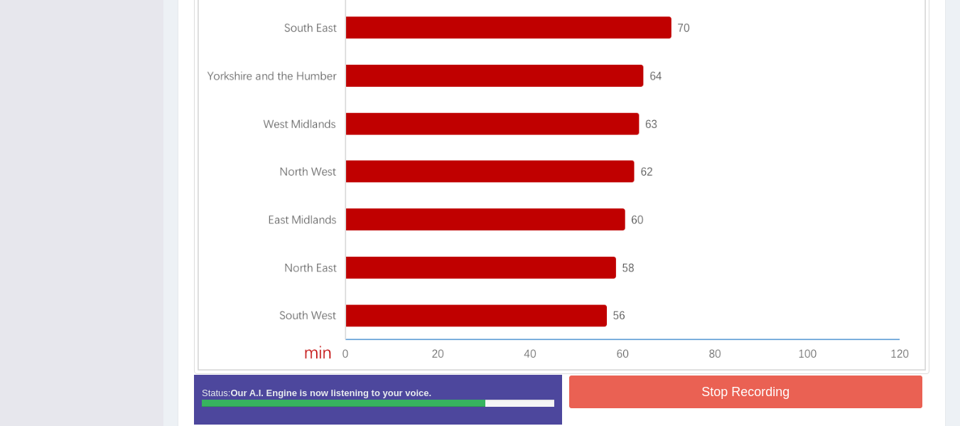
click at [788, 391] on button "Stop Recording" at bounding box center [746, 391] width 354 height 33
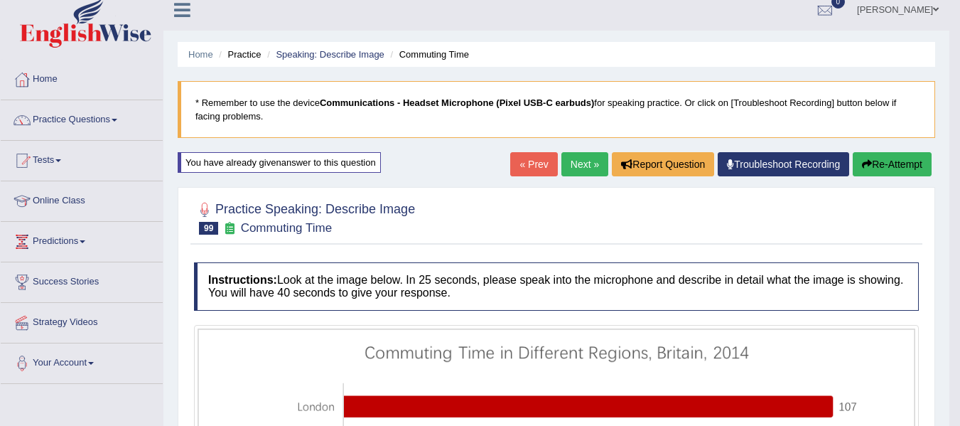
scroll to position [0, 0]
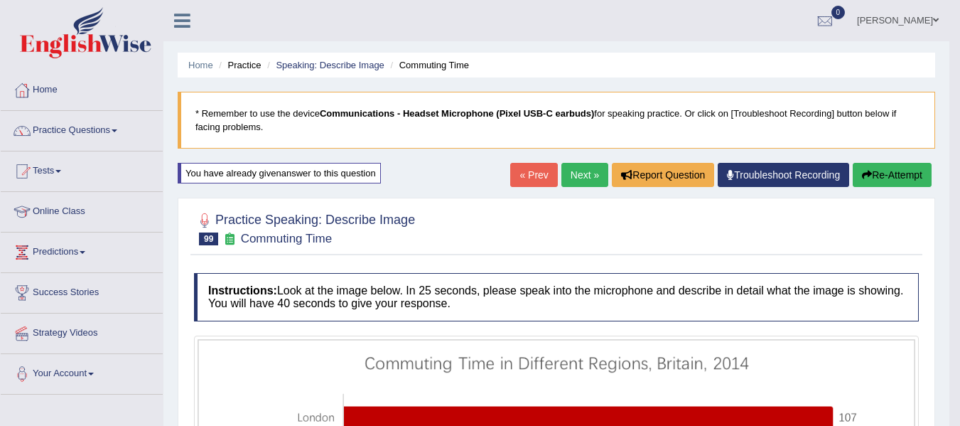
click at [855, 171] on button "Re-Attempt" at bounding box center [892, 175] width 79 height 24
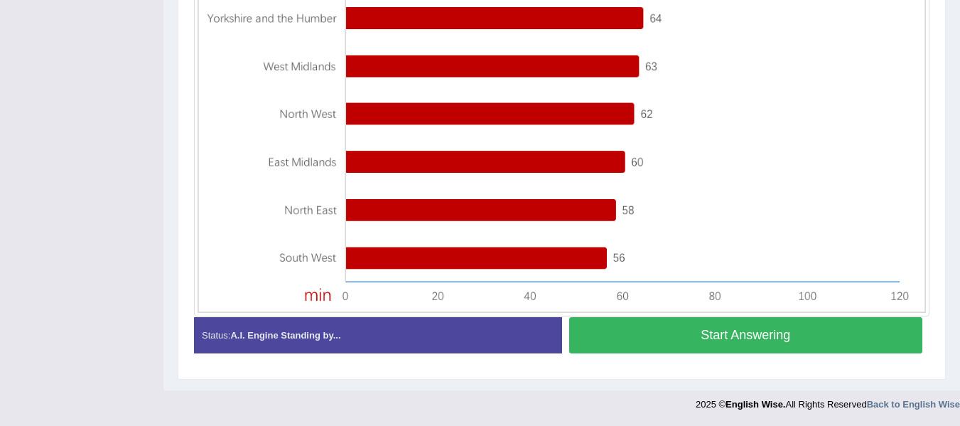
click at [718, 334] on button "Start Answering" at bounding box center [746, 335] width 354 height 36
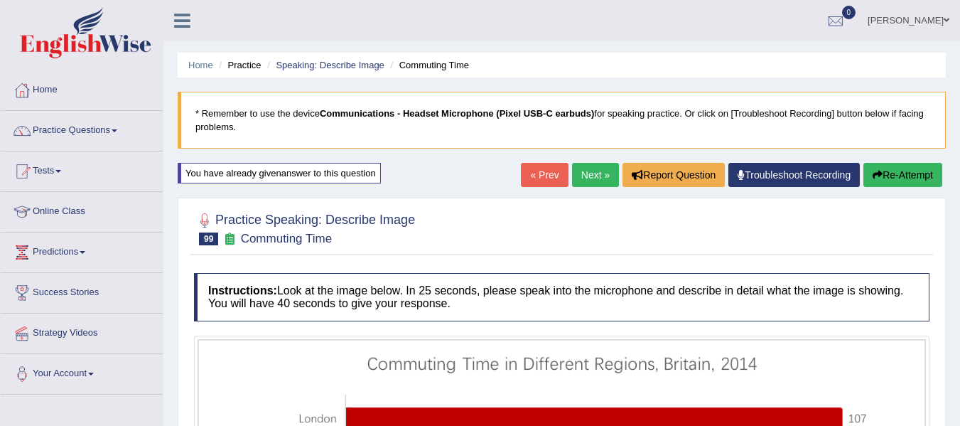
click at [926, 178] on button "Re-Attempt" at bounding box center [902, 175] width 79 height 24
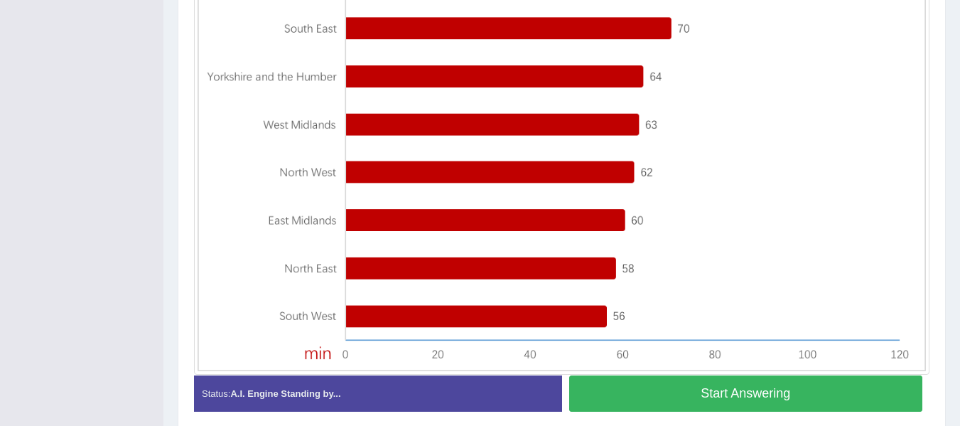
scroll to position [497, 0]
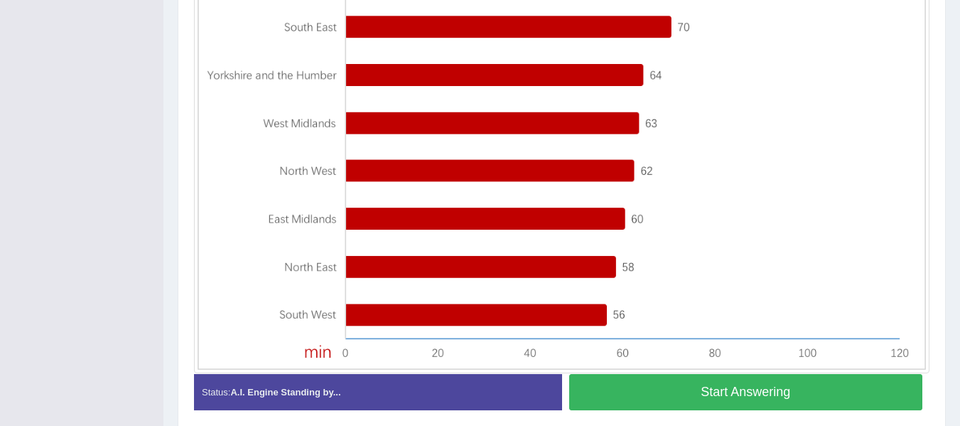
click at [808, 396] on button "Start Answering" at bounding box center [746, 392] width 354 height 36
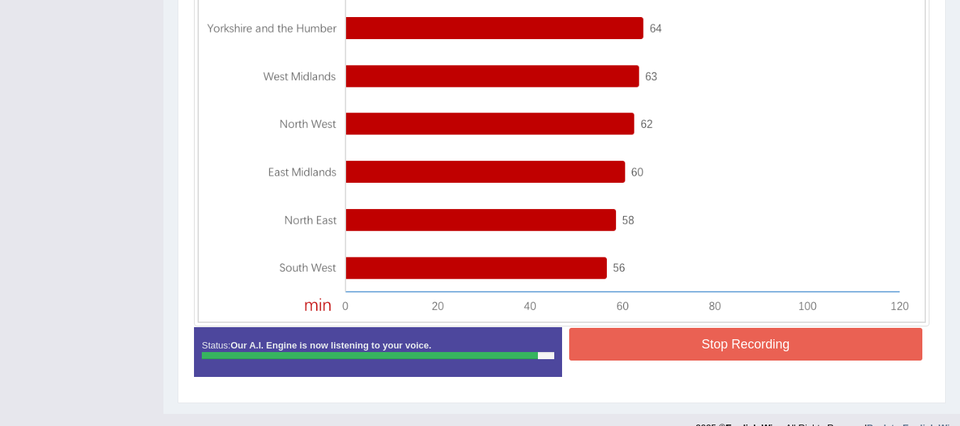
scroll to position [557, 0]
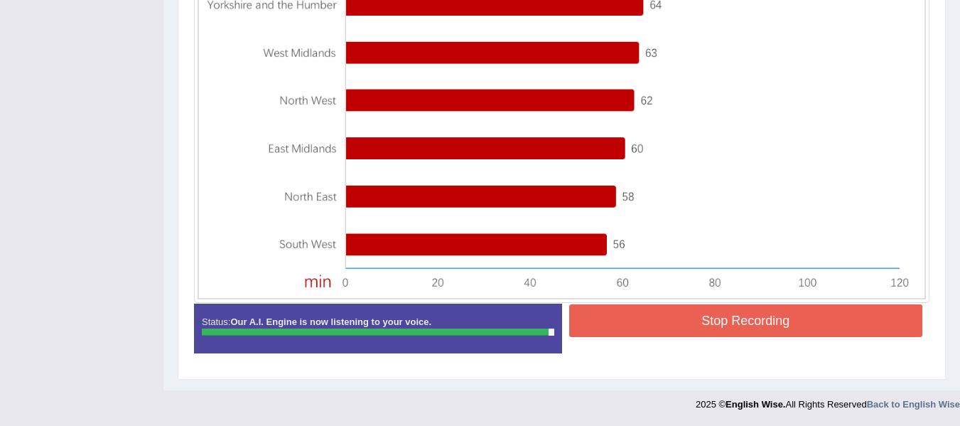
click at [789, 329] on button "Stop Recording" at bounding box center [746, 320] width 354 height 33
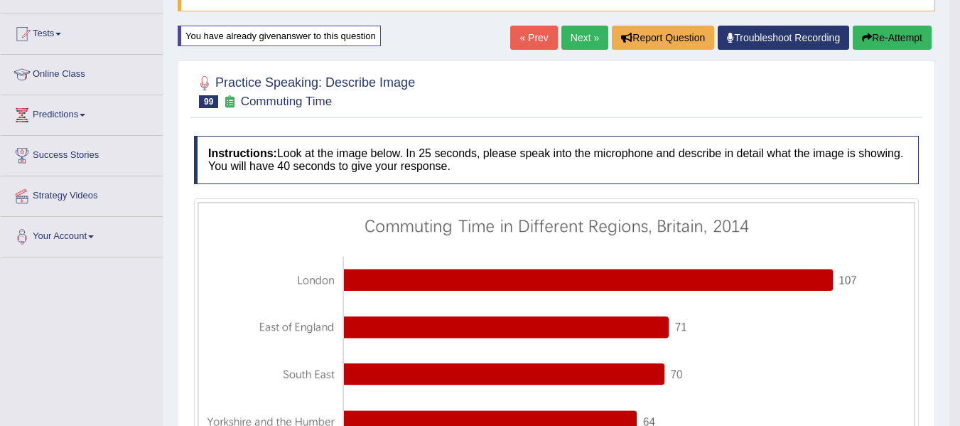
scroll to position [136, 0]
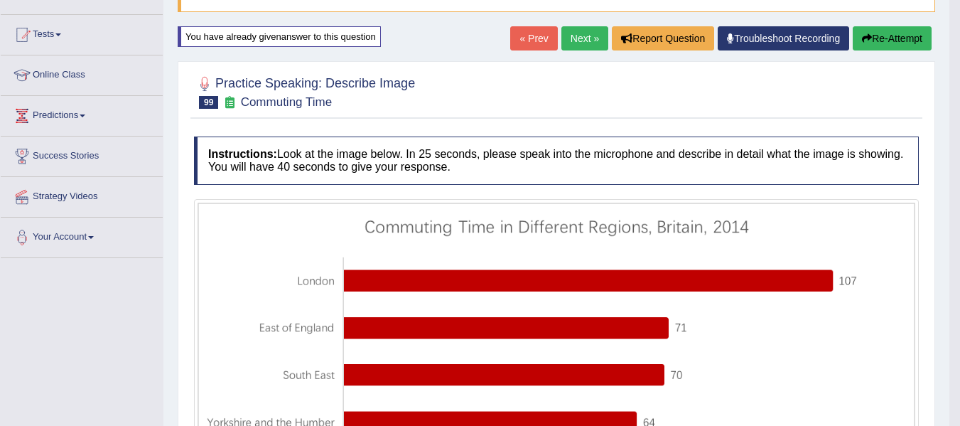
click at [890, 30] on button "Re-Attempt" at bounding box center [892, 38] width 79 height 24
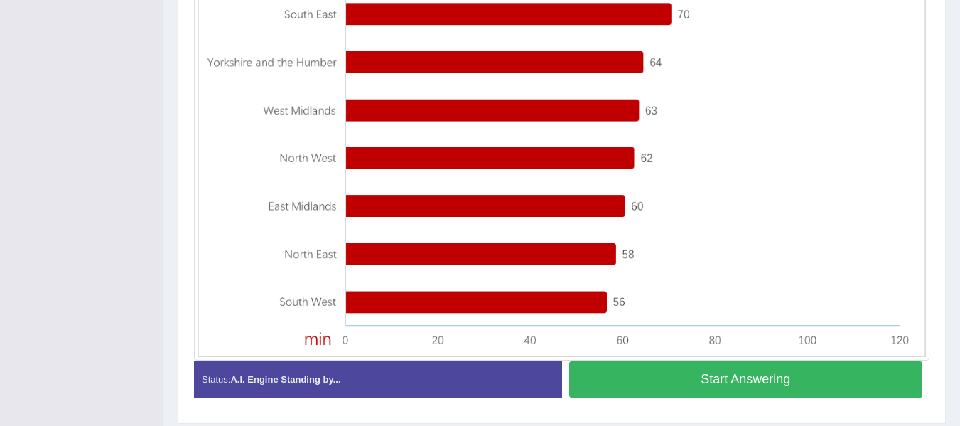
click at [684, 374] on button "Start Answering" at bounding box center [746, 379] width 354 height 36
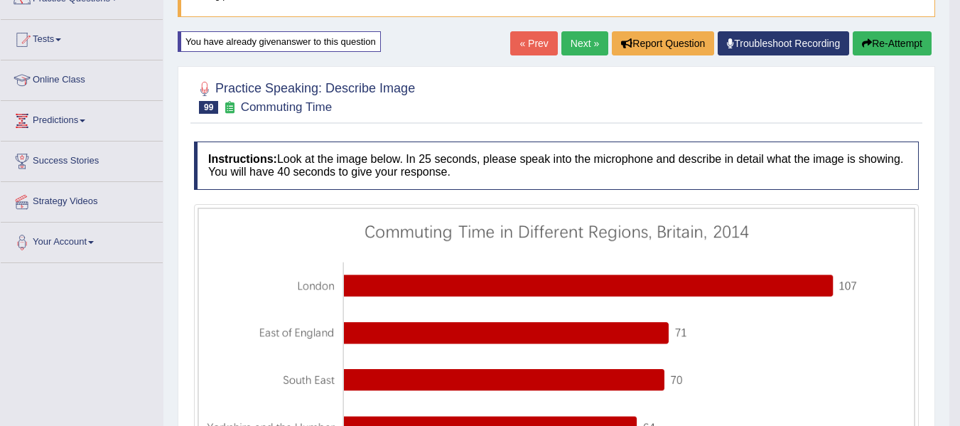
scroll to position [131, 0]
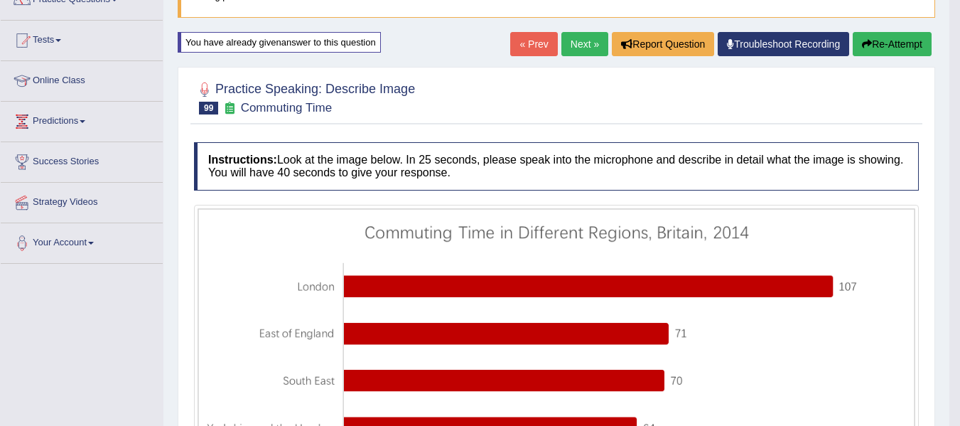
click at [912, 48] on button "Re-Attempt" at bounding box center [892, 44] width 79 height 24
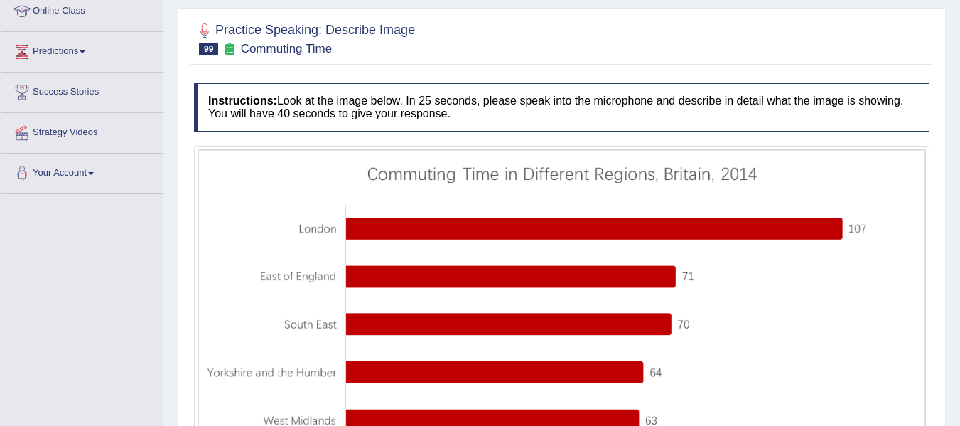
scroll to position [274, 0]
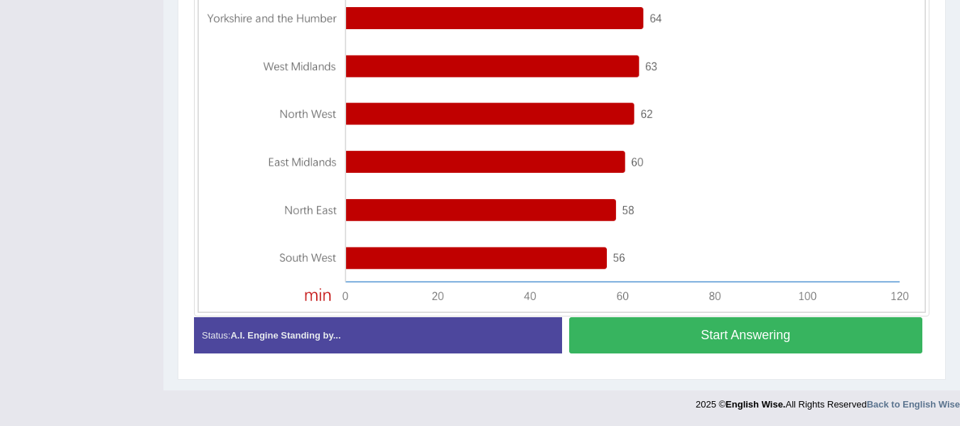
click at [688, 348] on button "Start Answering" at bounding box center [746, 335] width 354 height 36
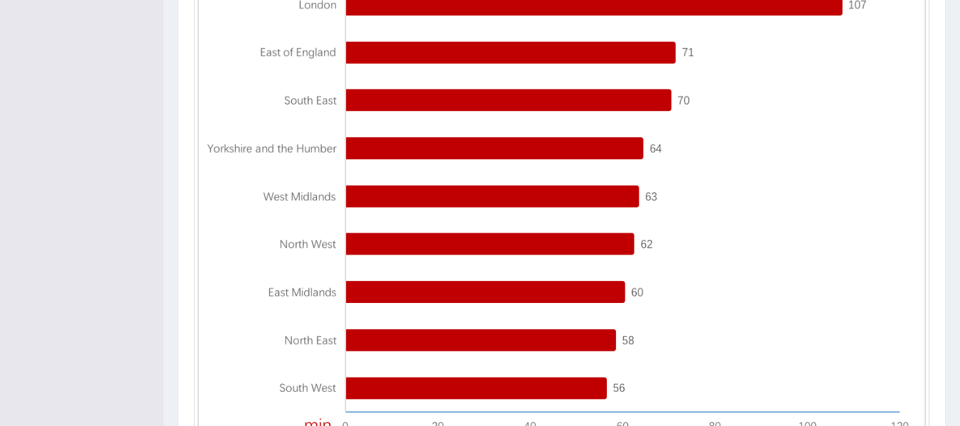
scroll to position [557, 0]
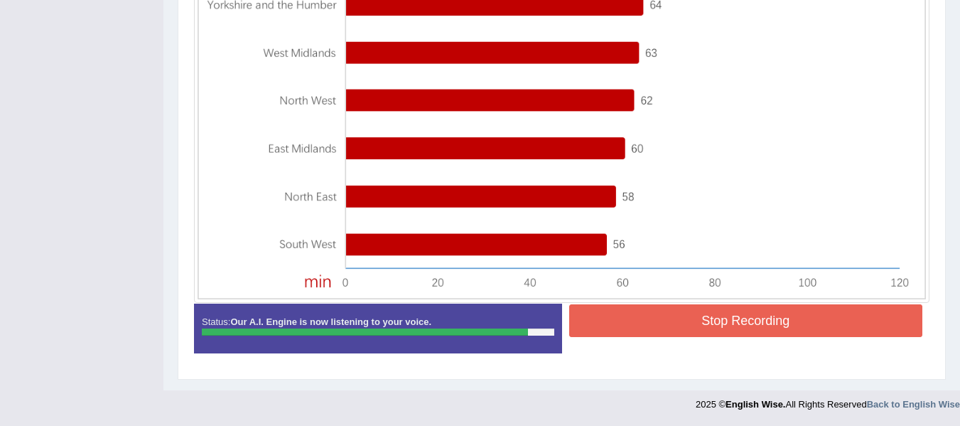
click at [720, 315] on button "Stop Recording" at bounding box center [746, 320] width 354 height 33
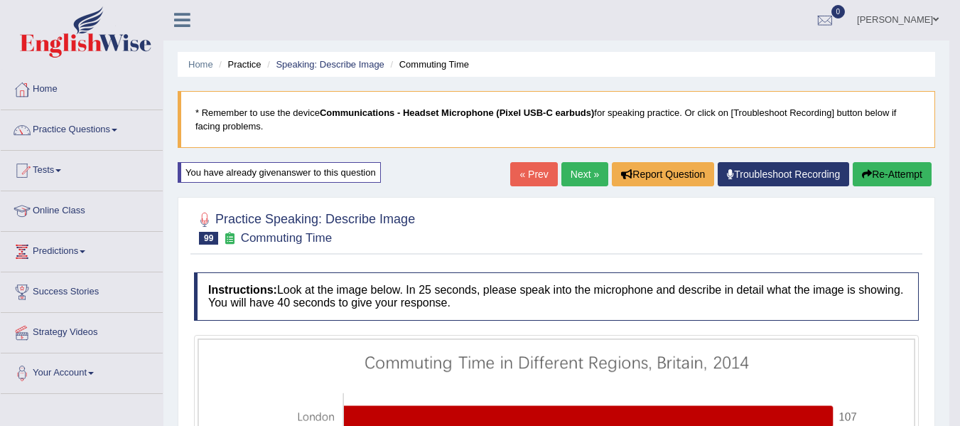
scroll to position [0, 0]
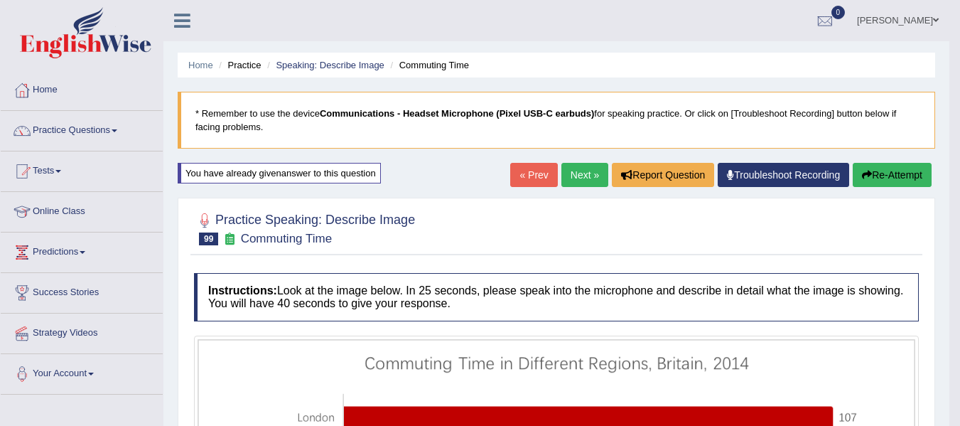
click at [588, 180] on link "Next »" at bounding box center [584, 175] width 47 height 24
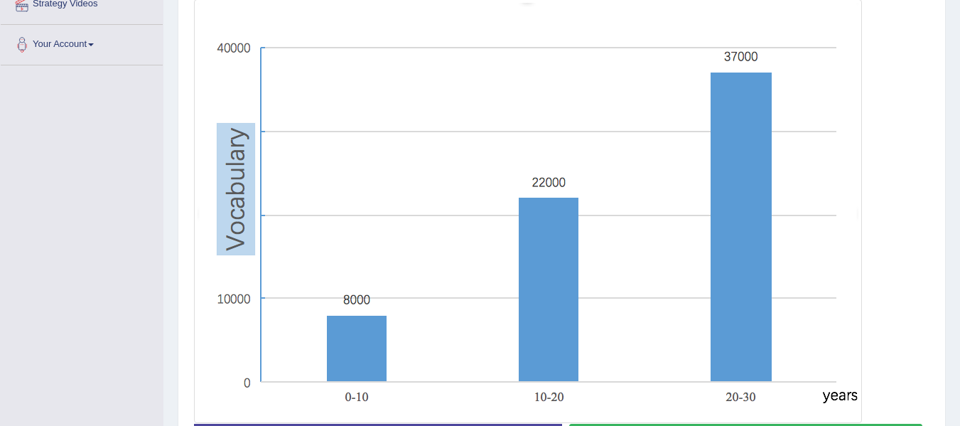
scroll to position [426, 0]
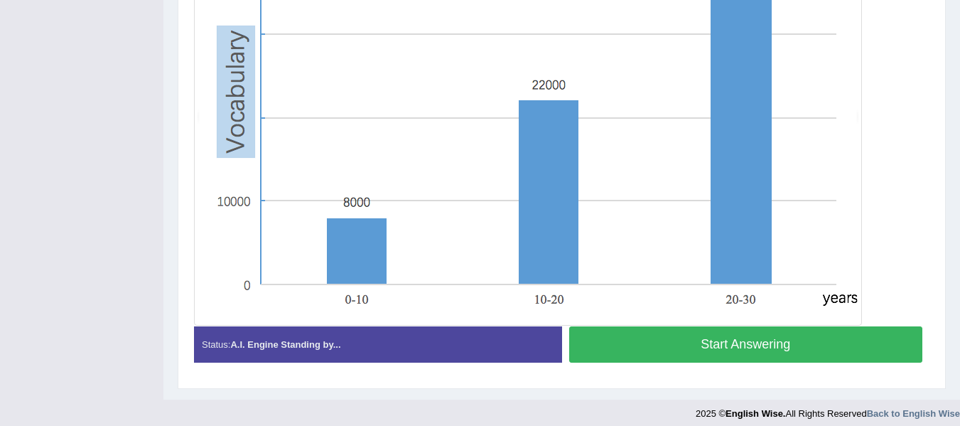
click at [715, 342] on button "Start Answering" at bounding box center [746, 344] width 354 height 36
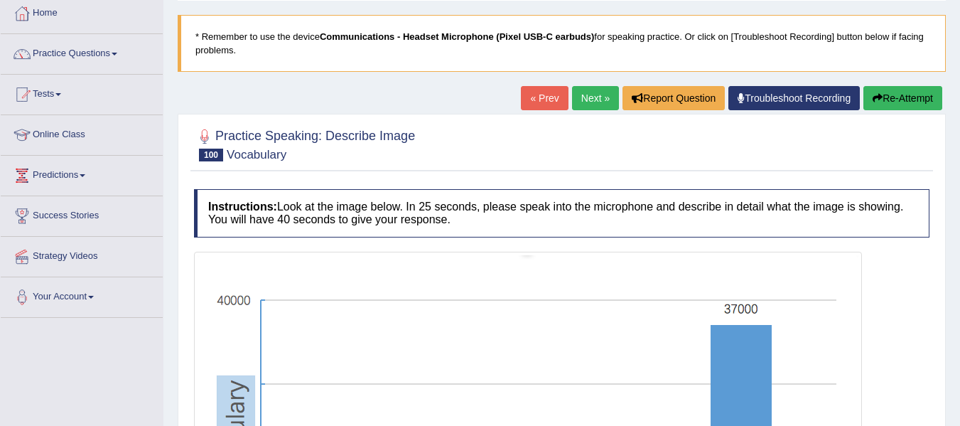
scroll to position [71, 0]
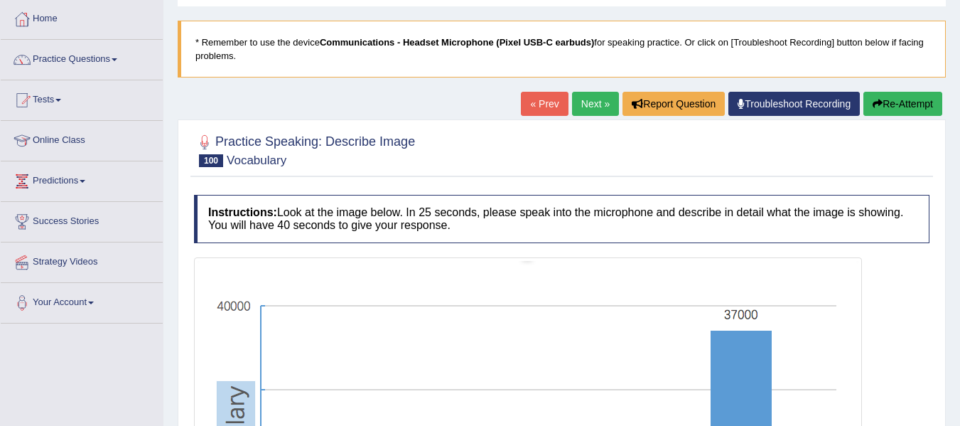
click at [918, 97] on button "Re-Attempt" at bounding box center [902, 104] width 79 height 24
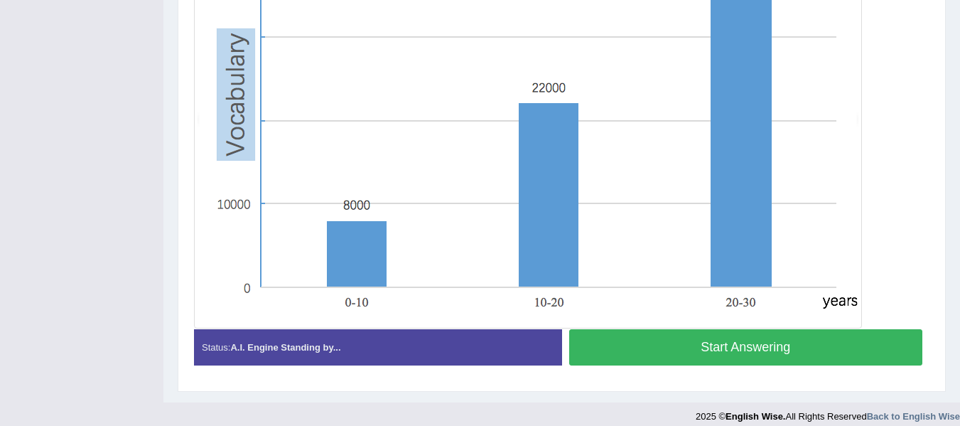
scroll to position [436, 0]
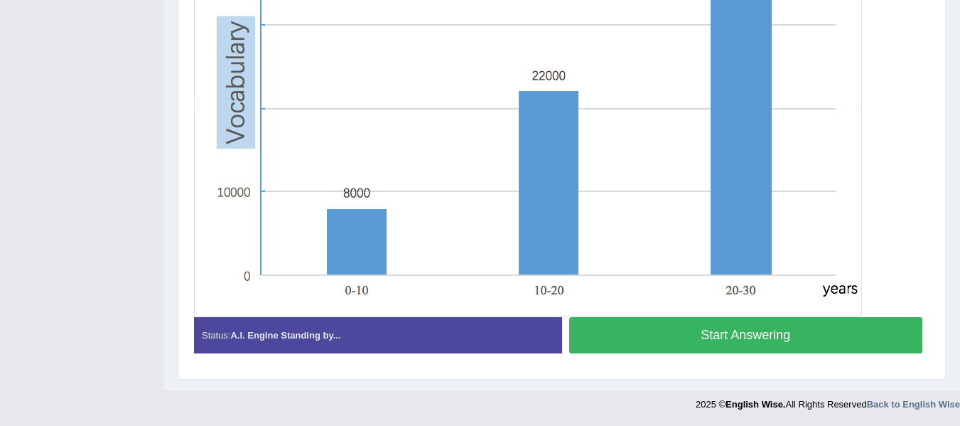
click at [638, 338] on button "Start Answering" at bounding box center [746, 335] width 354 height 36
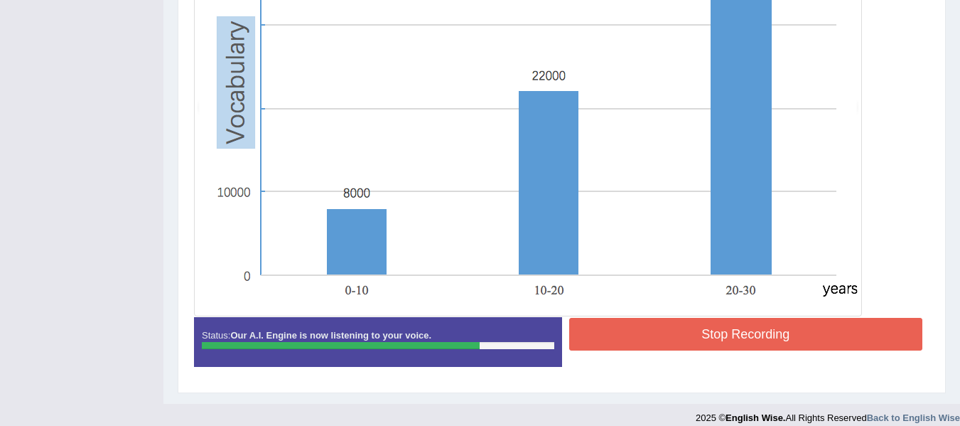
click at [630, 341] on button "Stop Recording" at bounding box center [746, 334] width 354 height 33
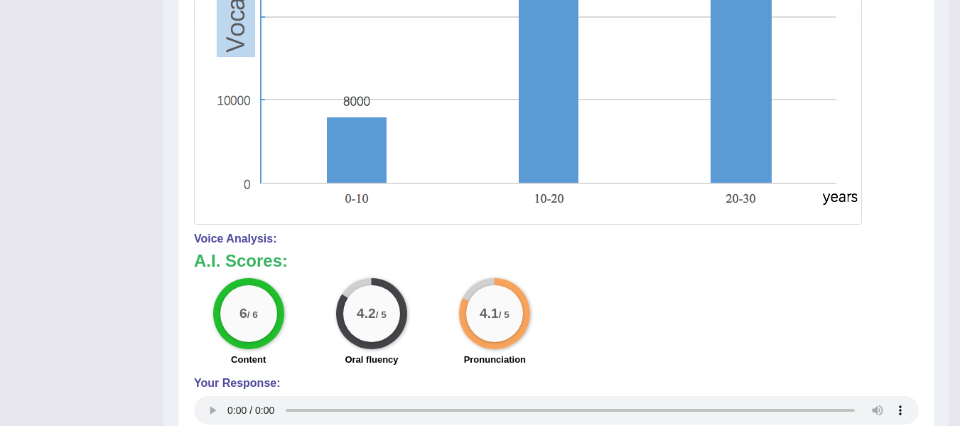
scroll to position [36, 0]
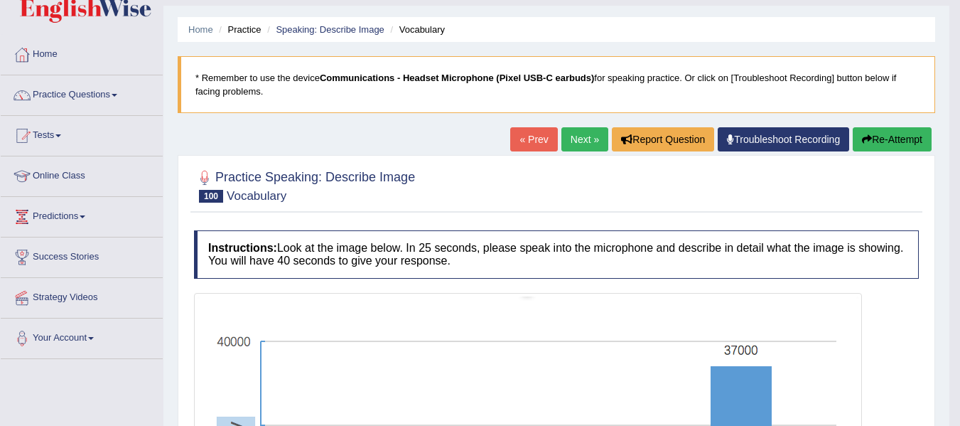
click at [578, 144] on link "Next »" at bounding box center [584, 139] width 47 height 24
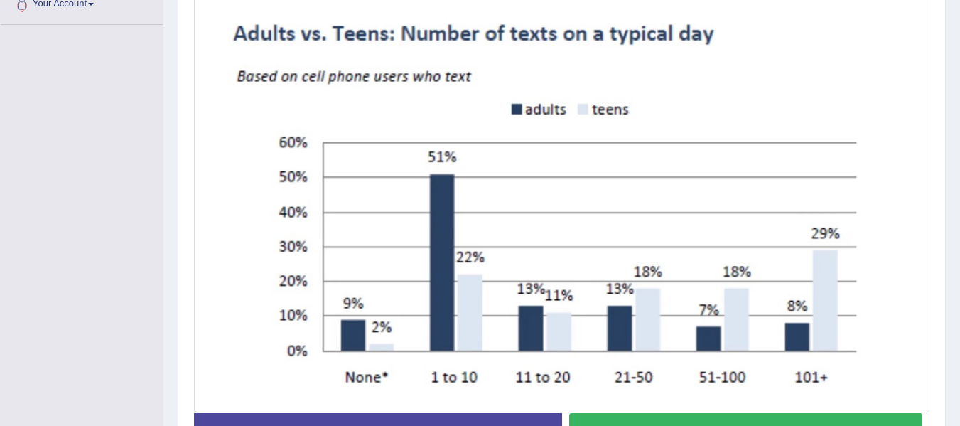
scroll to position [394, 0]
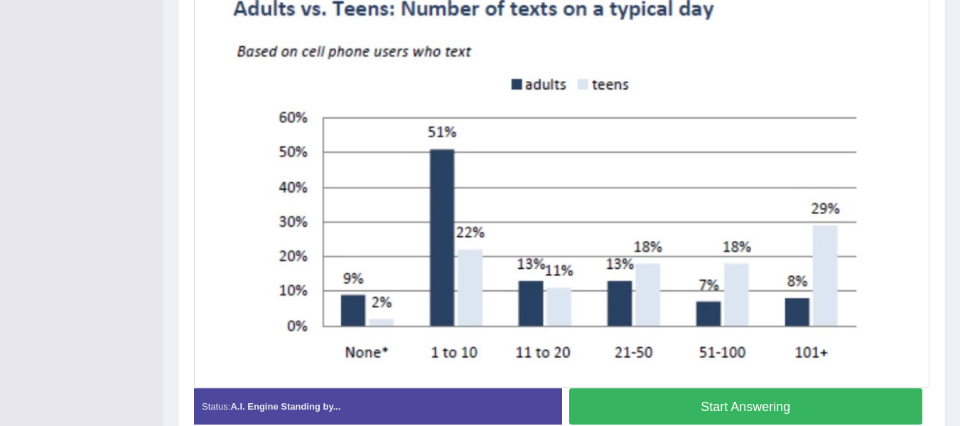
click at [703, 399] on button "Start Answering" at bounding box center [746, 406] width 354 height 36
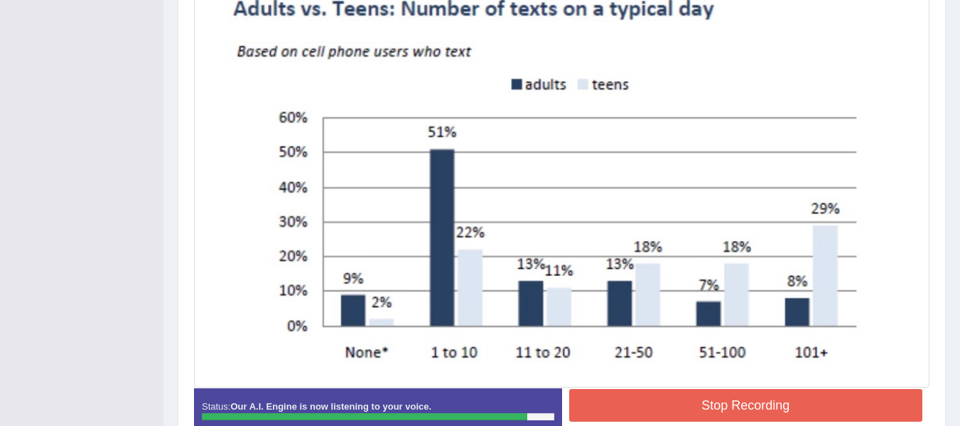
click at [693, 394] on button "Stop Recording" at bounding box center [746, 405] width 354 height 33
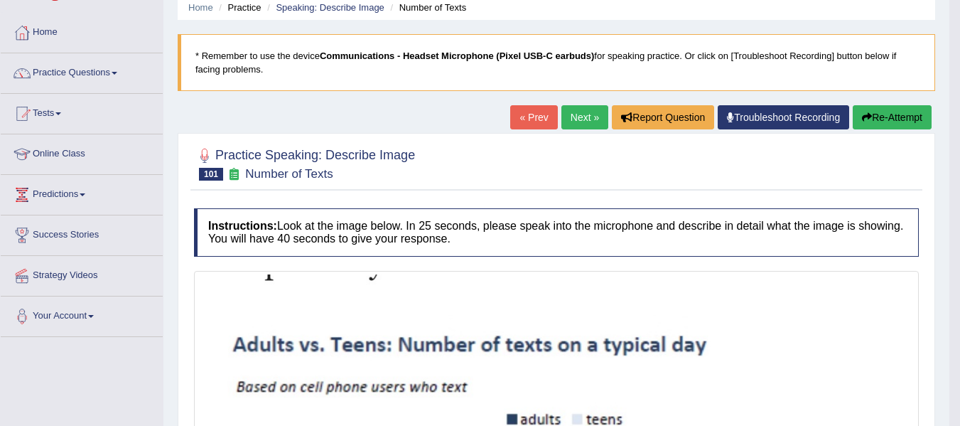
scroll to position [50, 0]
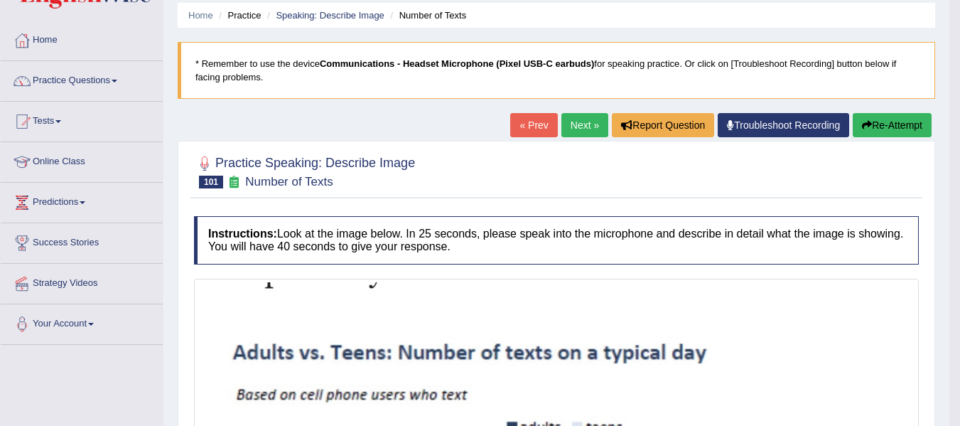
click at [582, 132] on link "Next »" at bounding box center [584, 125] width 47 height 24
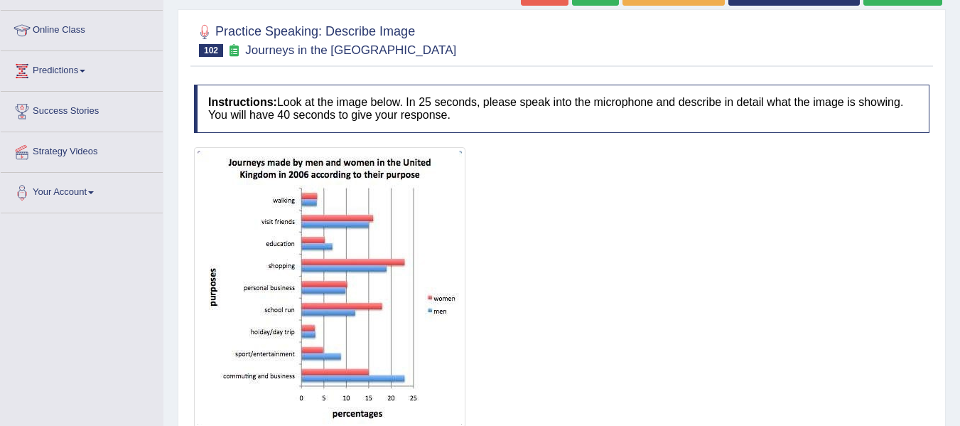
scroll to position [213, 0]
